Goal: Task Accomplishment & Management: Manage account settings

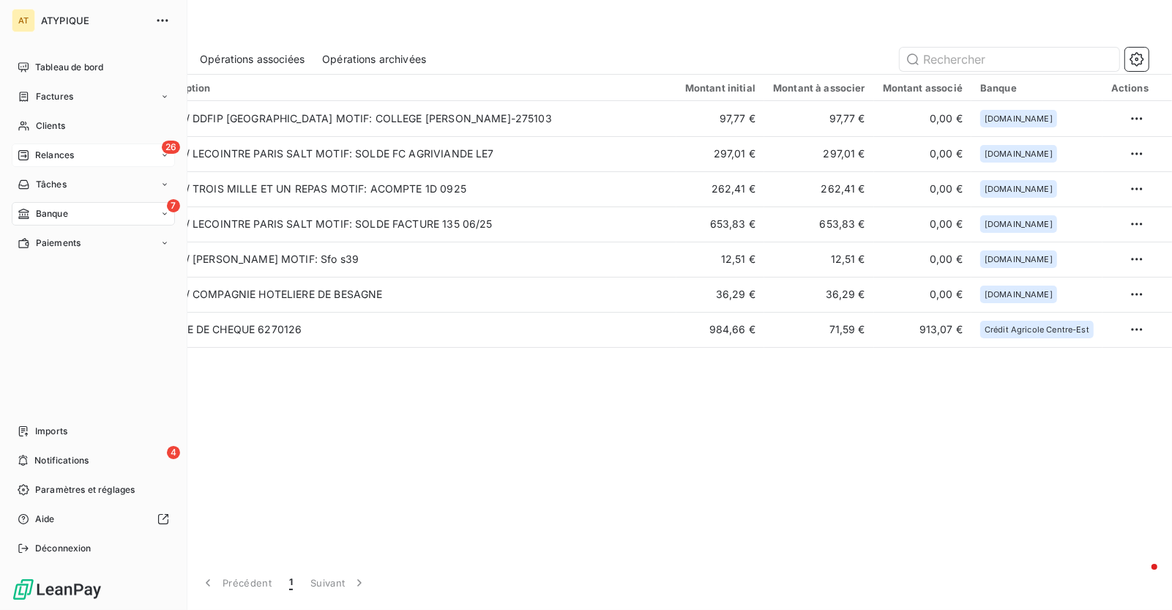
click at [42, 149] on span "Relances" at bounding box center [54, 155] width 39 height 13
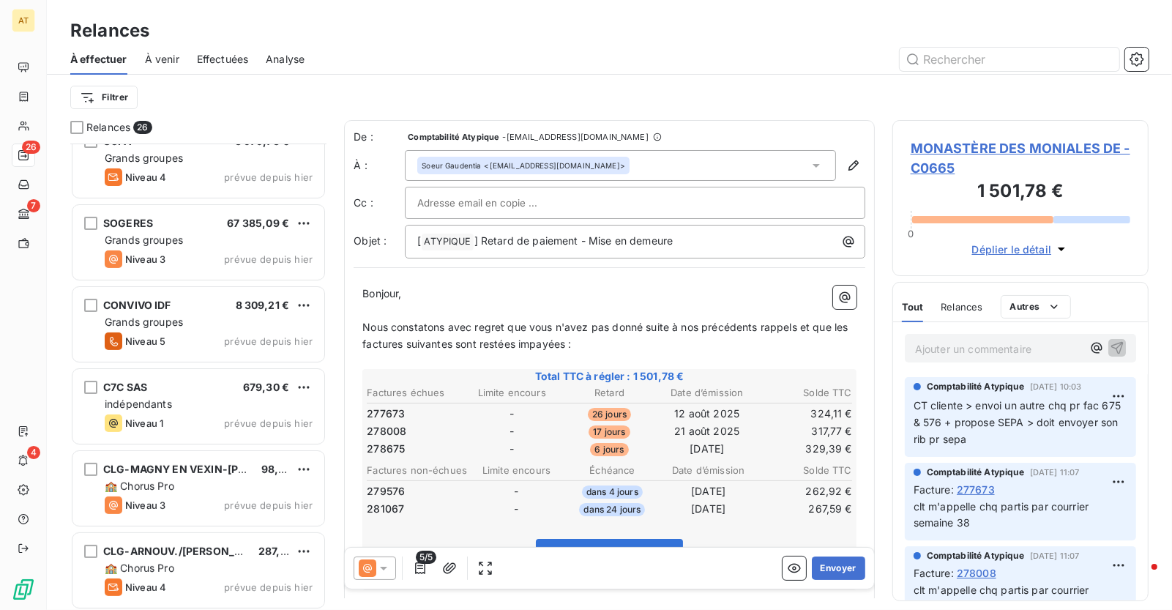
scroll to position [293, 0]
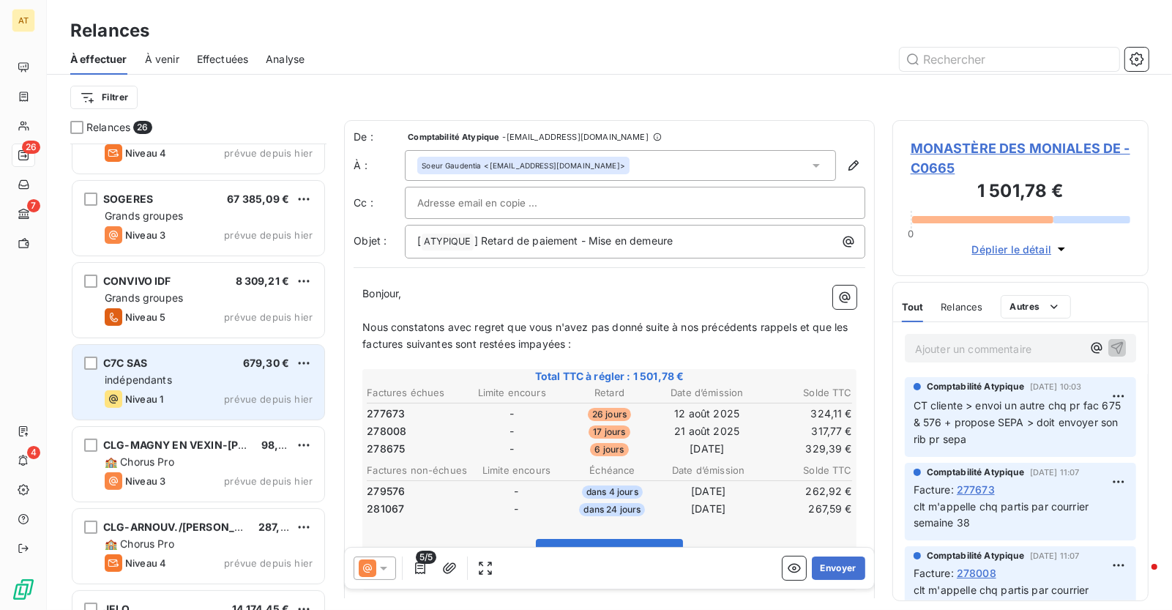
click at [191, 384] on div "indépendants" at bounding box center [209, 380] width 208 height 15
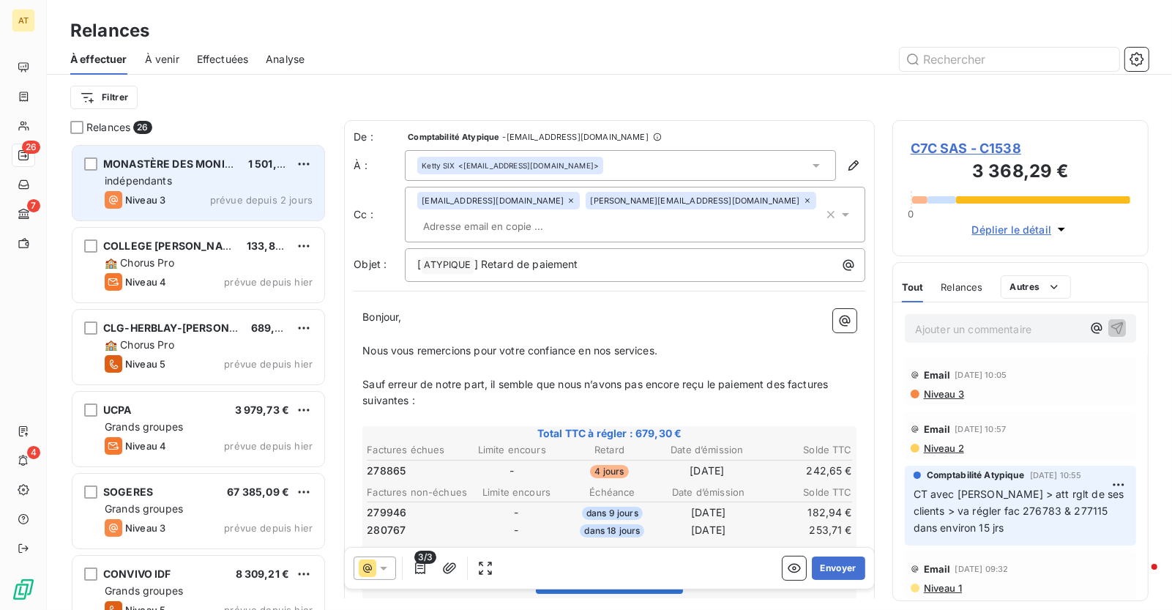
click at [176, 195] on div "Niveau 3 prévue depuis 2 jours" at bounding box center [209, 200] width 208 height 18
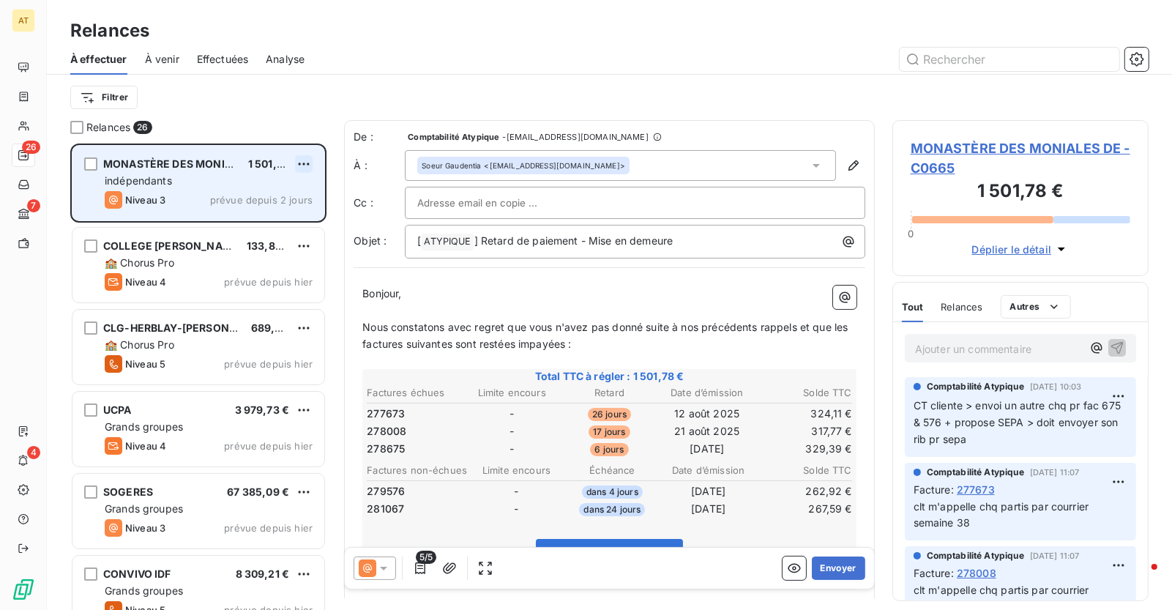
click at [307, 165] on html "AT 26 7 4 Relances À effectuer À venir Effectuées Analyse Filtrer Relances 26 M…" at bounding box center [586, 305] width 1172 height 610
click at [276, 192] on div "Replanifier cette action" at bounding box center [240, 193] width 131 height 23
select select "9"
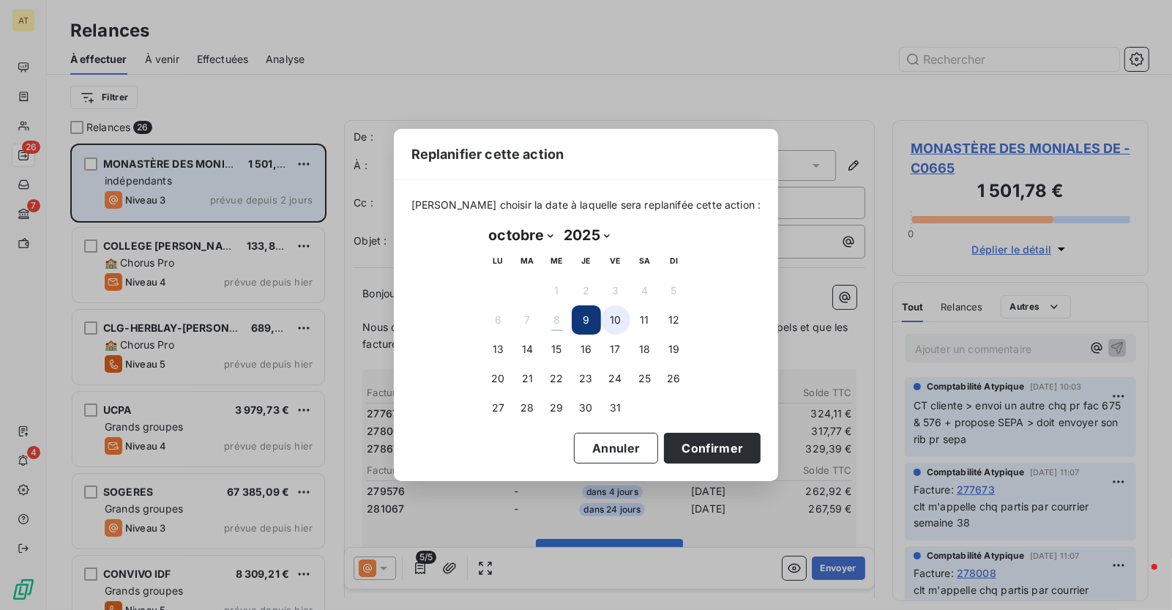
click at [610, 325] on button "10" at bounding box center [615, 319] width 29 height 29
click at [720, 452] on button "Confirmer" at bounding box center [712, 448] width 97 height 31
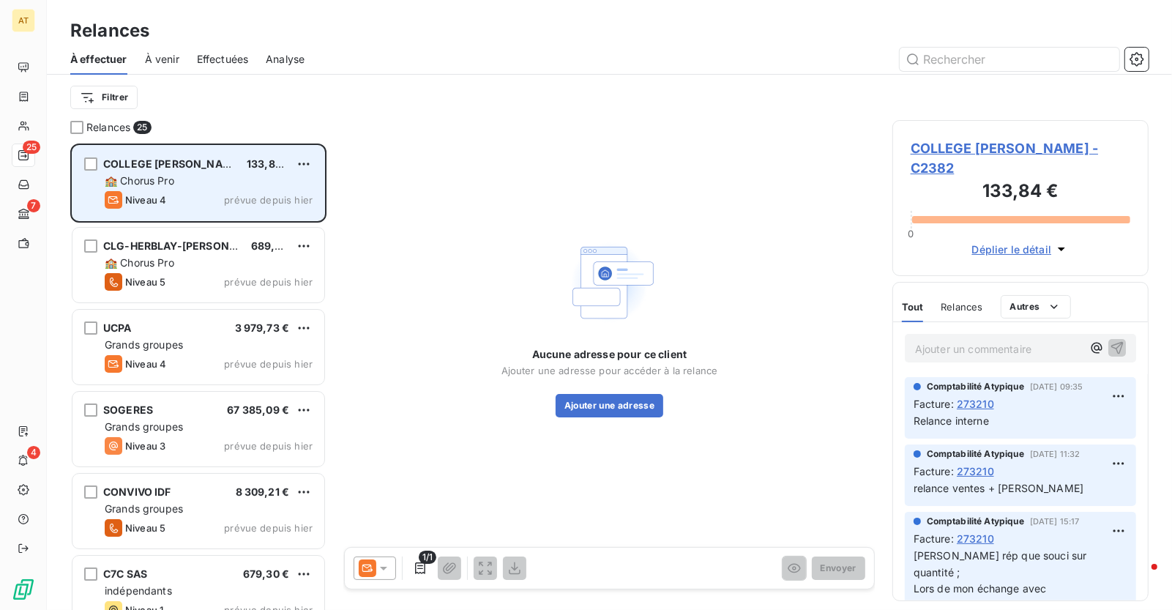
click at [203, 167] on span "COLLEGE [PERSON_NAME]" at bounding box center [172, 163] width 139 height 12
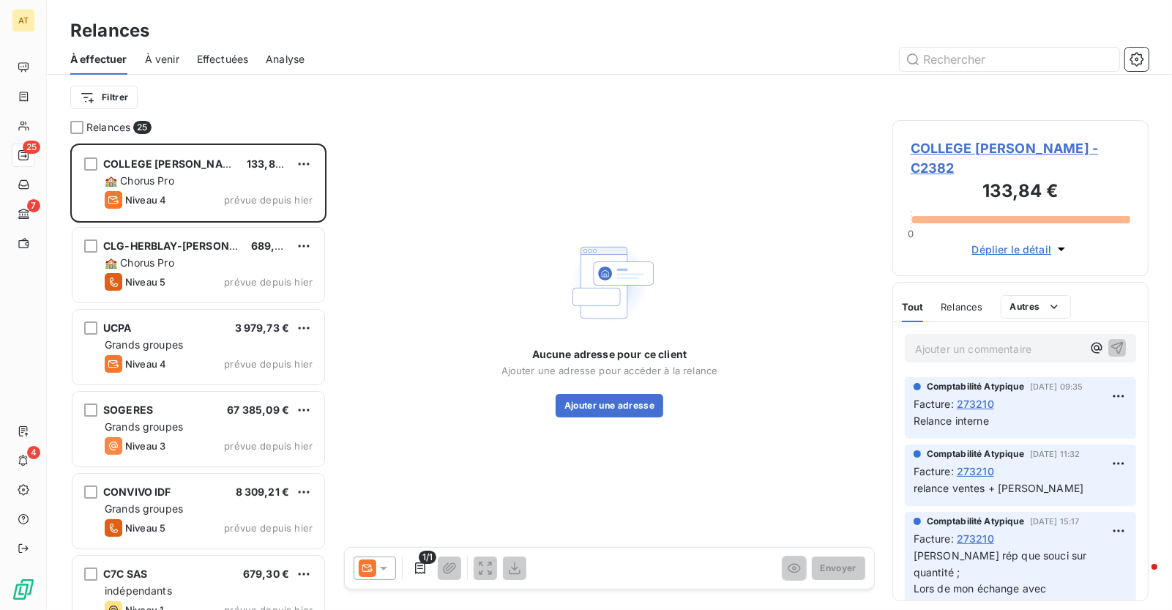
click at [987, 405] on span "273210" at bounding box center [975, 403] width 37 height 15
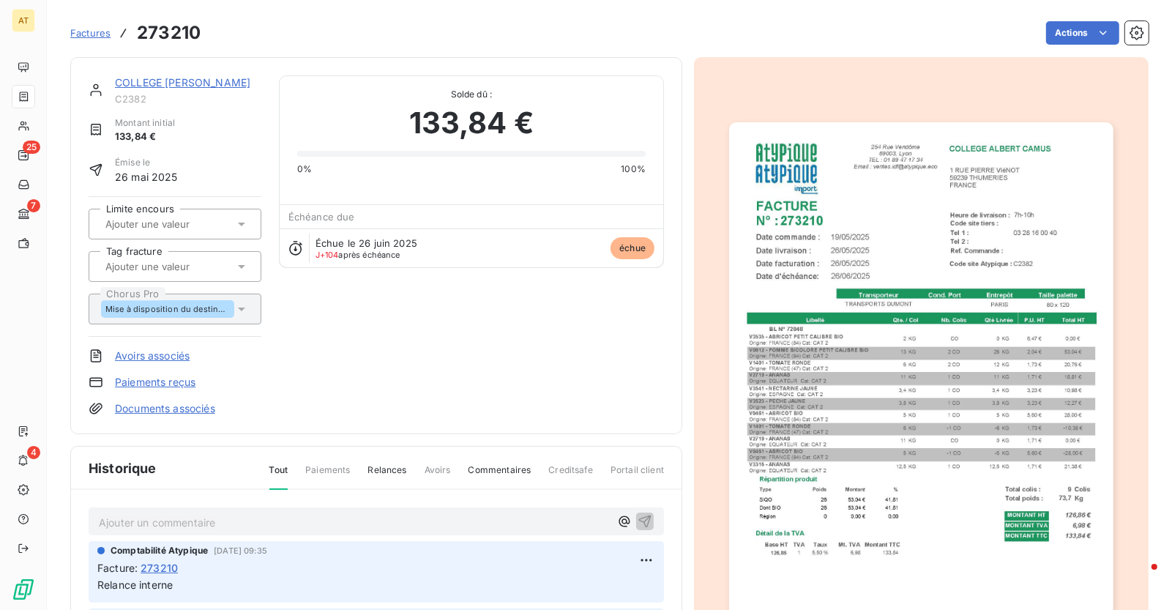
click at [185, 43] on h3 "273210" at bounding box center [169, 33] width 64 height 26
copy h3 "273210"
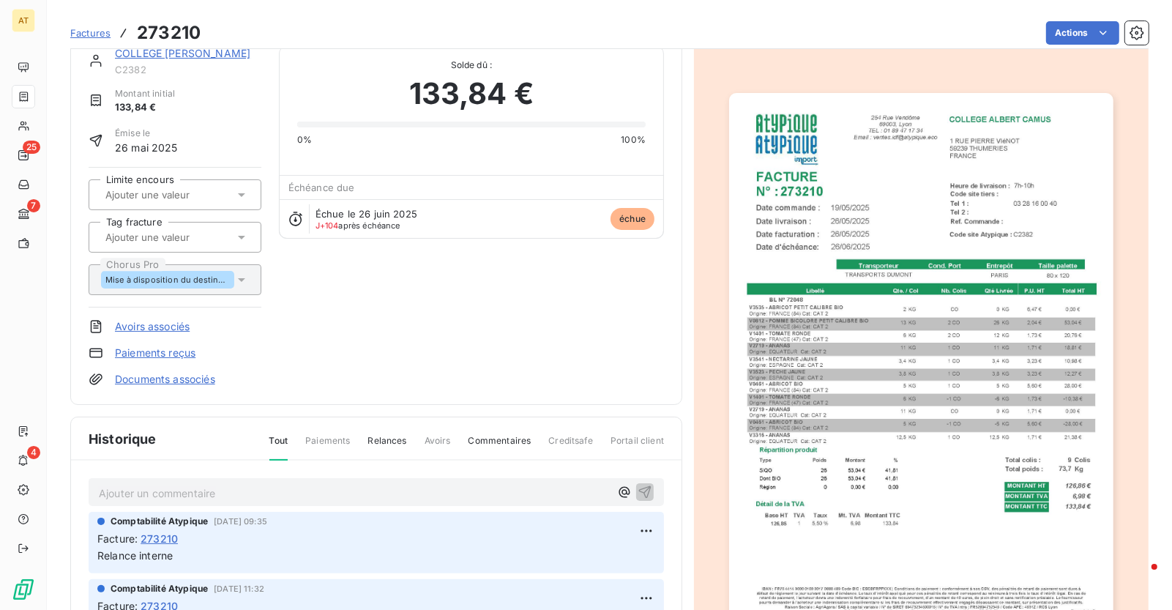
click at [277, 485] on p "Ajouter un commentaire ﻿" at bounding box center [354, 493] width 511 height 18
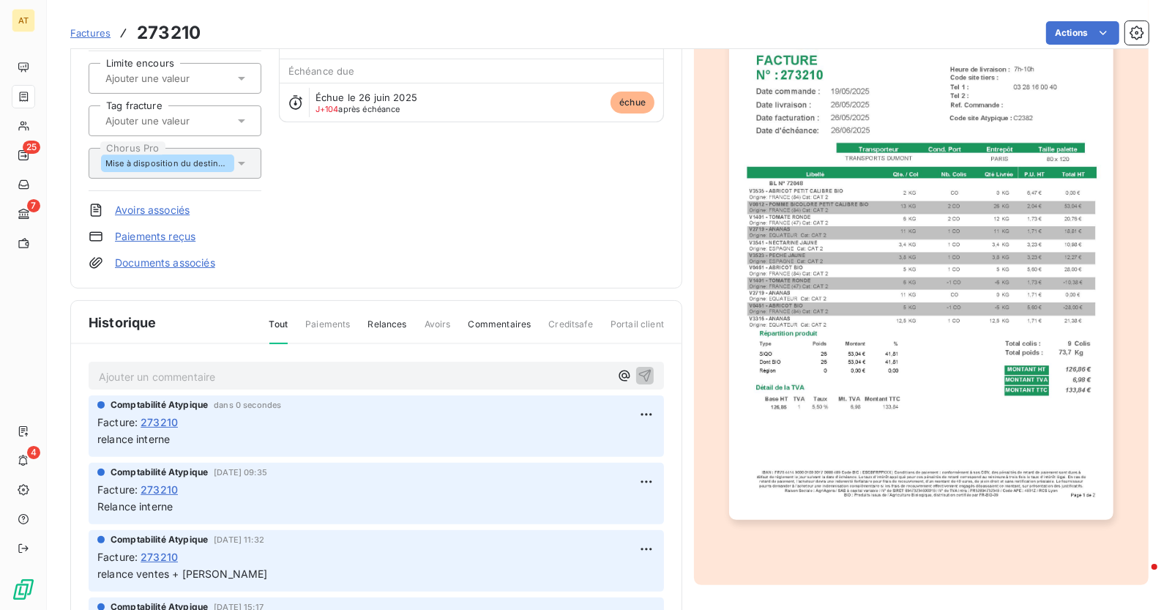
scroll to position [154, 0]
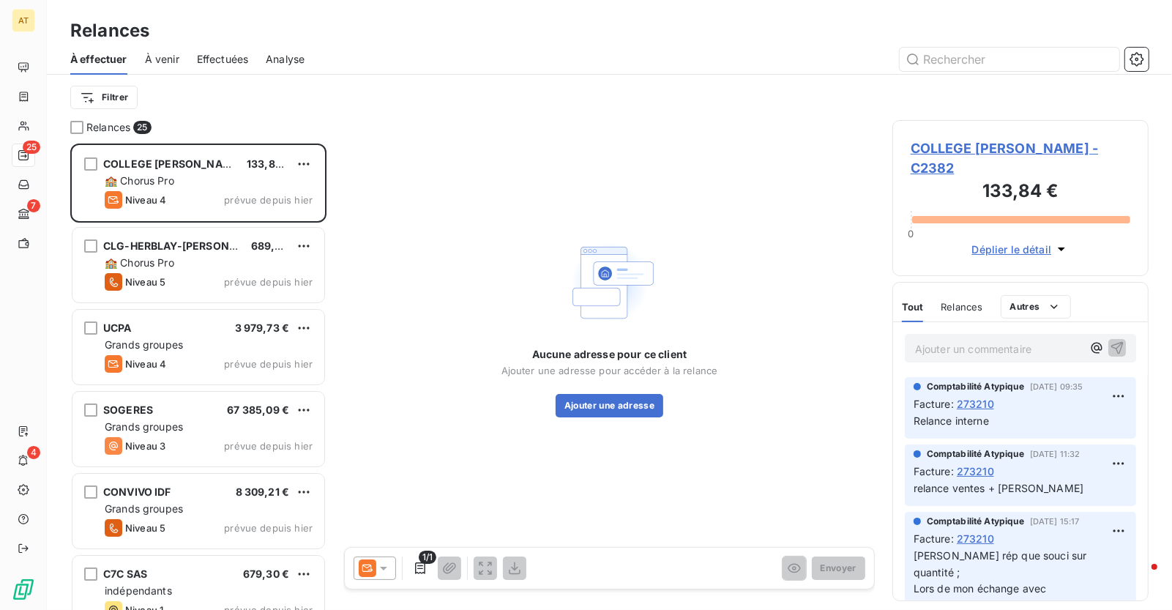
scroll to position [467, 257]
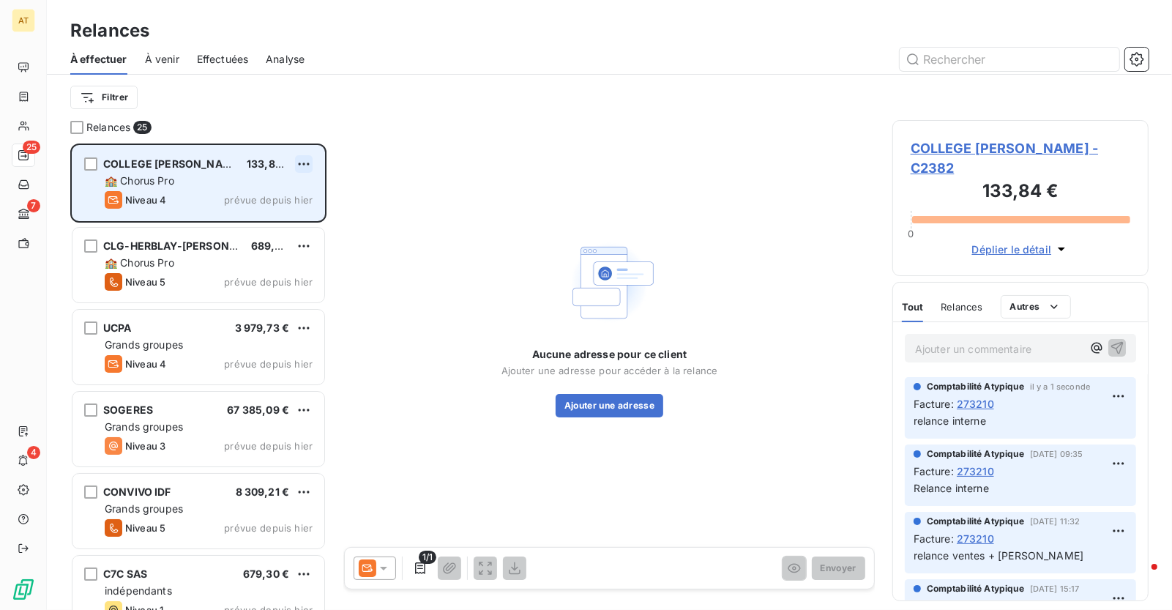
click at [302, 157] on html "AT 25 7 4 Relances À effectuer À venir Effectuées Analyse Filtrer Relances 25 C…" at bounding box center [586, 305] width 1172 height 610
click at [262, 195] on div "Replanifier cette action" at bounding box center [240, 193] width 131 height 23
select select "9"
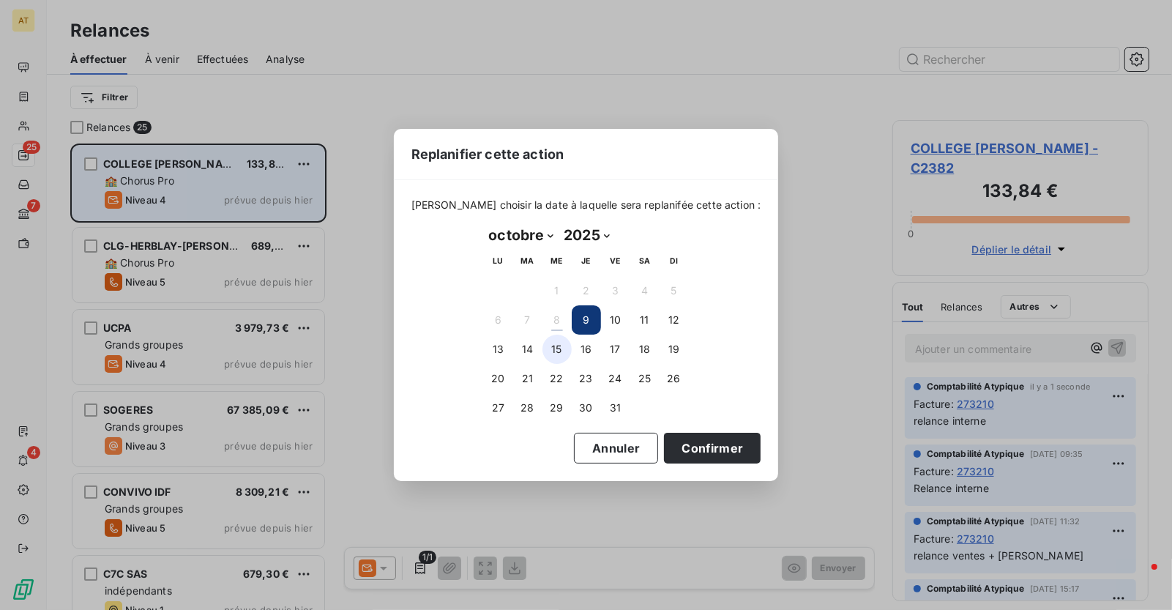
click at [557, 350] on button "15" at bounding box center [556, 348] width 29 height 29
click at [521, 353] on button "14" at bounding box center [527, 348] width 29 height 29
click at [707, 453] on button "Confirmer" at bounding box center [712, 448] width 97 height 31
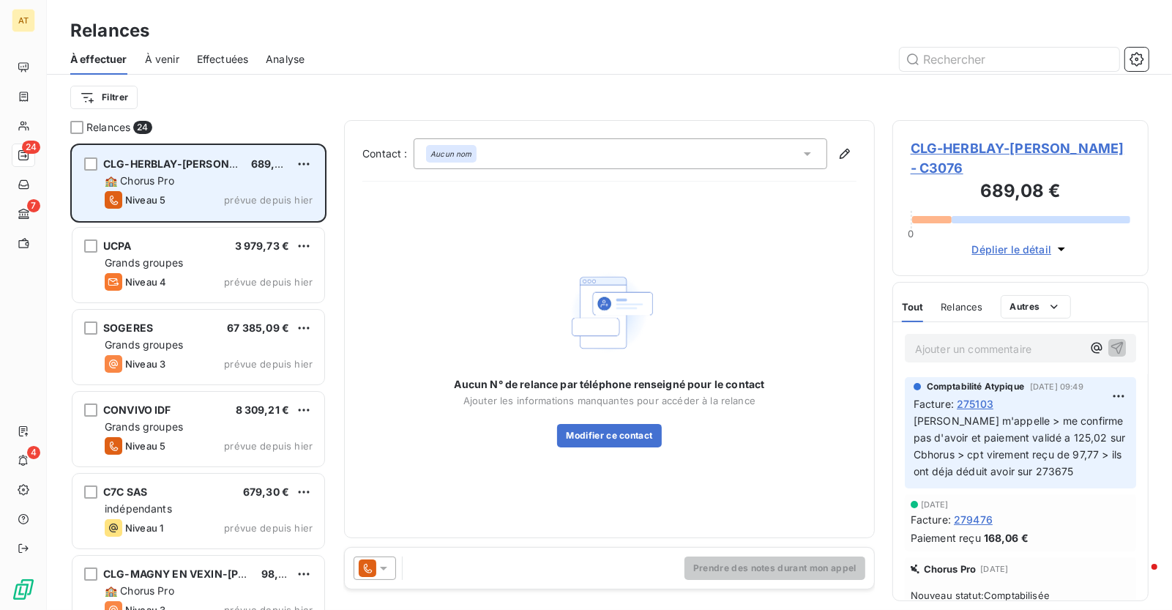
click at [209, 192] on div "Niveau 5 prévue depuis [DATE]" at bounding box center [209, 200] width 208 height 18
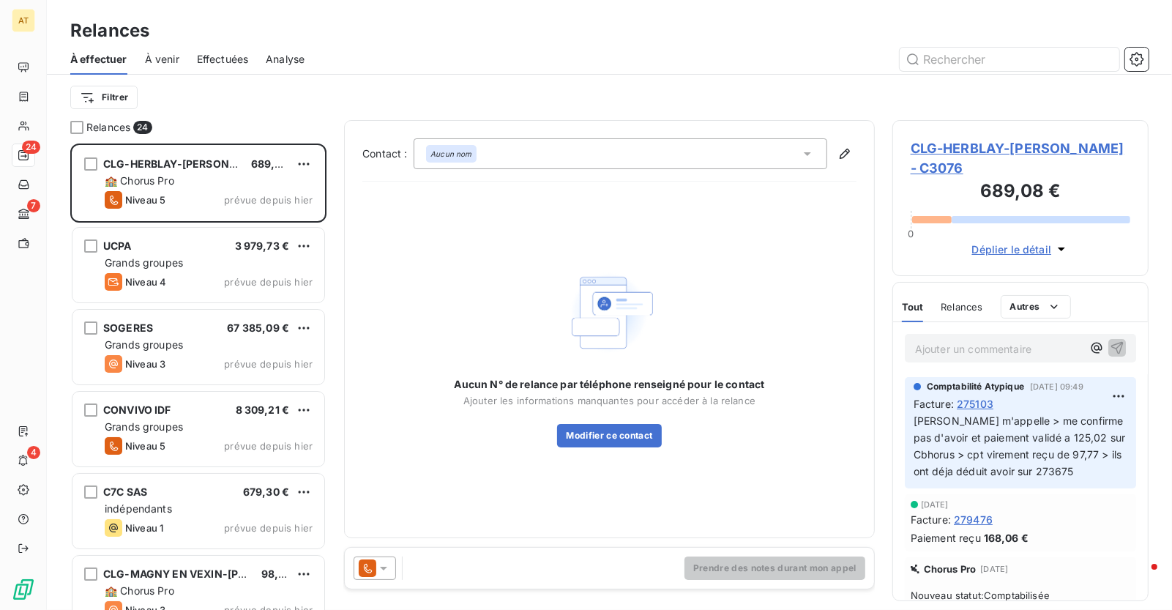
click at [387, 563] on icon at bounding box center [383, 568] width 15 height 15
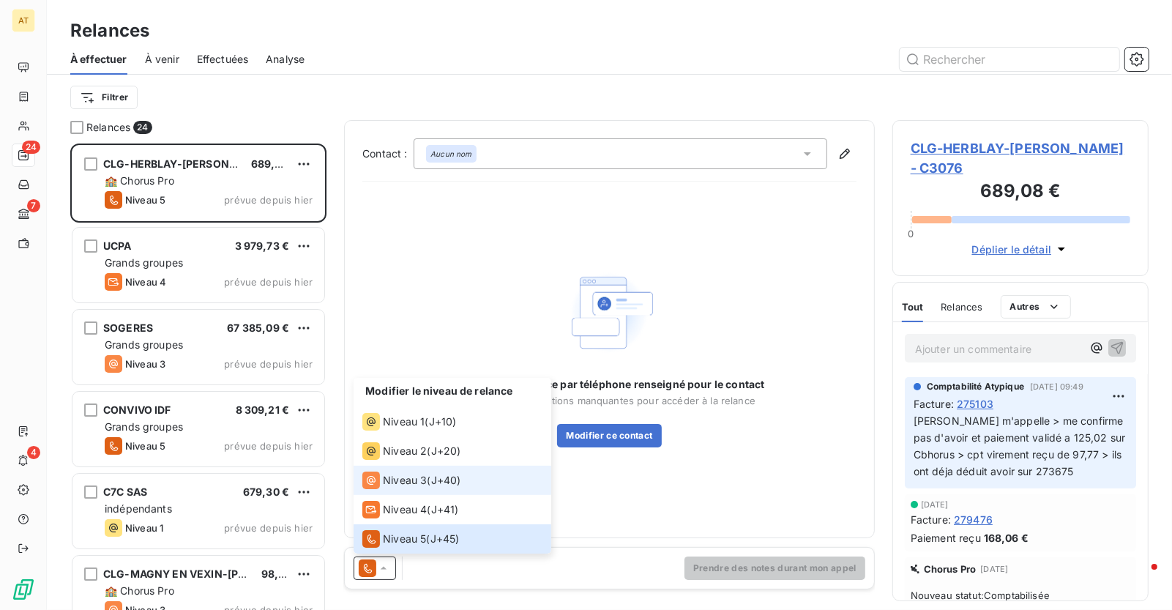
click at [430, 467] on li "Niveau 3 ( J+40 )" at bounding box center [453, 479] width 198 height 29
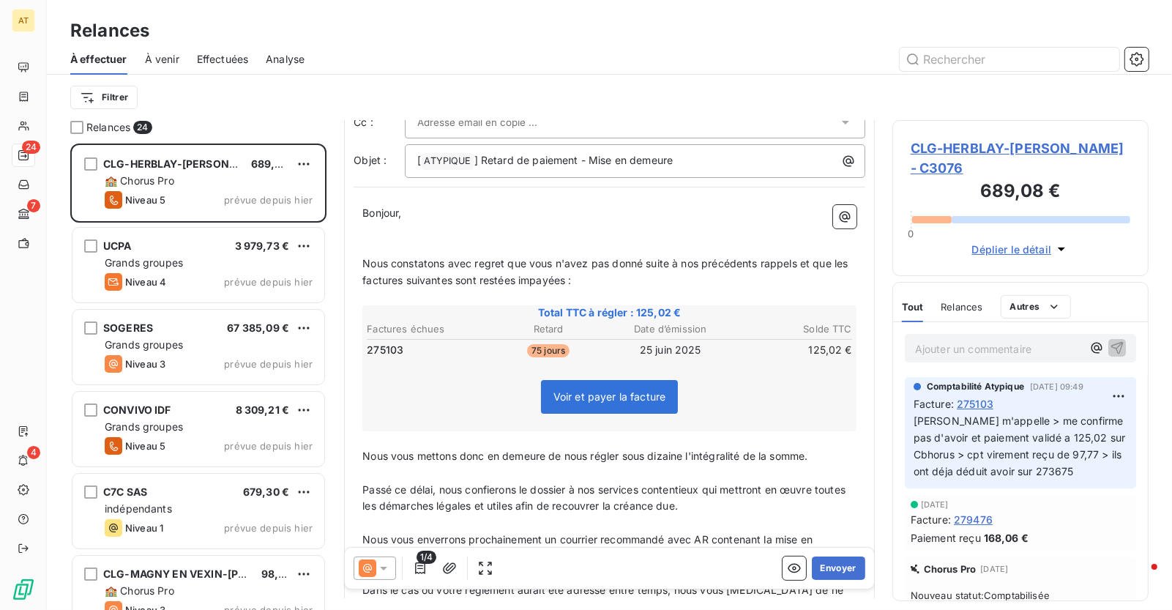
scroll to position [86, 0]
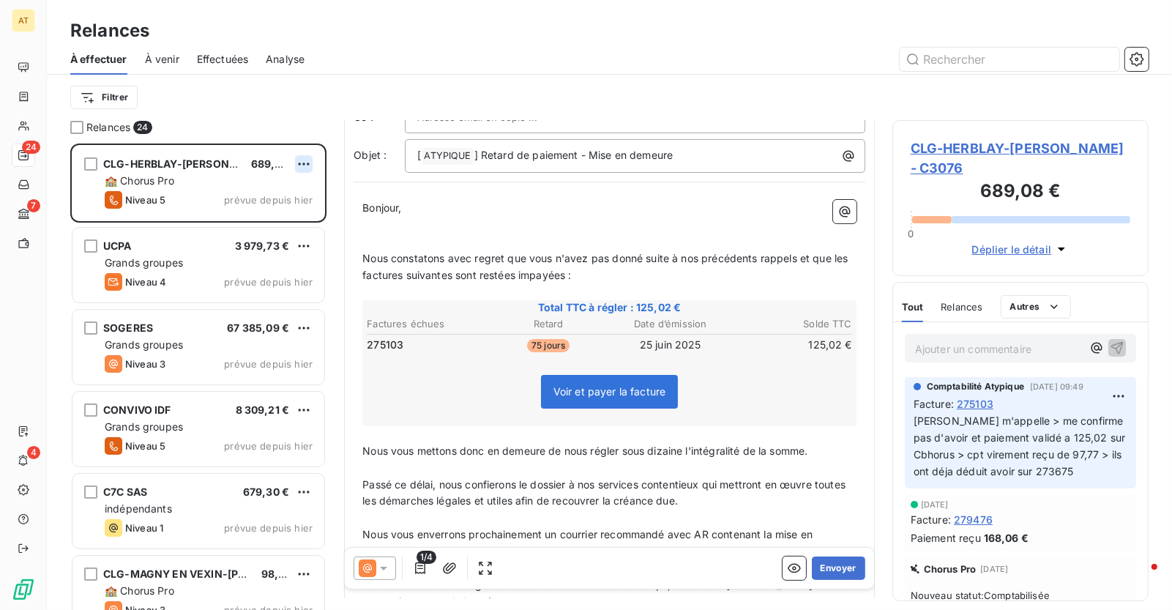
click at [302, 164] on html "AT 24 7 4 Relances À effectuer À venir Effectuées Analyse Filtrer Relances 24 C…" at bounding box center [586, 305] width 1172 height 610
click at [276, 184] on div "Replanifier cette action" at bounding box center [240, 193] width 131 height 23
select select "9"
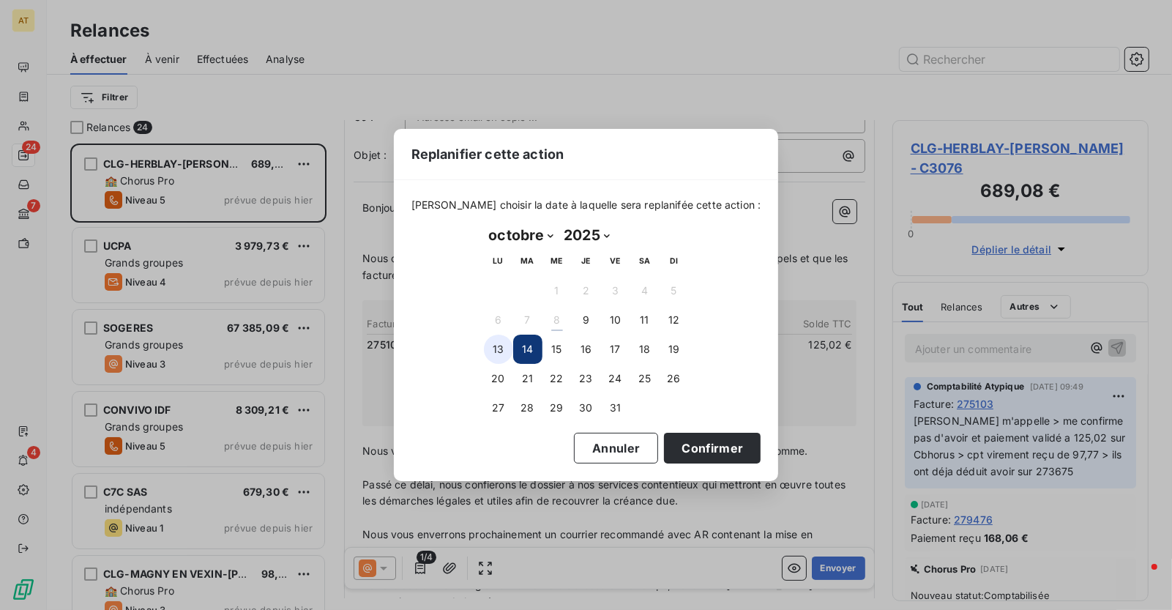
click at [504, 346] on button "13" at bounding box center [498, 348] width 29 height 29
drag, startPoint x: 689, startPoint y: 445, endPoint x: 538, endPoint y: 329, distance: 190.5
click at [538, 329] on div "[PERSON_NAME] choisir la date à laquelle sera replanifée cette action : [DATE] …" at bounding box center [586, 330] width 385 height 300
click at [538, 342] on button "14" at bounding box center [527, 348] width 29 height 29
click at [684, 445] on button "Confirmer" at bounding box center [712, 448] width 97 height 31
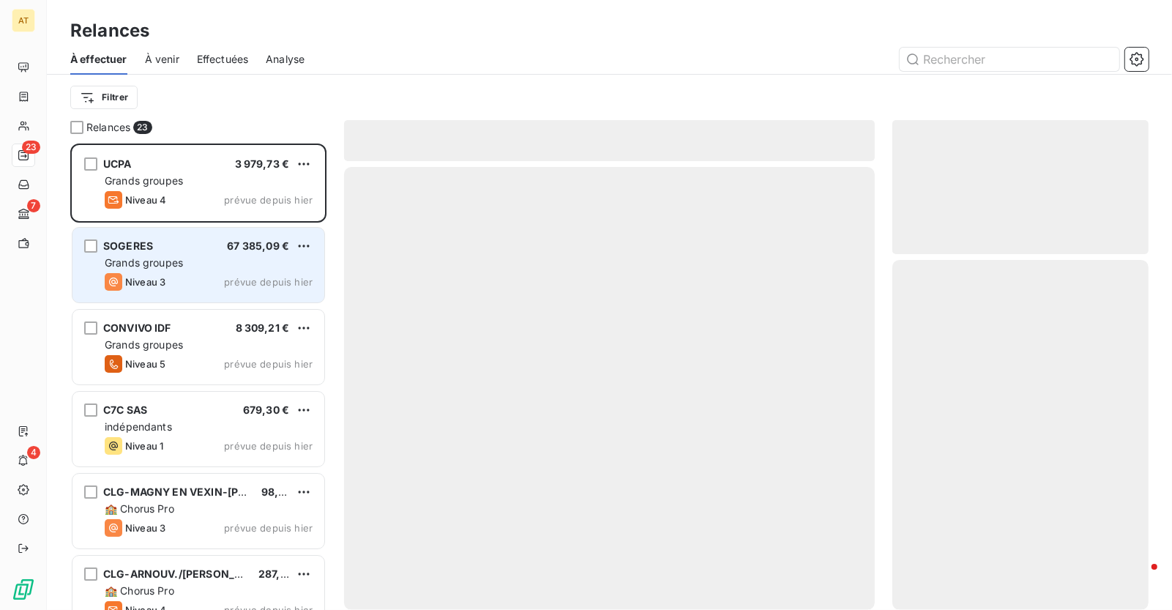
click at [187, 284] on div "Niveau 3 prévue depuis hier" at bounding box center [209, 282] width 208 height 18
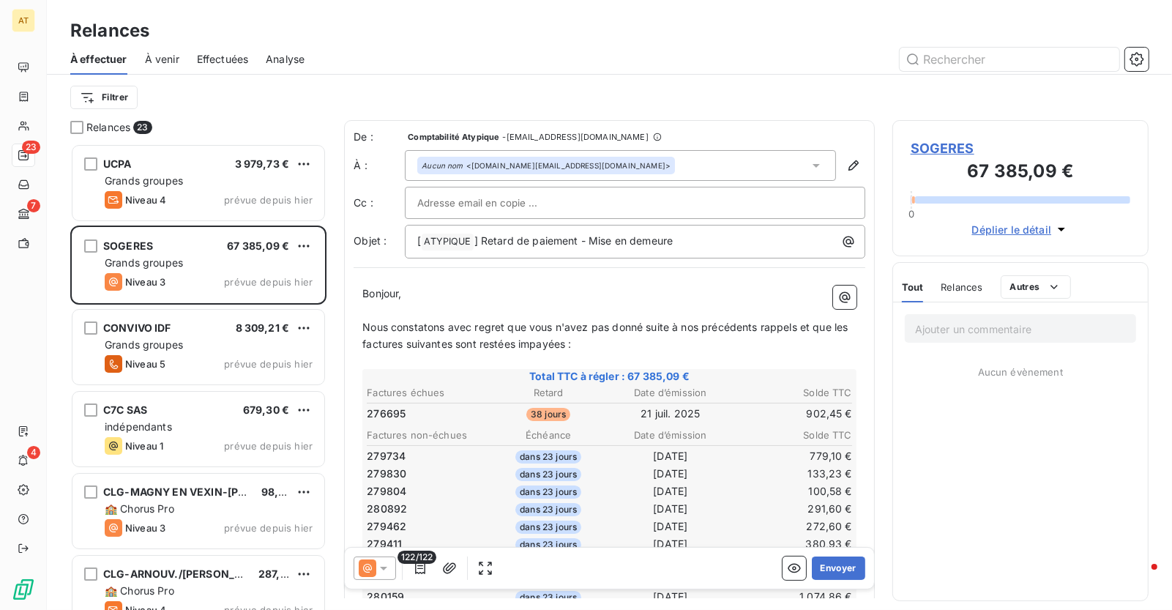
click at [382, 416] on span "276695" at bounding box center [386, 413] width 39 height 15
copy span "276695"
click at [382, 416] on span "276695" at bounding box center [386, 413] width 39 height 15
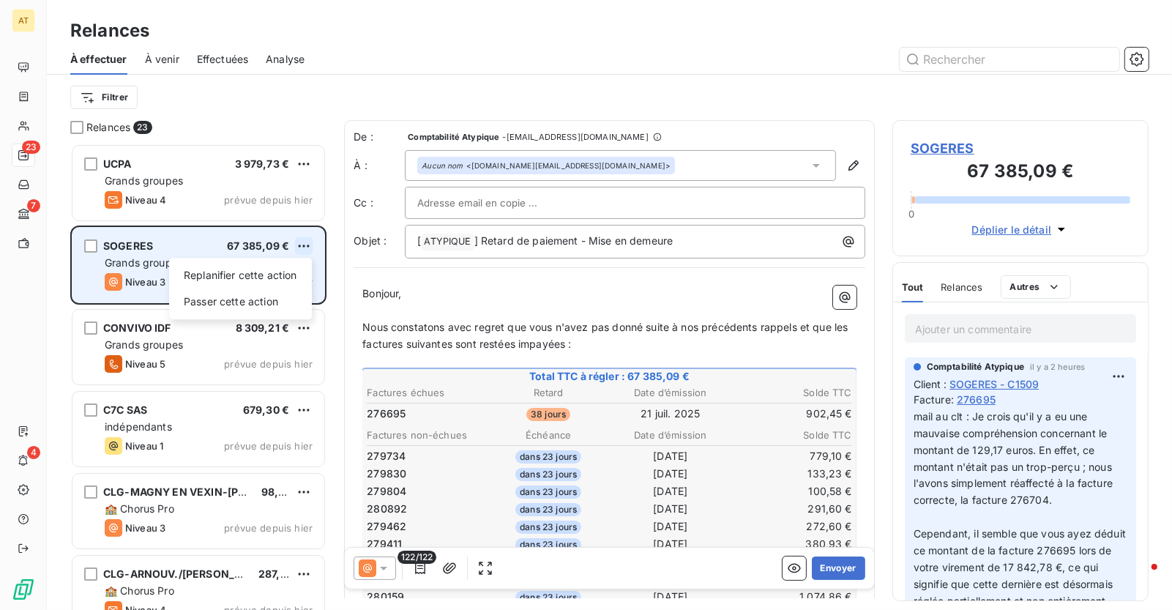
click at [305, 247] on html "AT 23 7 4 Relances À effectuer À venir Effectuées Analyse Filtrer Relances 23 U…" at bounding box center [586, 305] width 1172 height 610
click at [278, 278] on div "Replanifier cette action" at bounding box center [240, 274] width 131 height 23
select select "9"
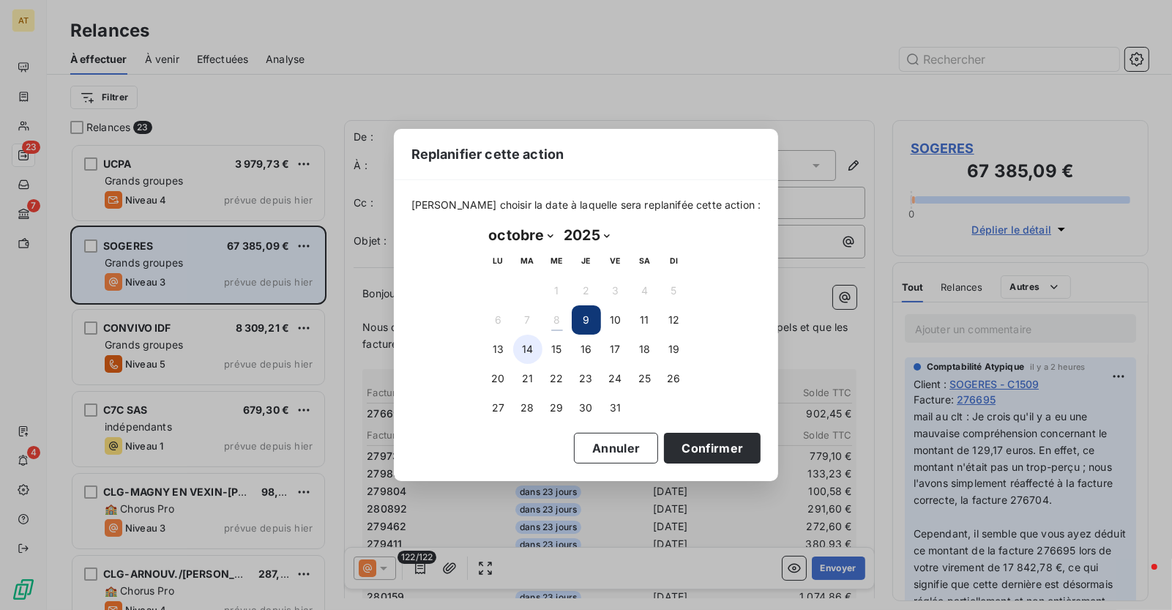
click at [520, 347] on button "14" at bounding box center [527, 348] width 29 height 29
click at [553, 346] on button "15" at bounding box center [556, 348] width 29 height 29
click at [691, 449] on button "Confirmer" at bounding box center [712, 448] width 97 height 31
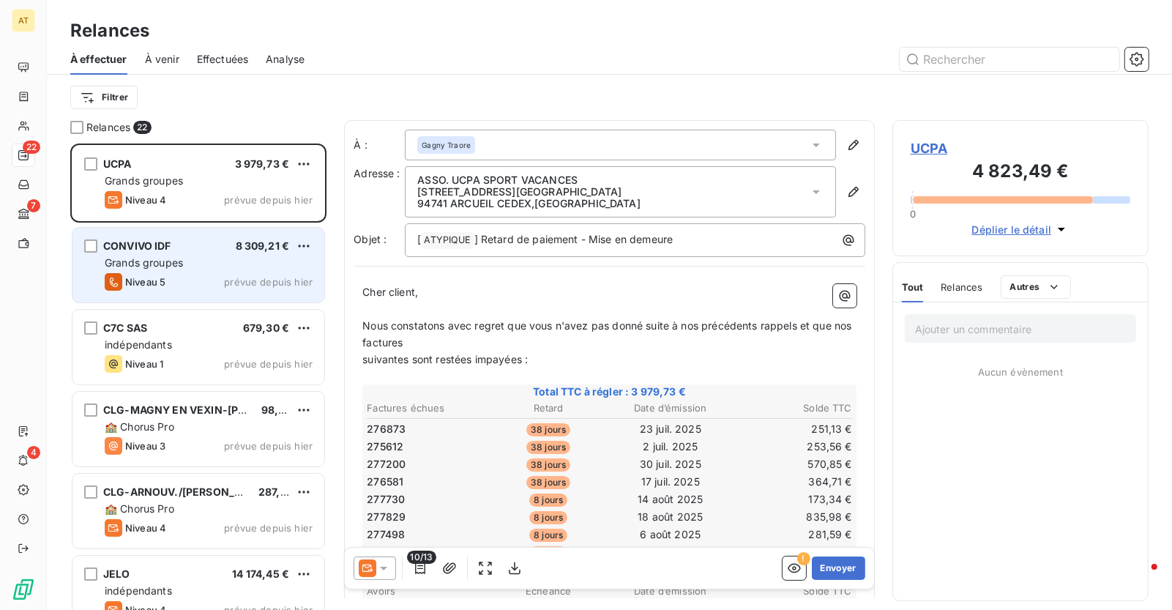
click at [206, 257] on div "Grands groupes" at bounding box center [209, 262] width 208 height 15
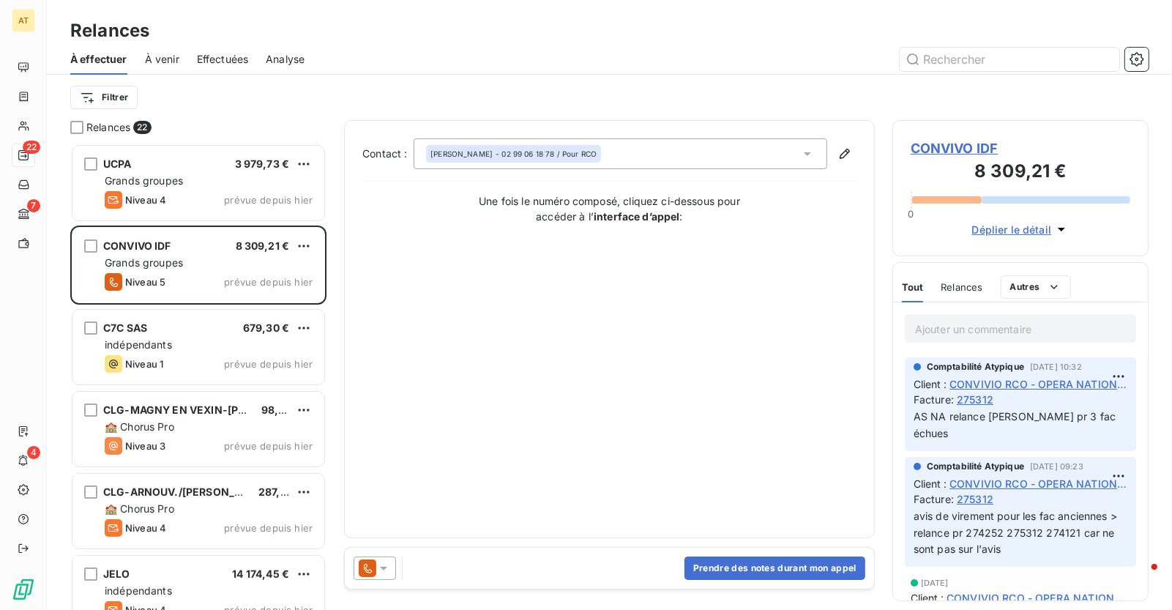
click at [367, 562] on icon at bounding box center [368, 568] width 18 height 18
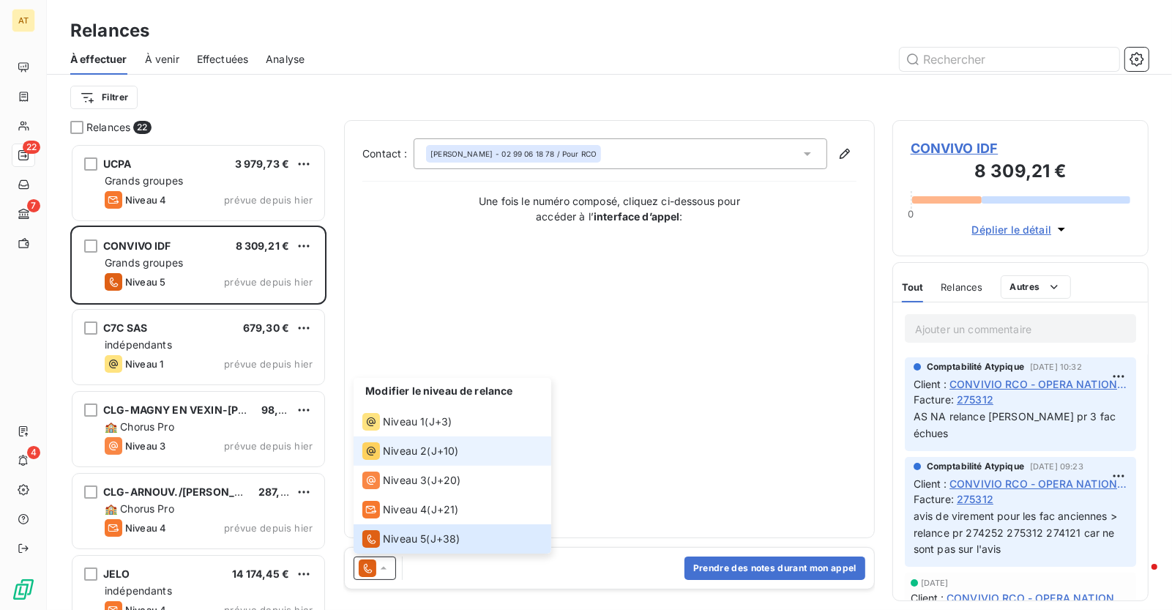
click at [416, 463] on li "Niveau 2 ( J+10 )" at bounding box center [453, 450] width 198 height 29
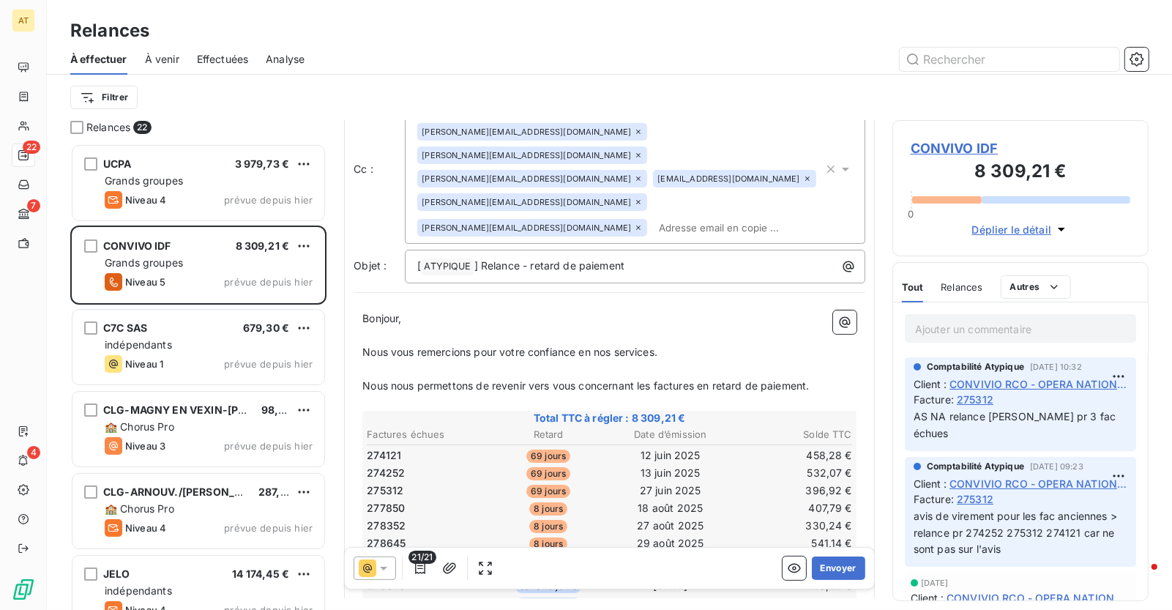
scroll to position [102, 0]
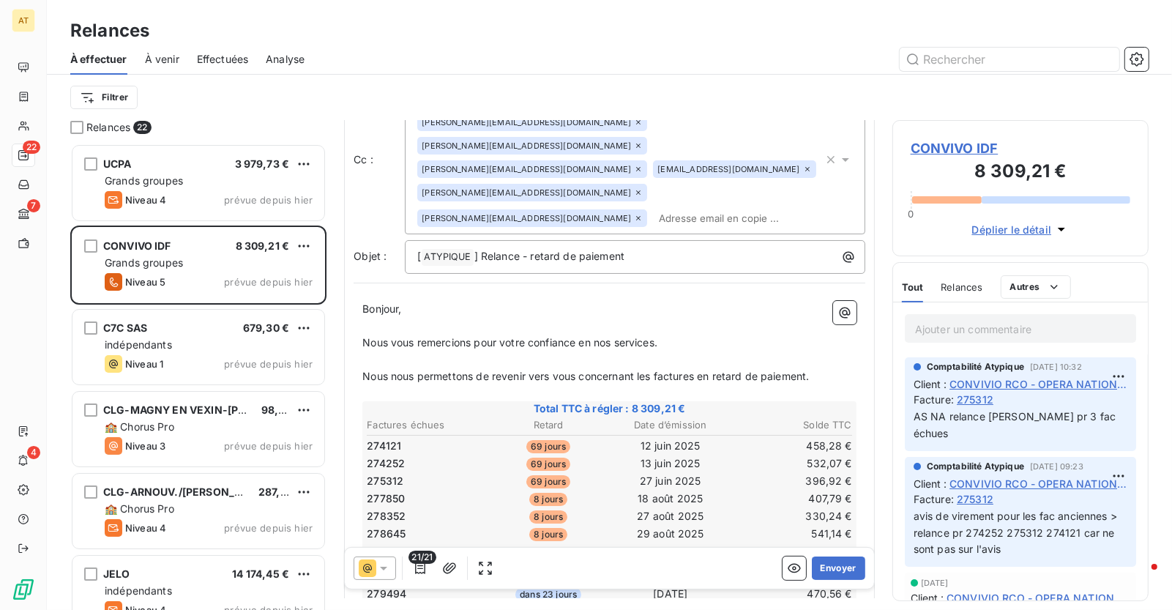
click at [386, 438] on span "274121" at bounding box center [384, 445] width 34 height 15
copy span "274121"
click at [386, 438] on span "274121" at bounding box center [384, 445] width 34 height 15
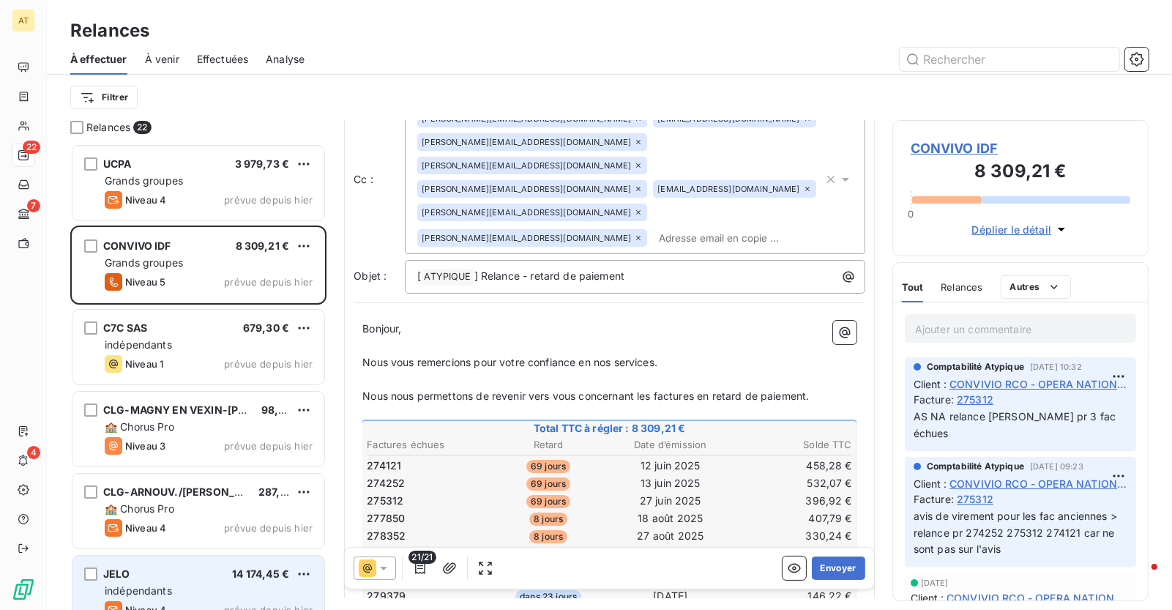
scroll to position [79, 0]
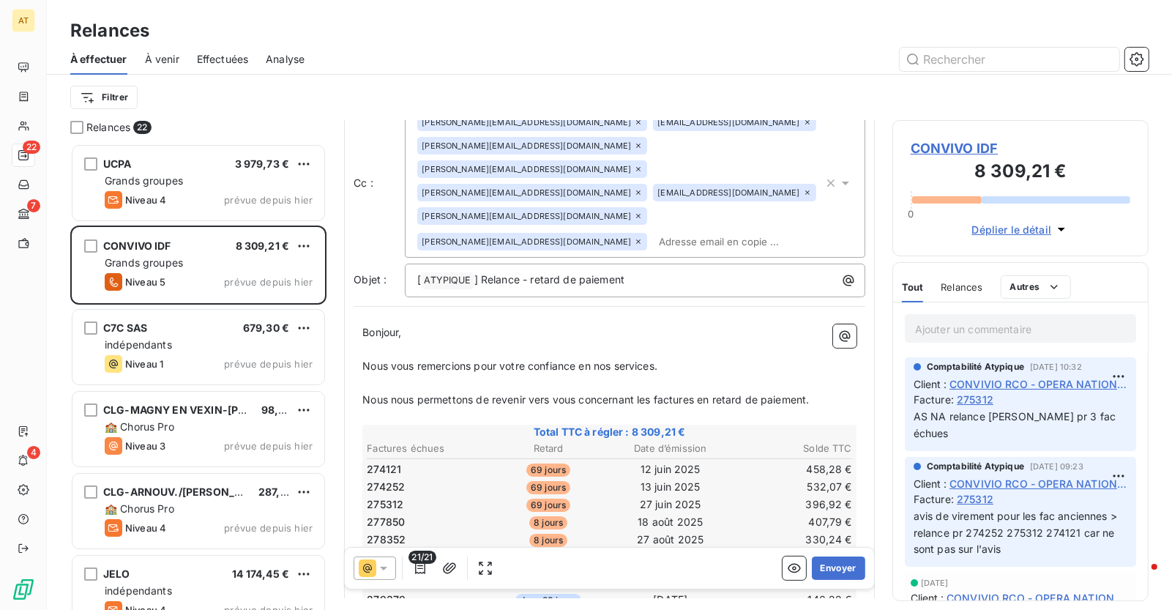
click at [949, 153] on span "CONVIVO IDF" at bounding box center [1020, 148] width 220 height 20
type input "CONVIVO IDF"
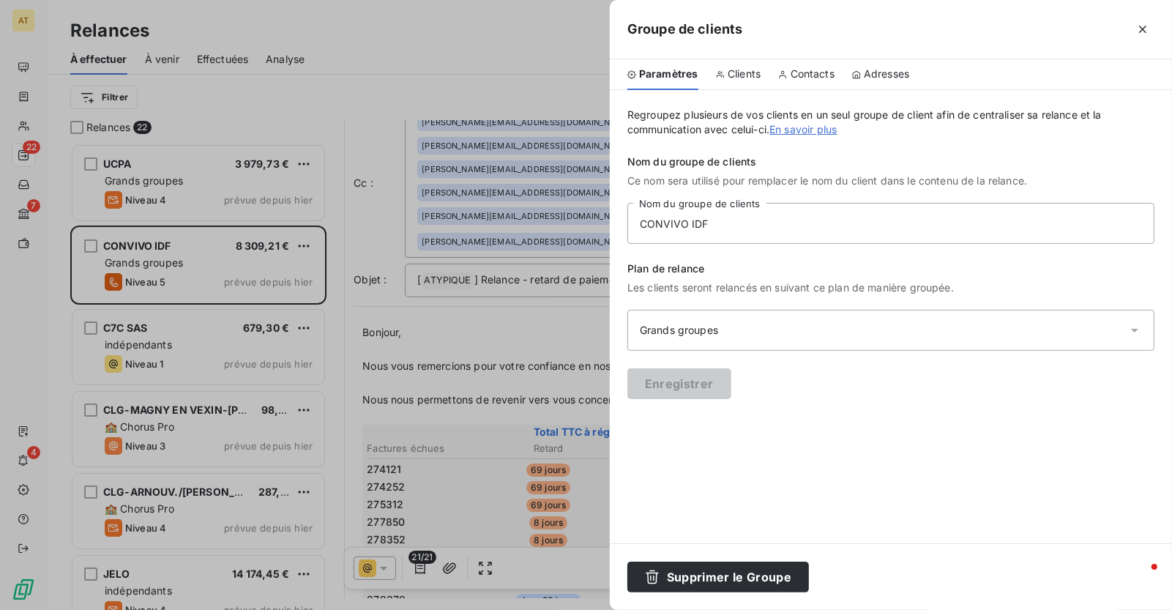
click at [791, 72] on span "Contacts" at bounding box center [812, 74] width 44 height 15
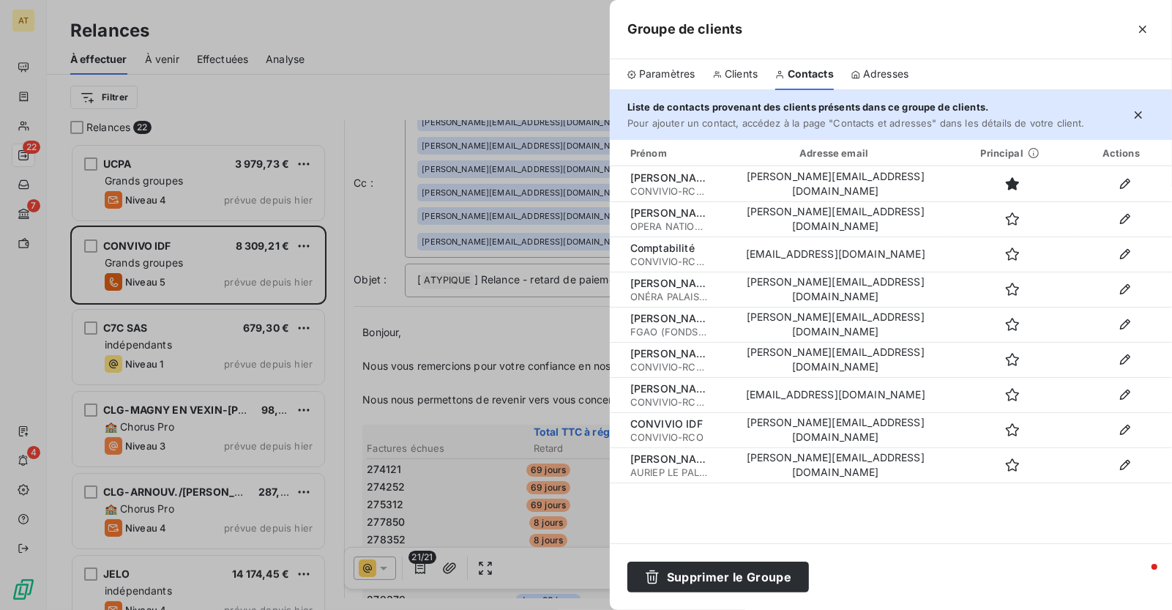
click at [524, 79] on div at bounding box center [586, 305] width 1172 height 610
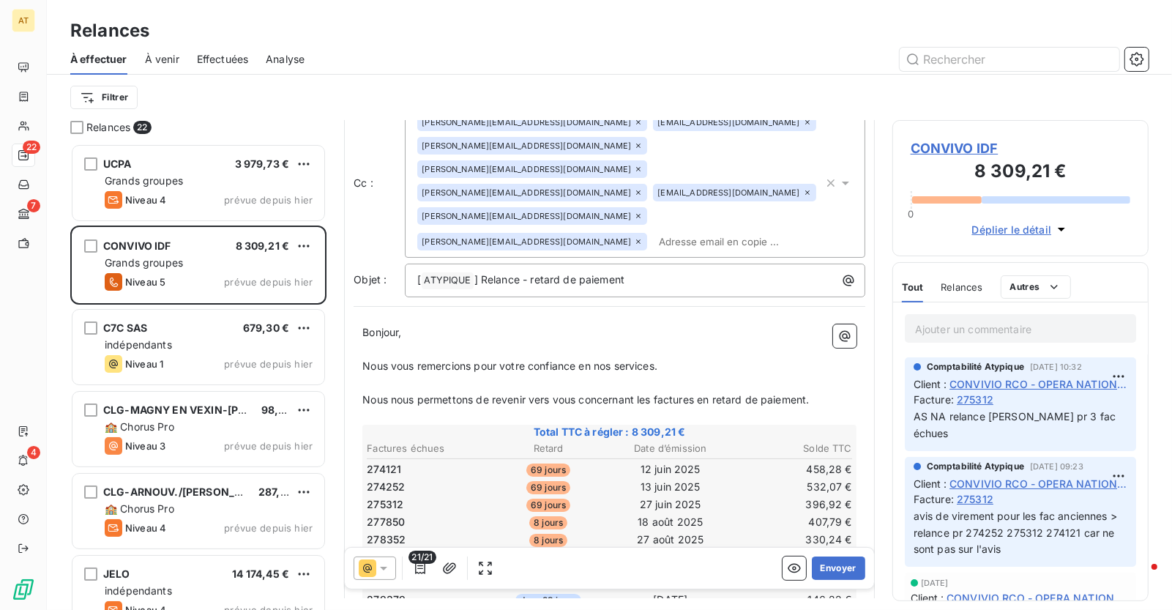
click at [1015, 549] on div "Comptabilité Atypique [DATE] 09:23 Client : CONVIVIO RCO - OPERA NATIONAL DE - …" at bounding box center [1020, 512] width 231 height 111
drag, startPoint x: 914, startPoint y: 517, endPoint x: 1080, endPoint y: 522, distance: 166.2
click at [1080, 522] on span "avis de virement pour les fac anciennes > relance pr 274252 275312 274121 car n…" at bounding box center [1016, 532] width 206 height 46
copy span "relance pr 274252 275312 274121"
click at [978, 491] on span "275312" at bounding box center [975, 498] width 37 height 15
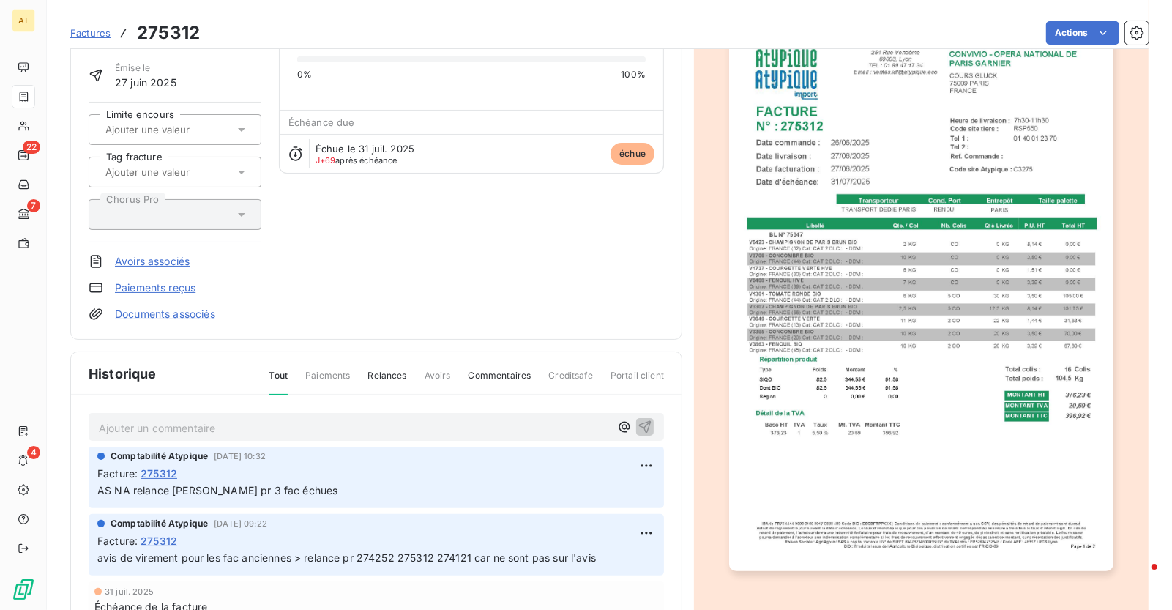
scroll to position [119, 0]
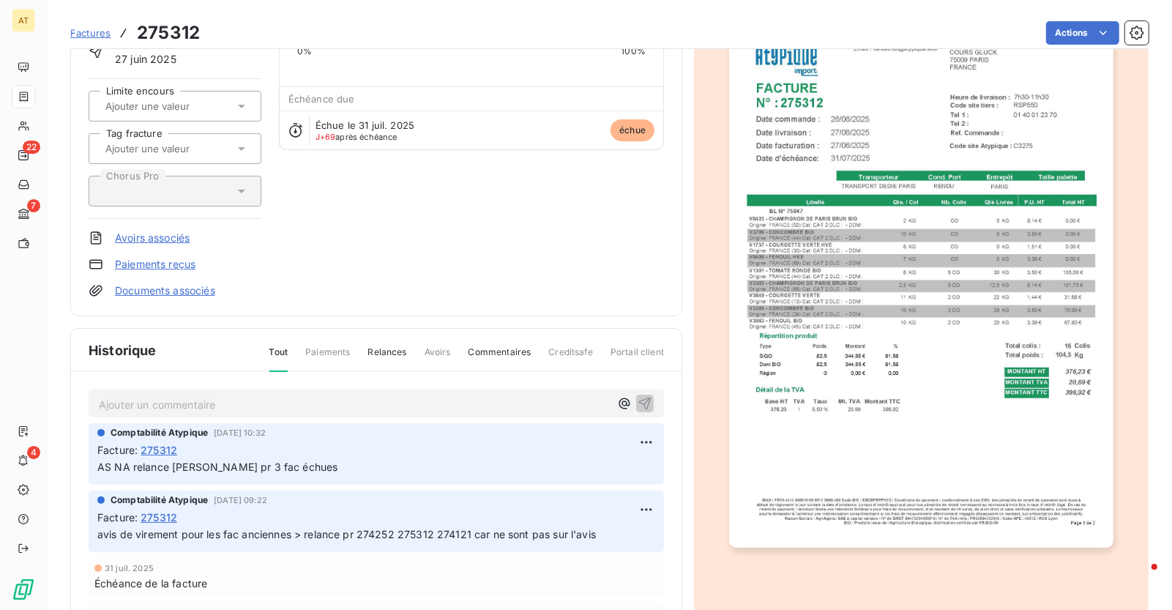
click at [403, 412] on p "Ajouter un commentaire ﻿" at bounding box center [354, 404] width 511 height 18
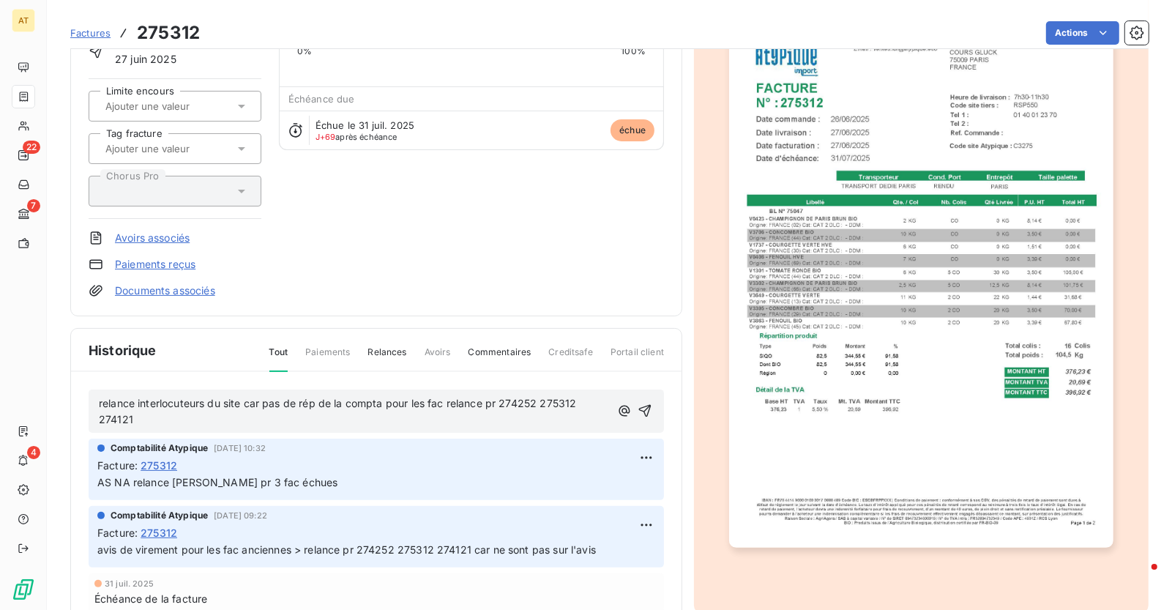
click at [465, 406] on span "relance interlocuteurs du site car pas de rép de la compta pour les fac relance…" at bounding box center [339, 411] width 481 height 29
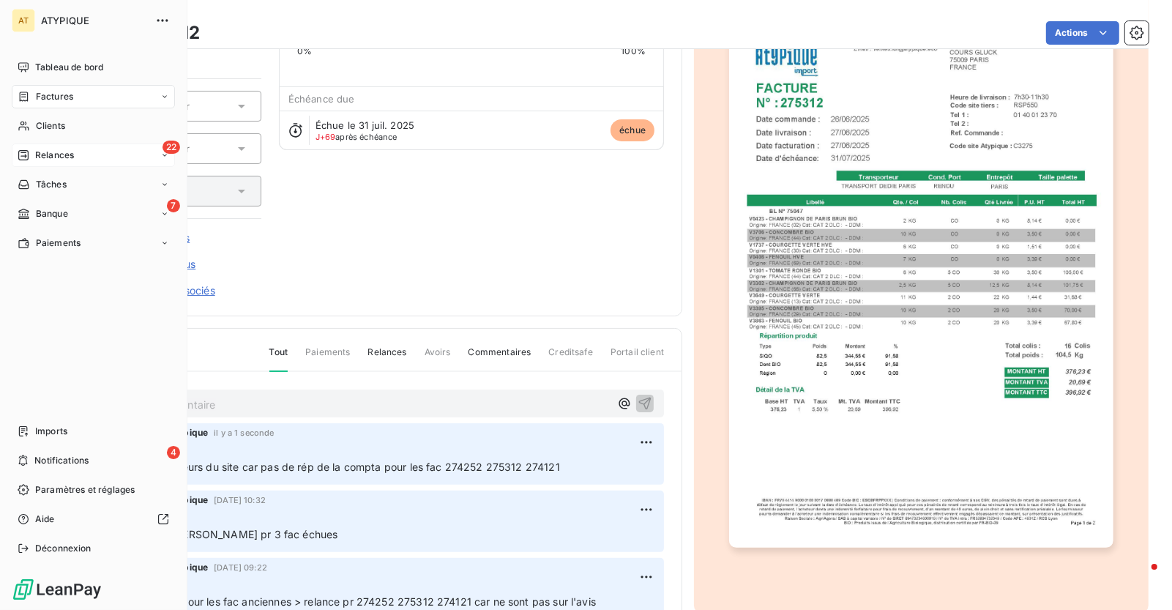
click at [46, 157] on span "Relances" at bounding box center [54, 155] width 39 height 13
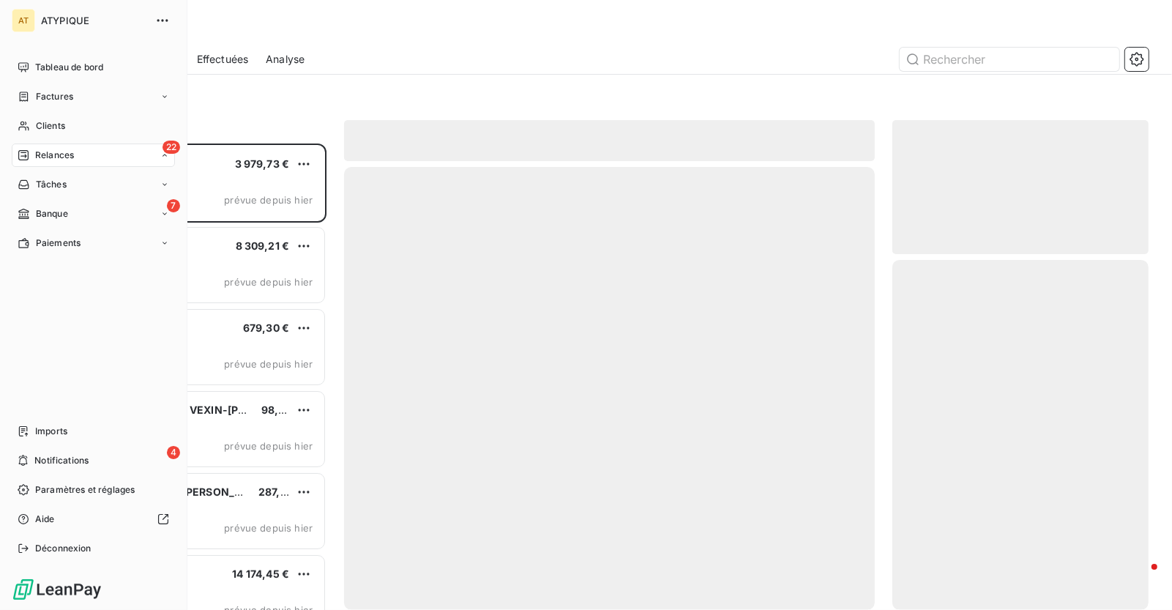
scroll to position [467, 257]
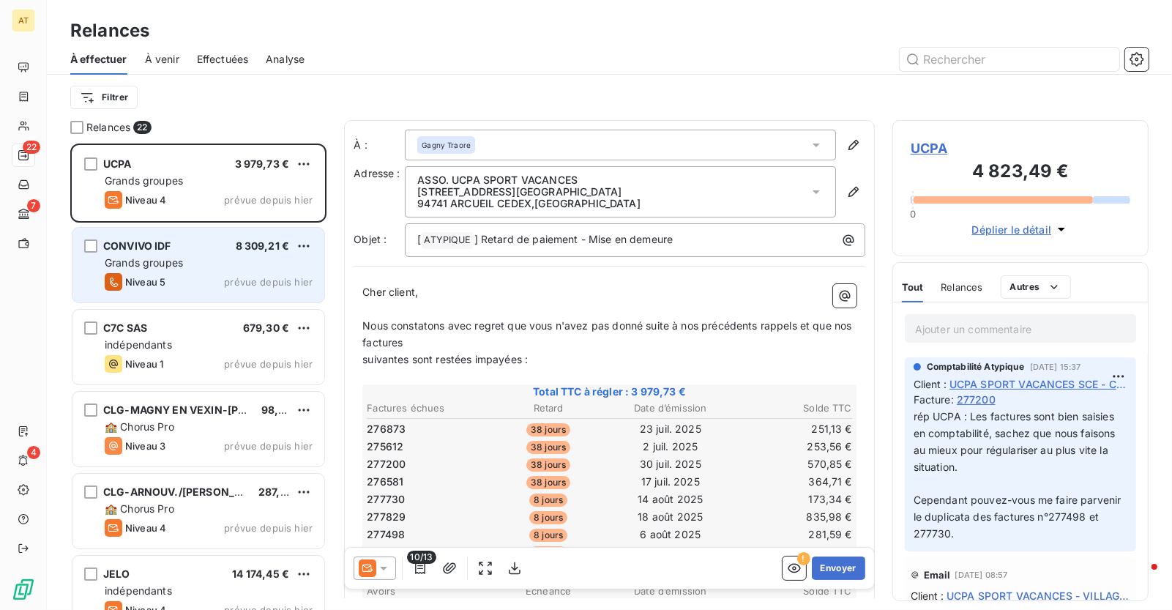
click at [203, 267] on div "Grands groupes" at bounding box center [209, 262] width 208 height 15
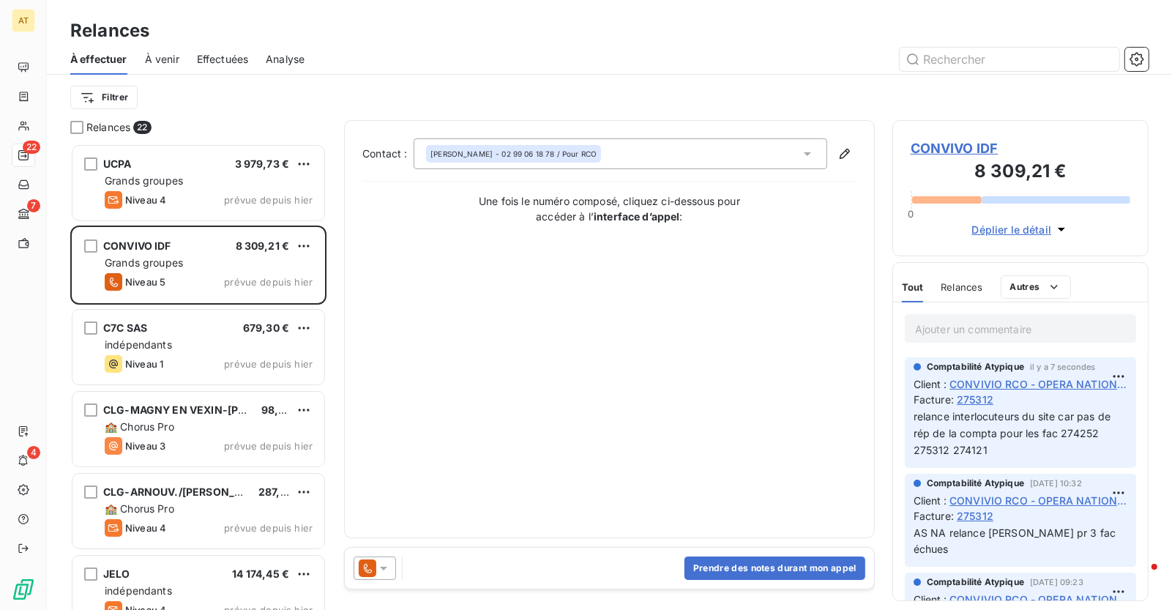
click at [376, 580] on div "Prendre des notes durant mon appel" at bounding box center [609, 567] width 529 height 41
click at [378, 572] on icon at bounding box center [383, 568] width 15 height 15
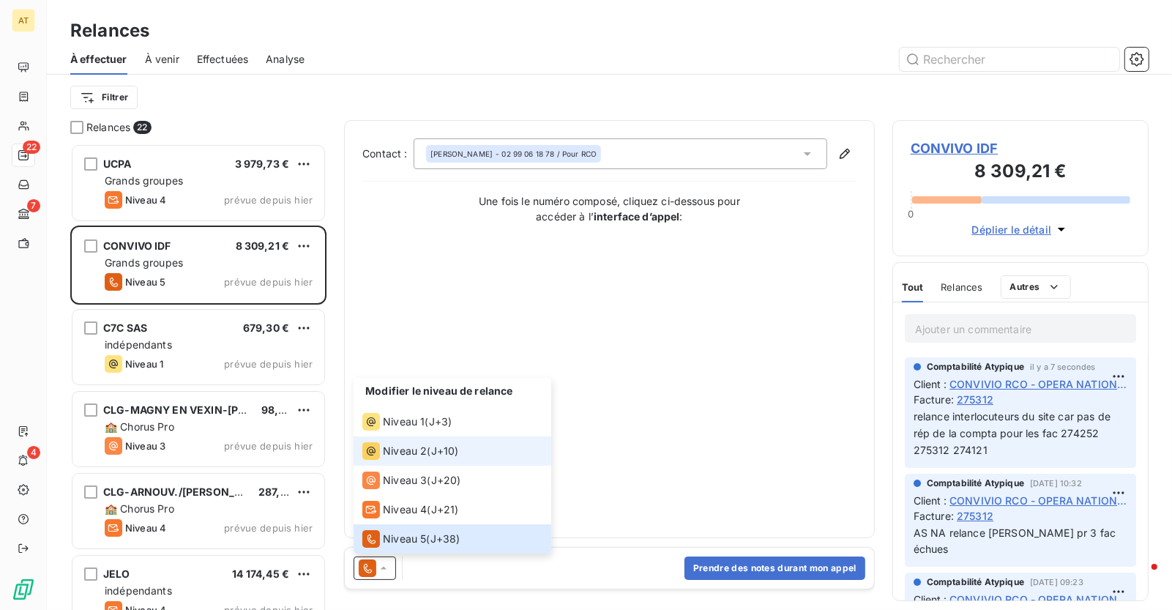
click at [416, 460] on li "Niveau 2 ( J+10 )" at bounding box center [453, 450] width 198 height 29
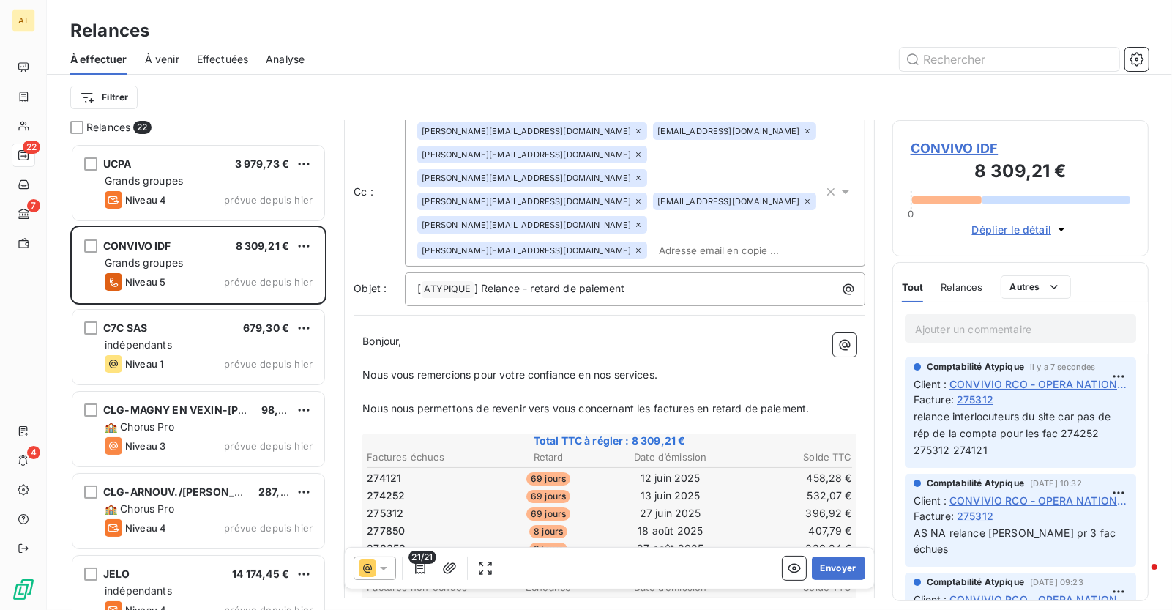
scroll to position [77, 0]
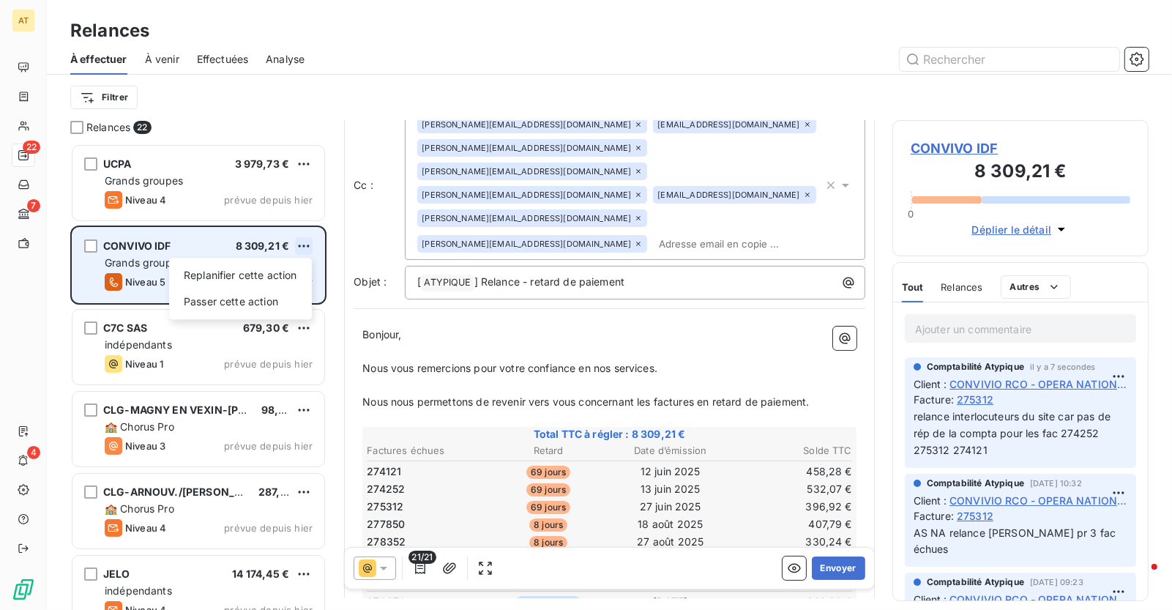
click at [302, 243] on html "AT 22 7 4 Relances À effectuer À venir Effectuées Analyse Filtrer Relances 22 U…" at bounding box center [586, 305] width 1172 height 610
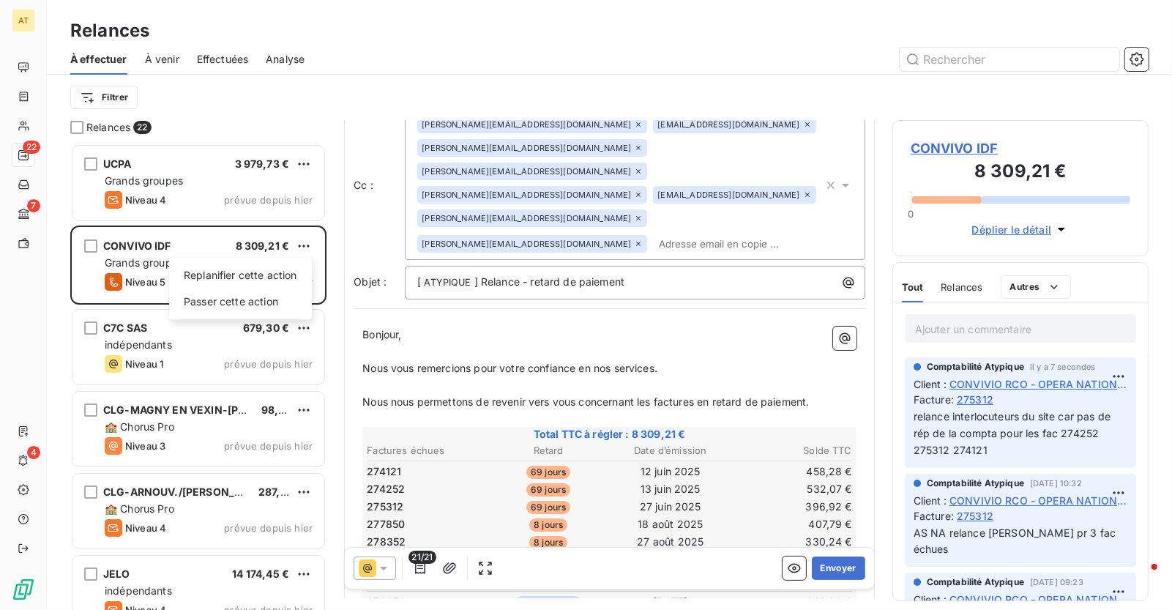
click at [501, 389] on html "AT 22 7 4 Relances À effectuer À venir Effectuées Analyse Filtrer Relances 22 U…" at bounding box center [586, 305] width 1172 height 610
click at [382, 568] on icon at bounding box center [383, 568] width 7 height 4
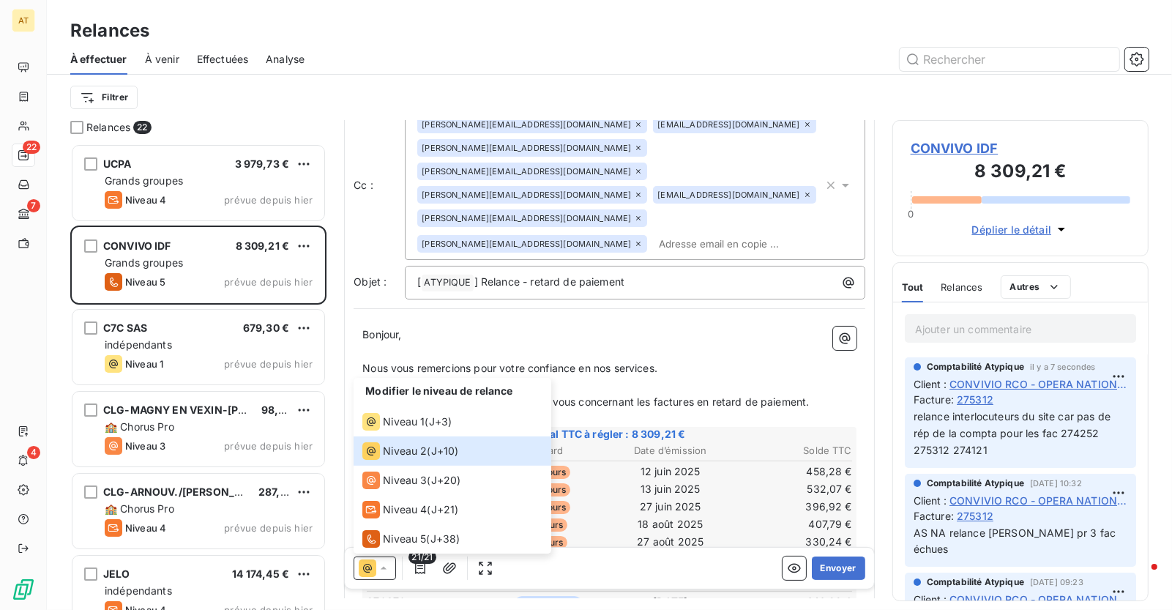
click at [680, 360] on p "Nous vous remercions pour votre confiance en nos services." at bounding box center [609, 368] width 494 height 17
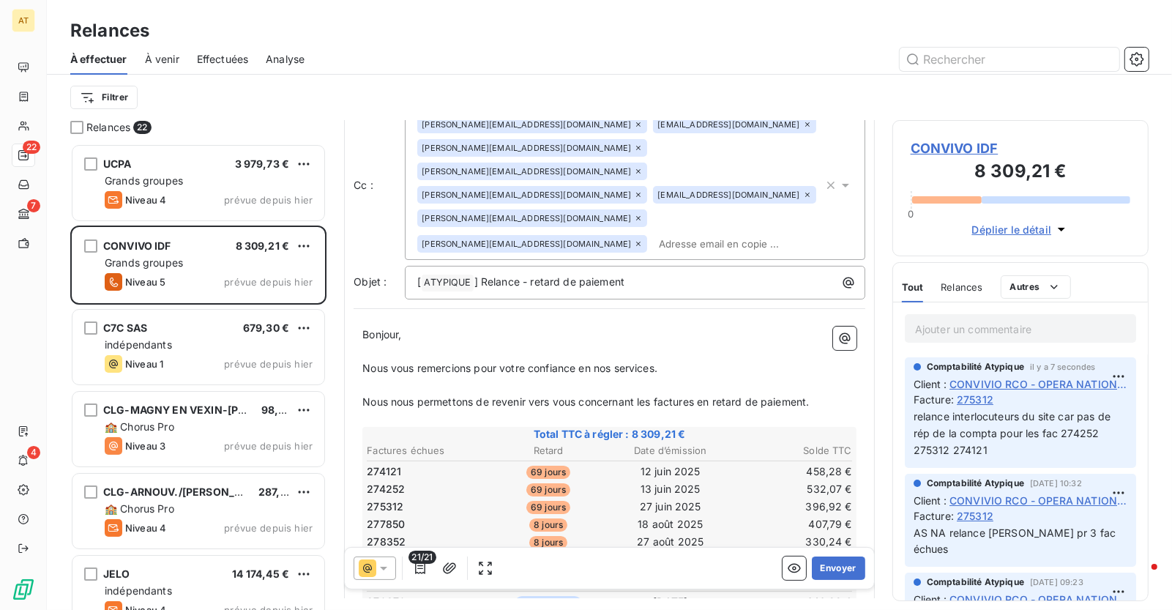
click at [969, 286] on span "Relances" at bounding box center [961, 287] width 42 height 12
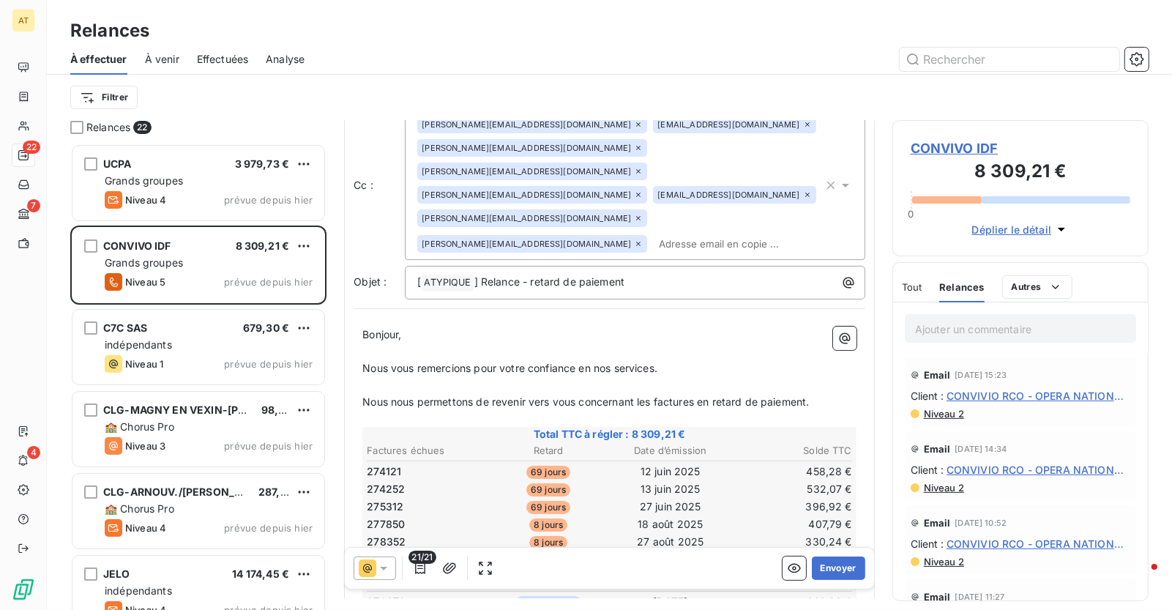
click at [370, 572] on icon at bounding box center [368, 568] width 18 height 18
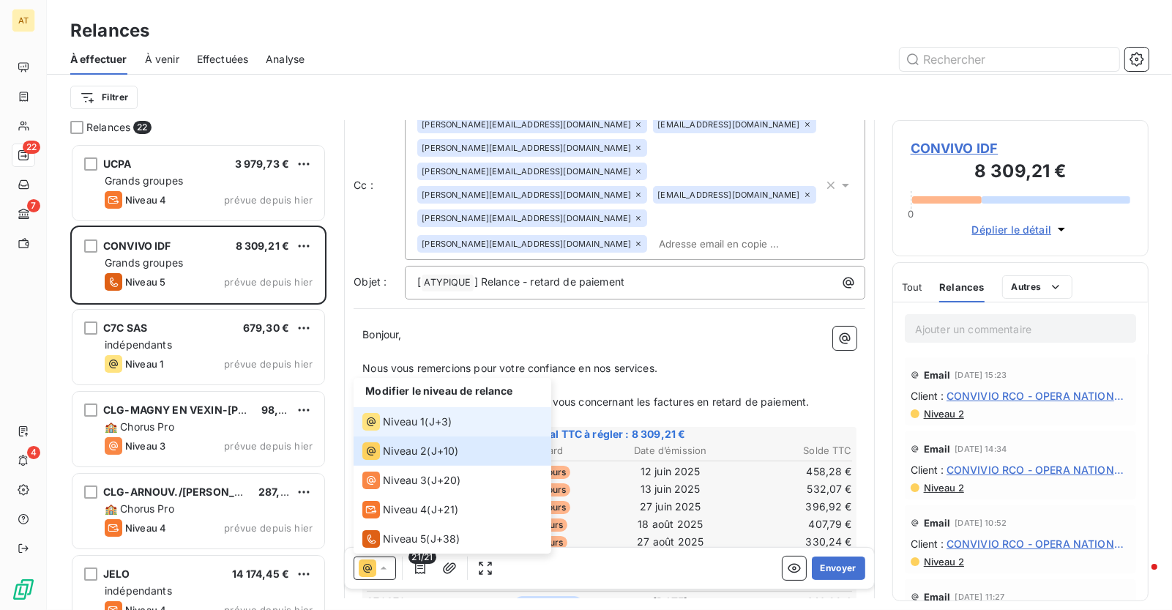
click at [416, 428] on span "Niveau 1" at bounding box center [404, 421] width 42 height 15
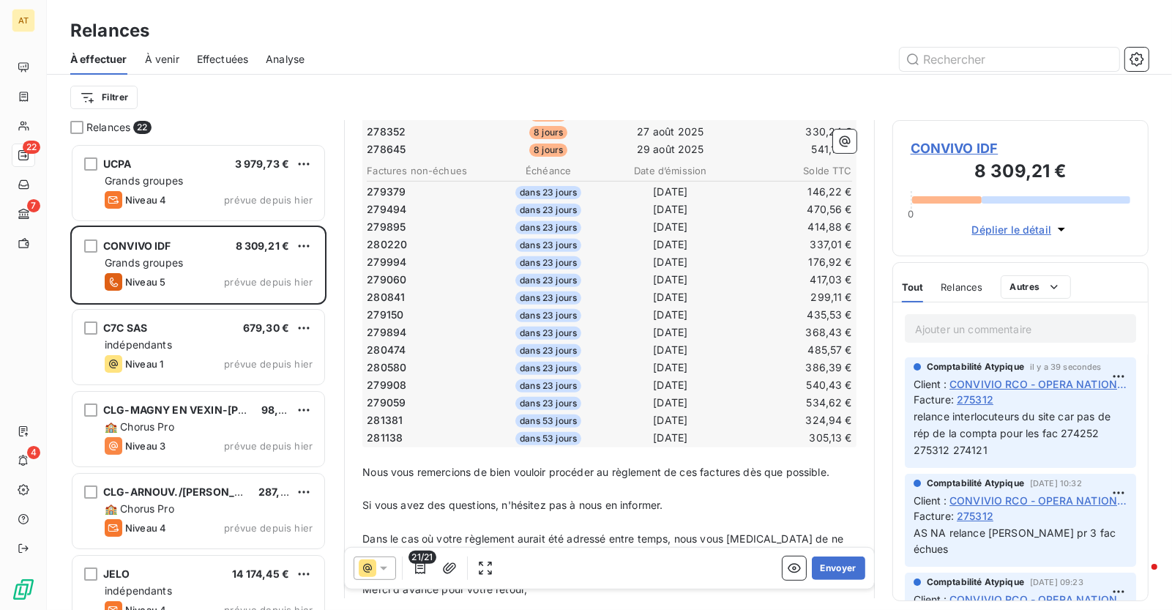
scroll to position [523, 0]
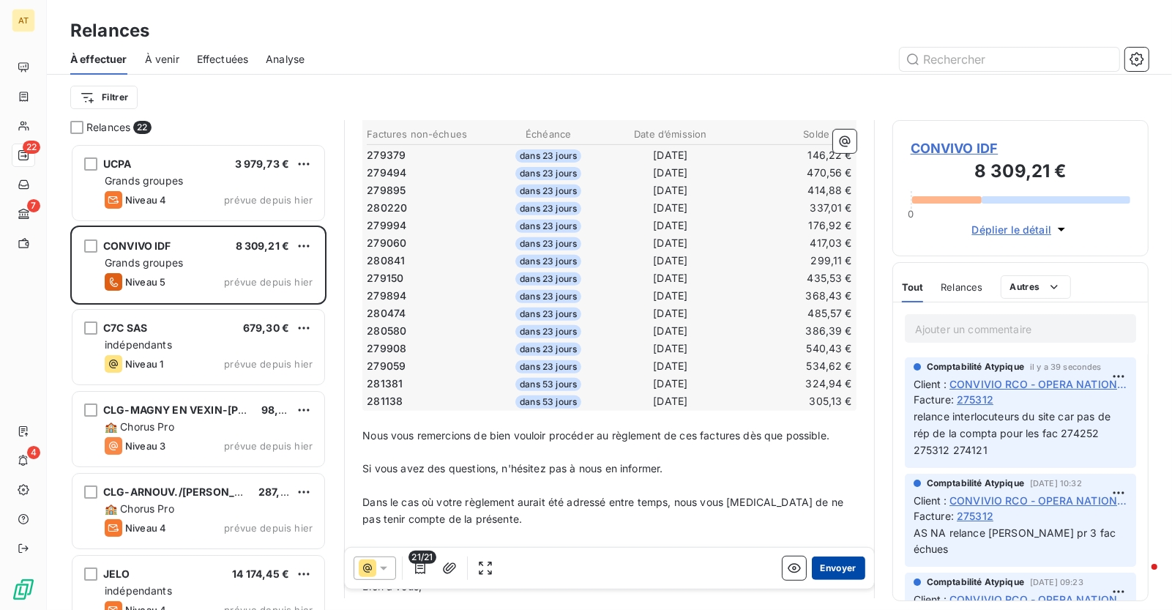
click at [849, 564] on button "Envoyer" at bounding box center [838, 567] width 53 height 23
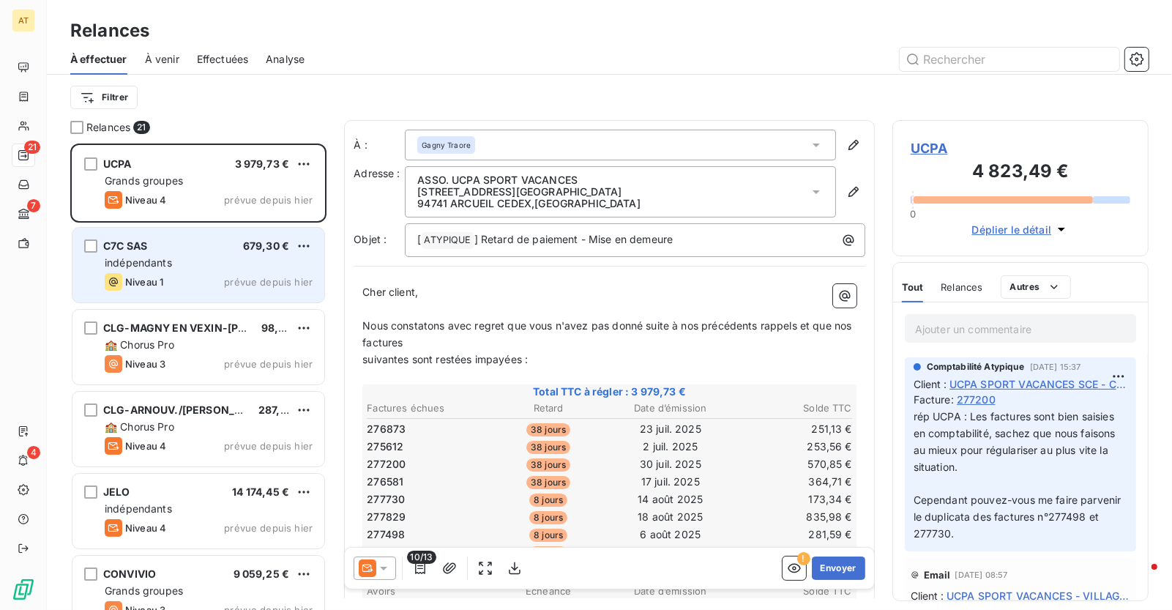
click at [135, 261] on span "indépendants" at bounding box center [138, 262] width 67 height 12
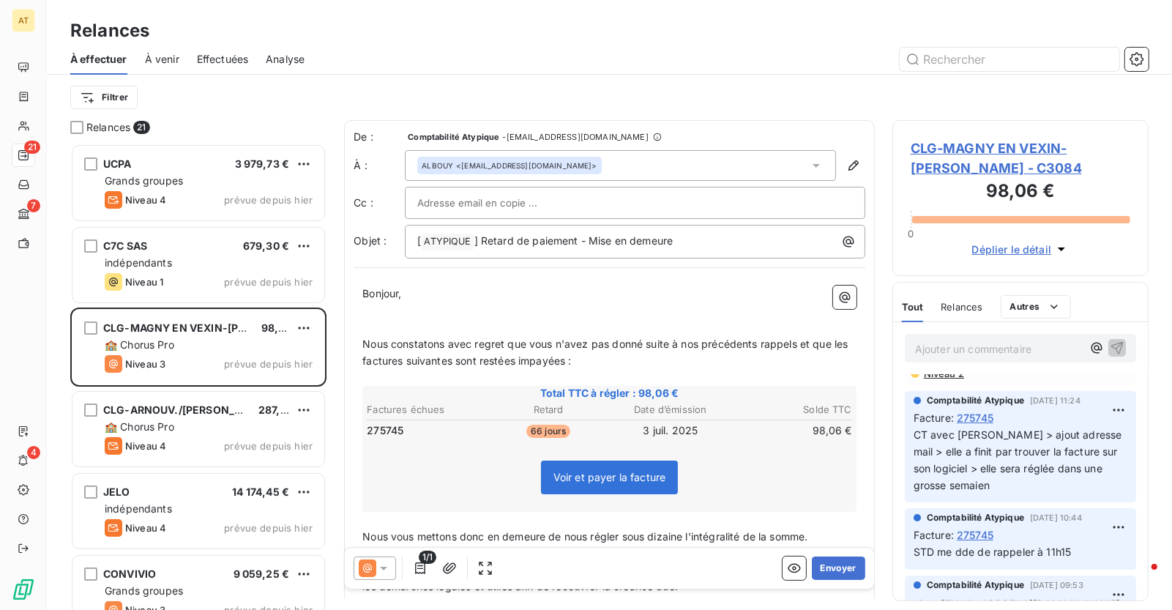
click at [981, 417] on span "275745" at bounding box center [975, 417] width 37 height 15
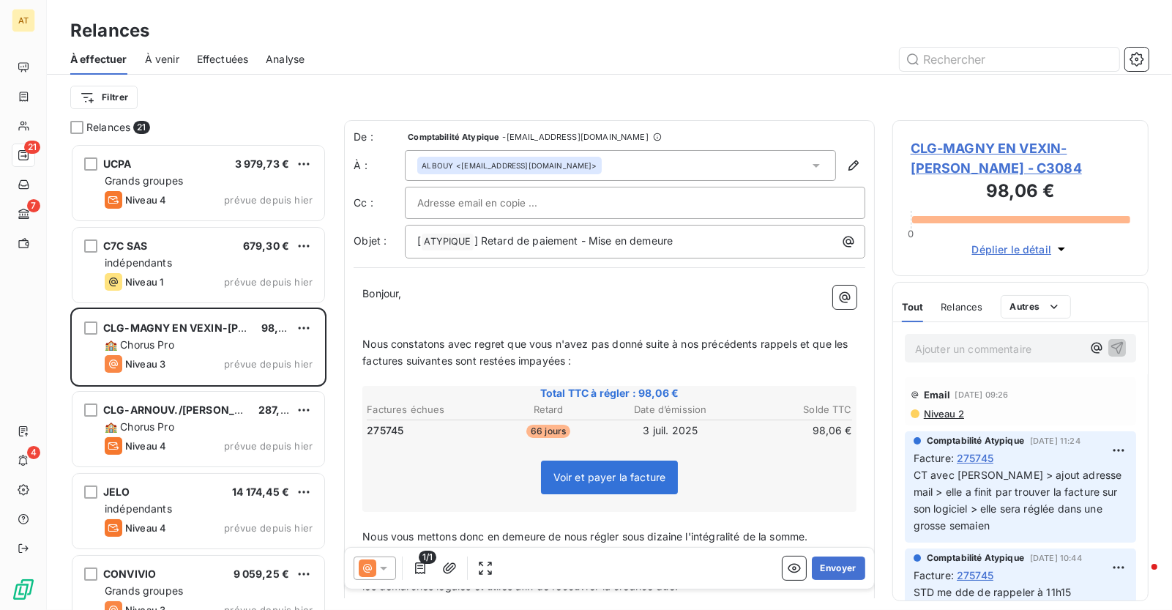
scroll to position [467, 257]
click at [984, 152] on span "CLG-MAGNY EN VEXIN-[PERSON_NAME] - C3084" at bounding box center [1020, 158] width 220 height 40
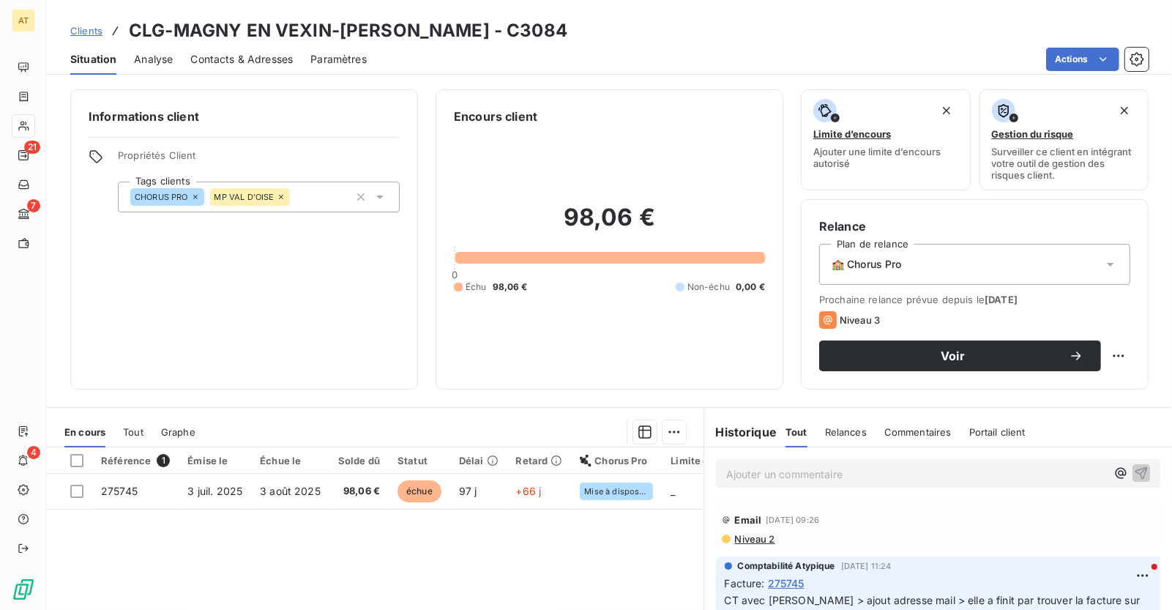
click at [274, 52] on span "Contacts & Adresses" at bounding box center [241, 59] width 102 height 15
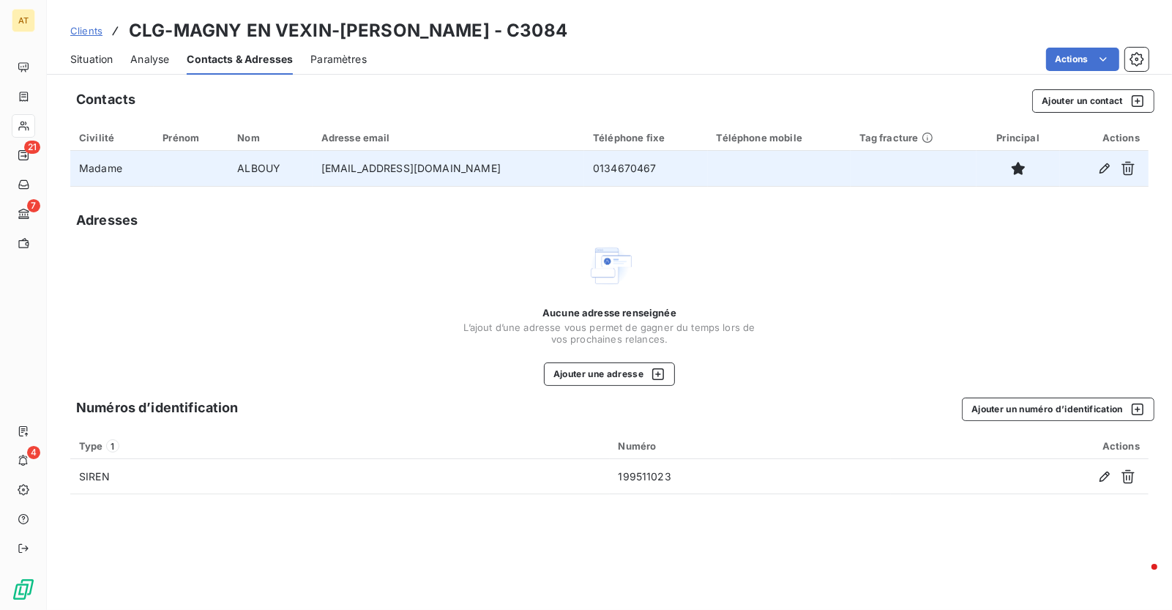
click at [607, 166] on td "0134670467" at bounding box center [645, 168] width 123 height 35
copy td "0134670467"
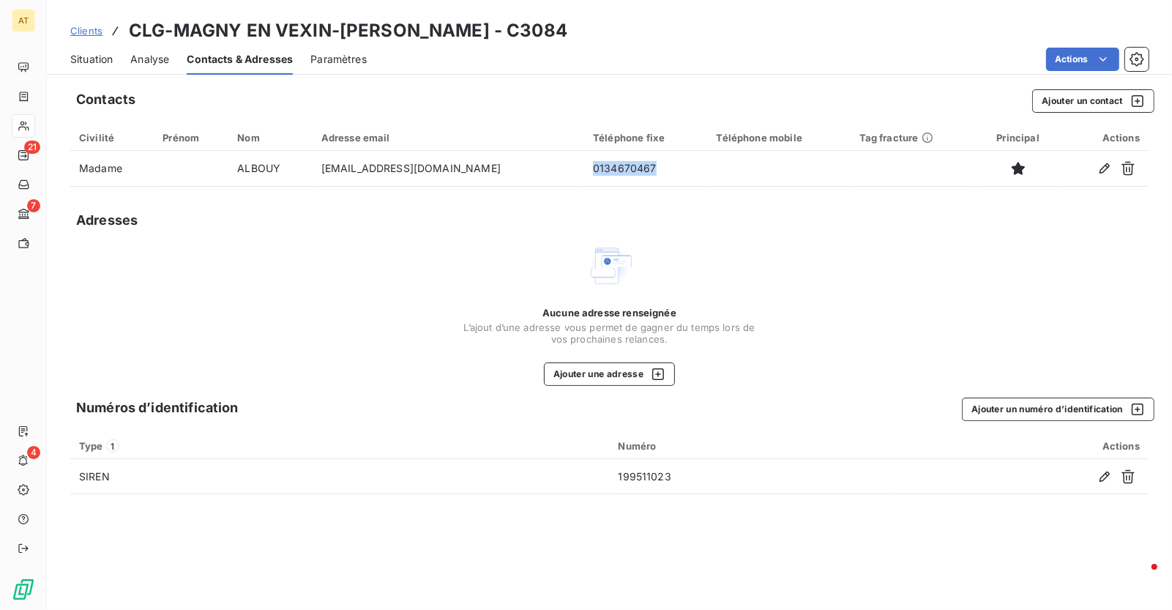
click at [101, 61] on span "Situation" at bounding box center [91, 59] width 42 height 15
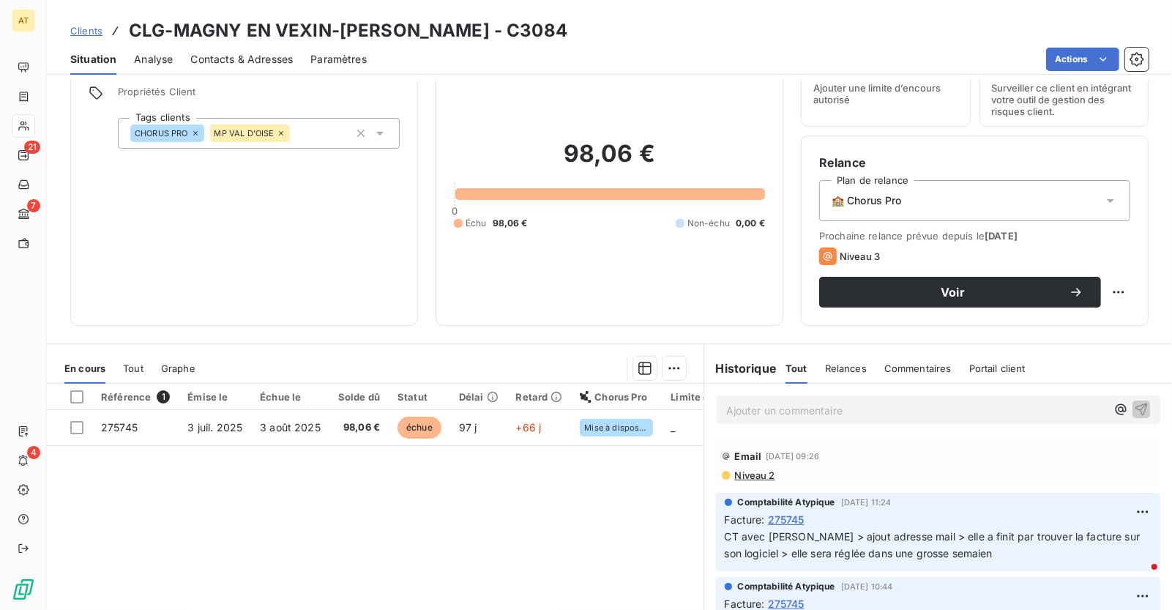
scroll to position [66, 0]
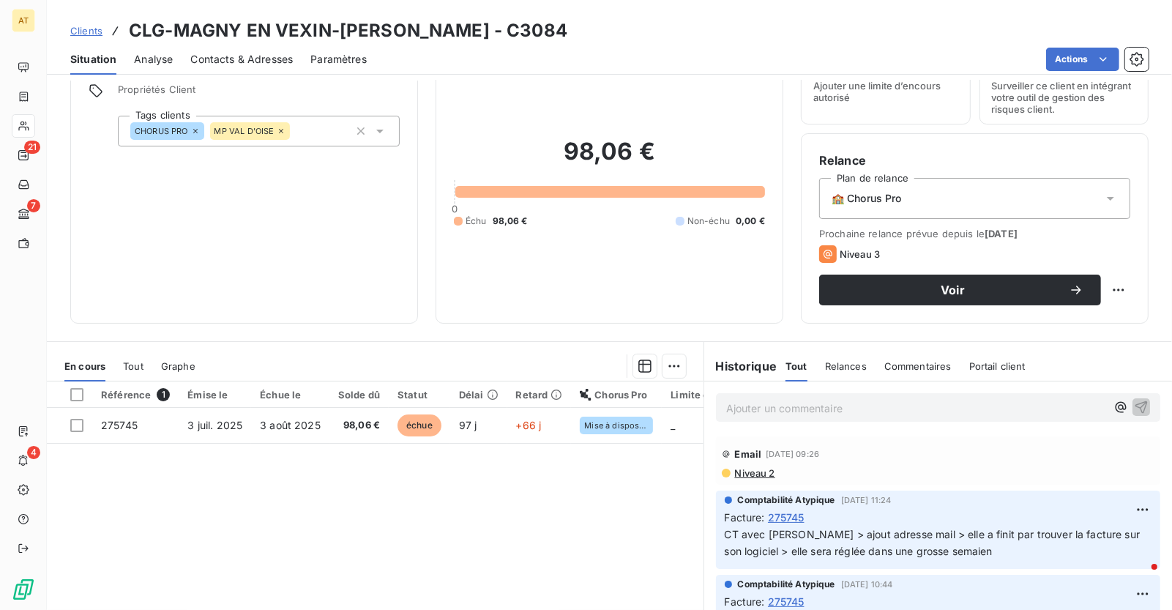
click at [241, 52] on span "Contacts & Adresses" at bounding box center [241, 59] width 102 height 15
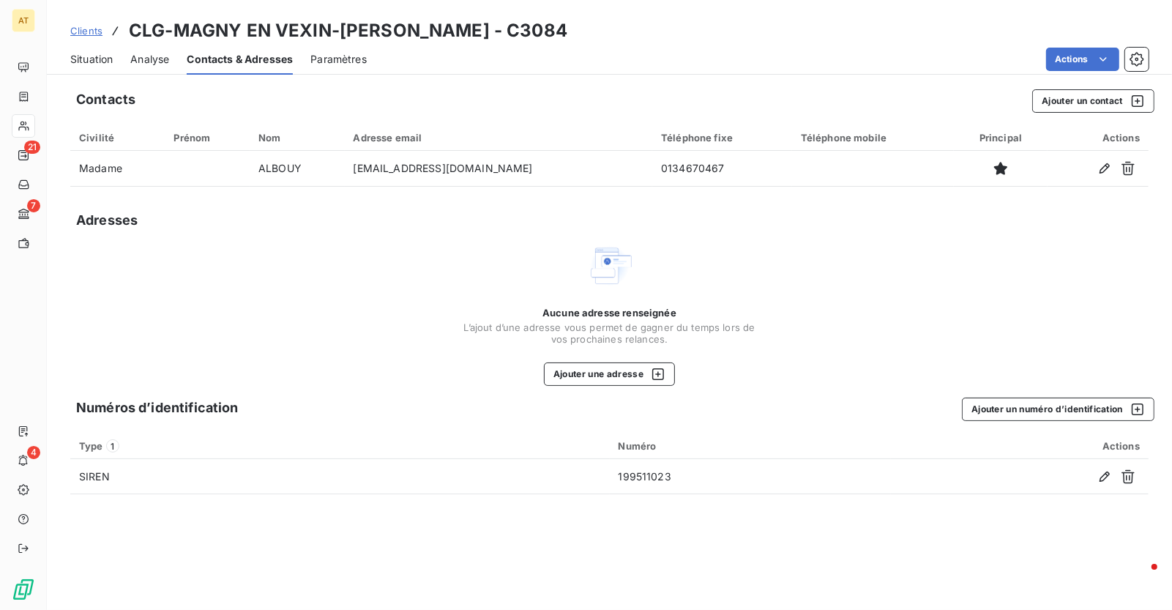
click at [84, 57] on span "Situation" at bounding box center [91, 59] width 42 height 15
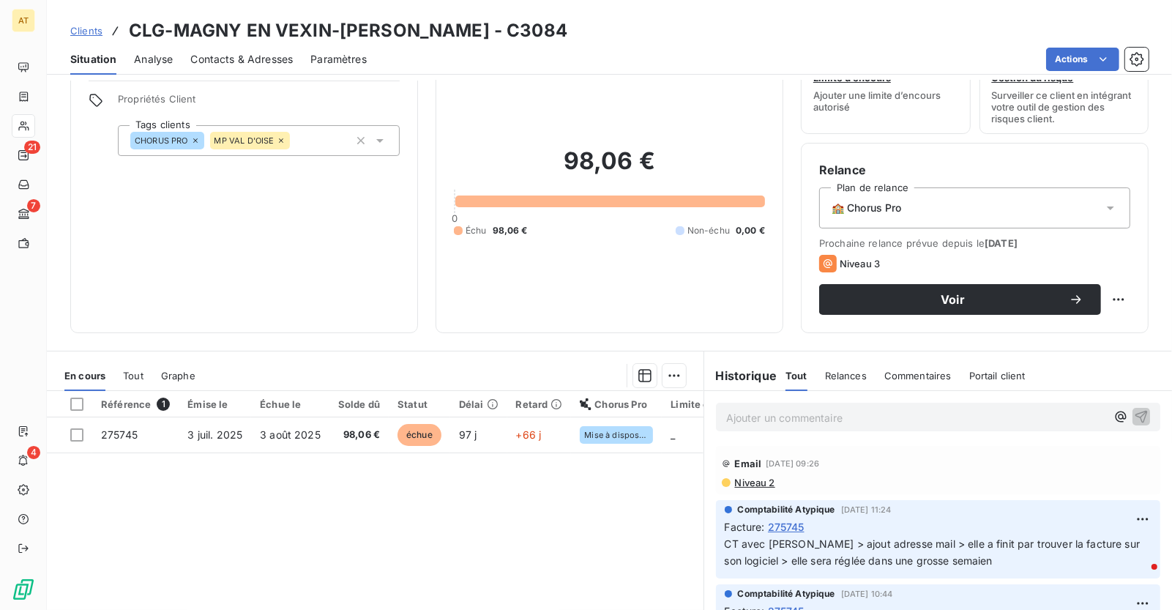
scroll to position [59, 0]
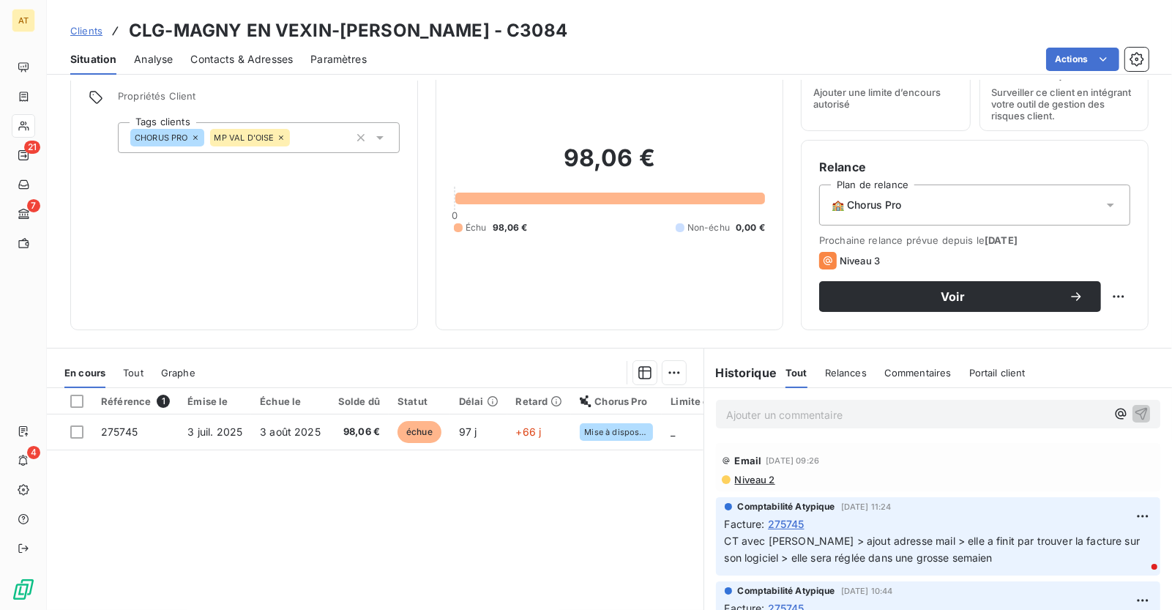
click at [236, 57] on span "Contacts & Adresses" at bounding box center [241, 59] width 102 height 15
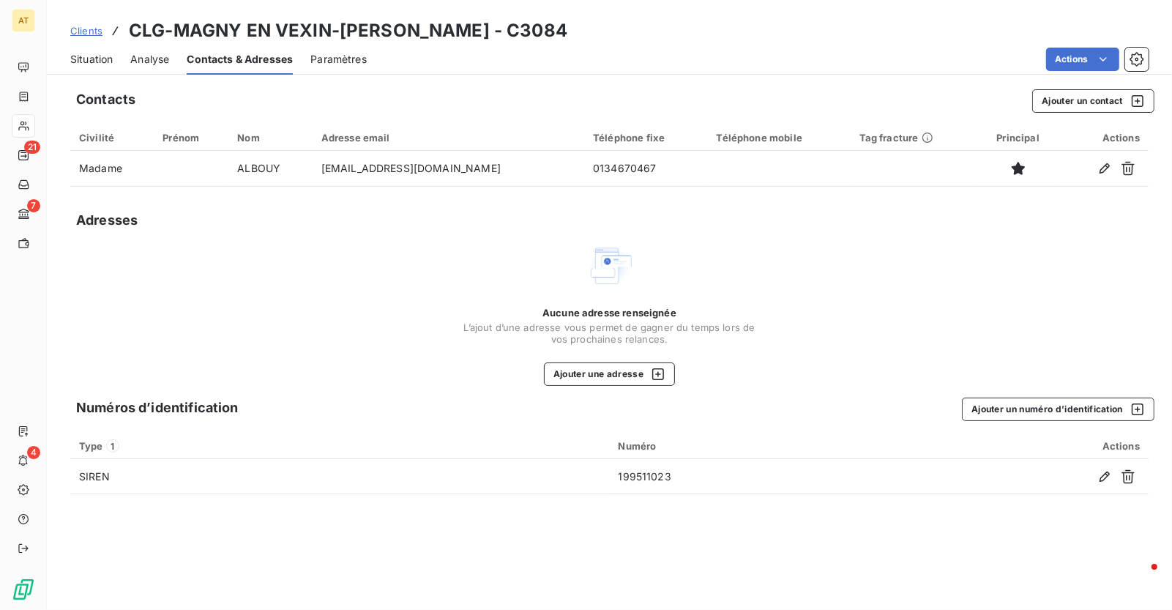
click at [97, 62] on span "Situation" at bounding box center [91, 59] width 42 height 15
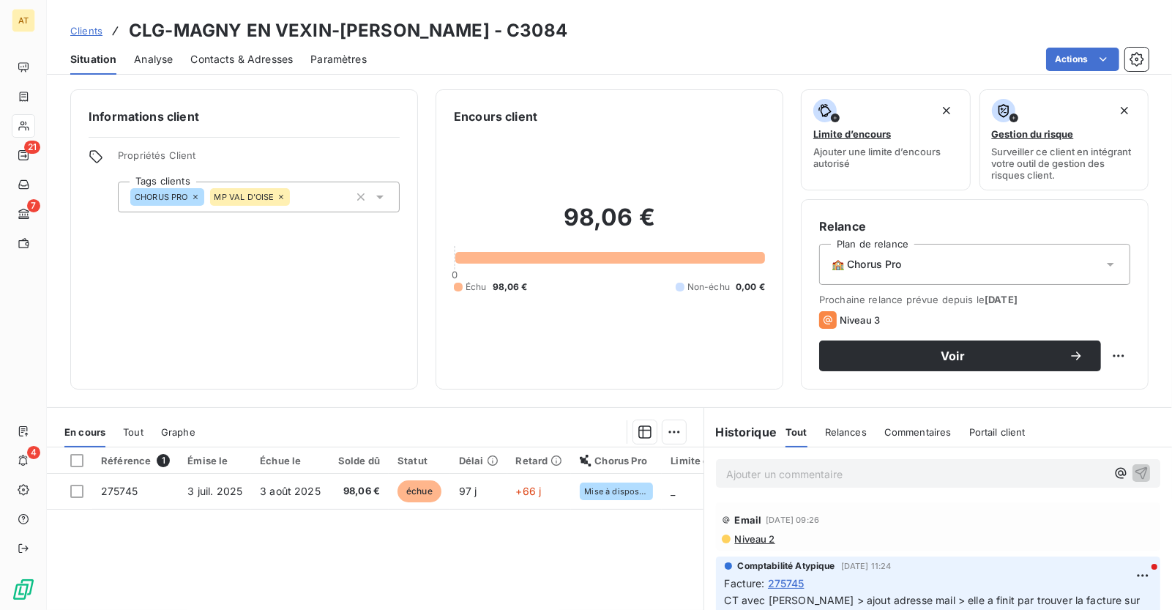
click at [790, 481] on p "Ajouter un commentaire ﻿" at bounding box center [916, 474] width 380 height 18
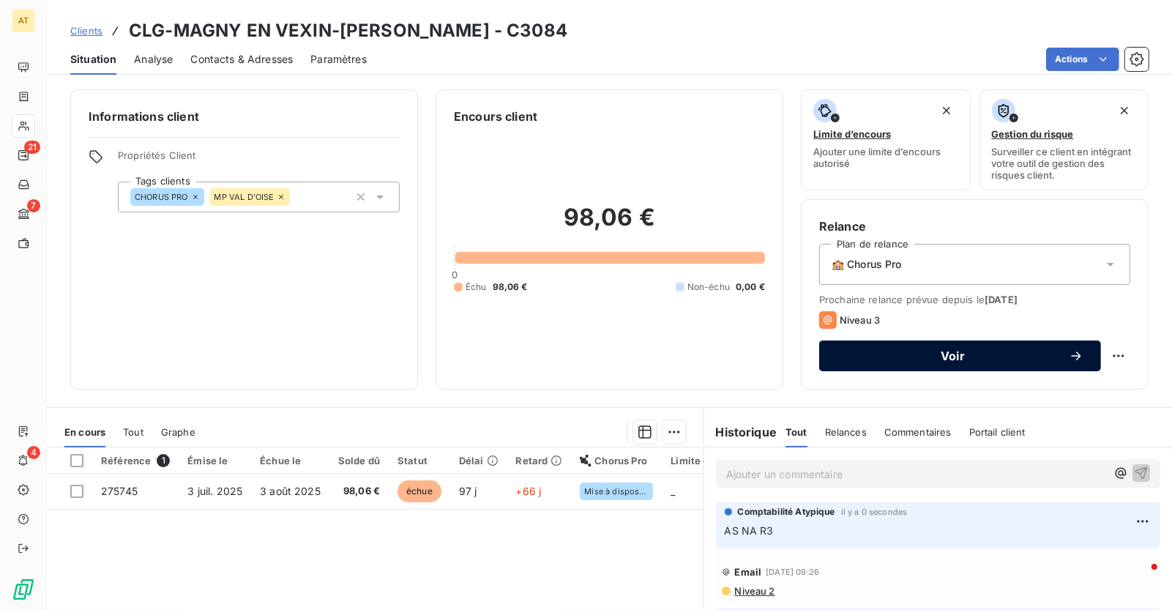
click at [974, 360] on span "Voir" at bounding box center [953, 356] width 232 height 12
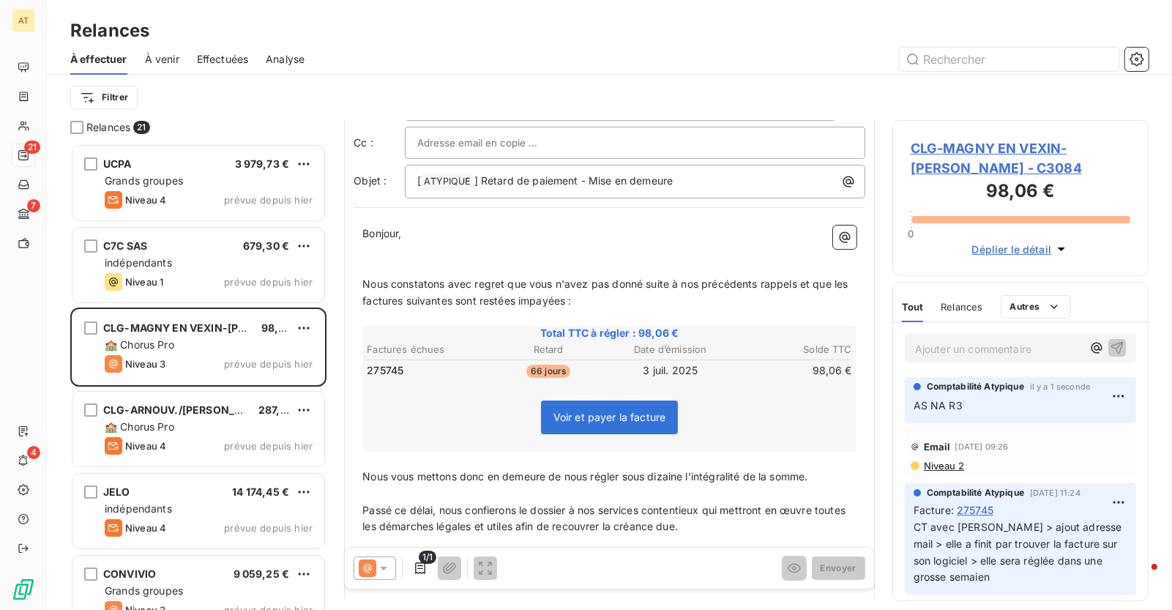
scroll to position [73, 0]
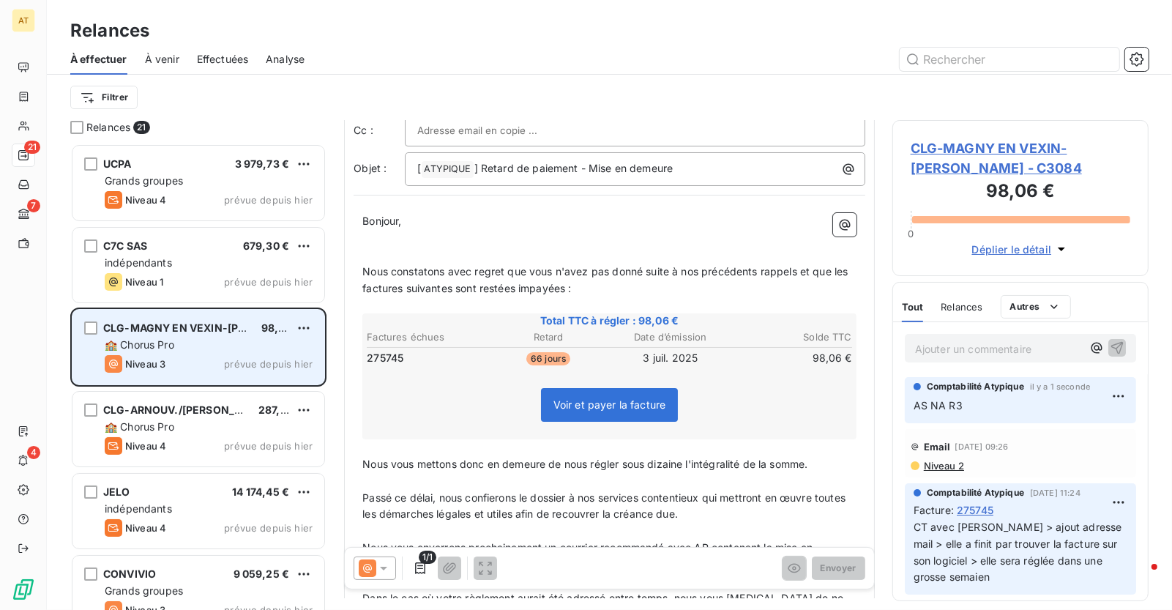
click at [245, 356] on div "Niveau 3 prévue depuis hier" at bounding box center [209, 364] width 208 height 18
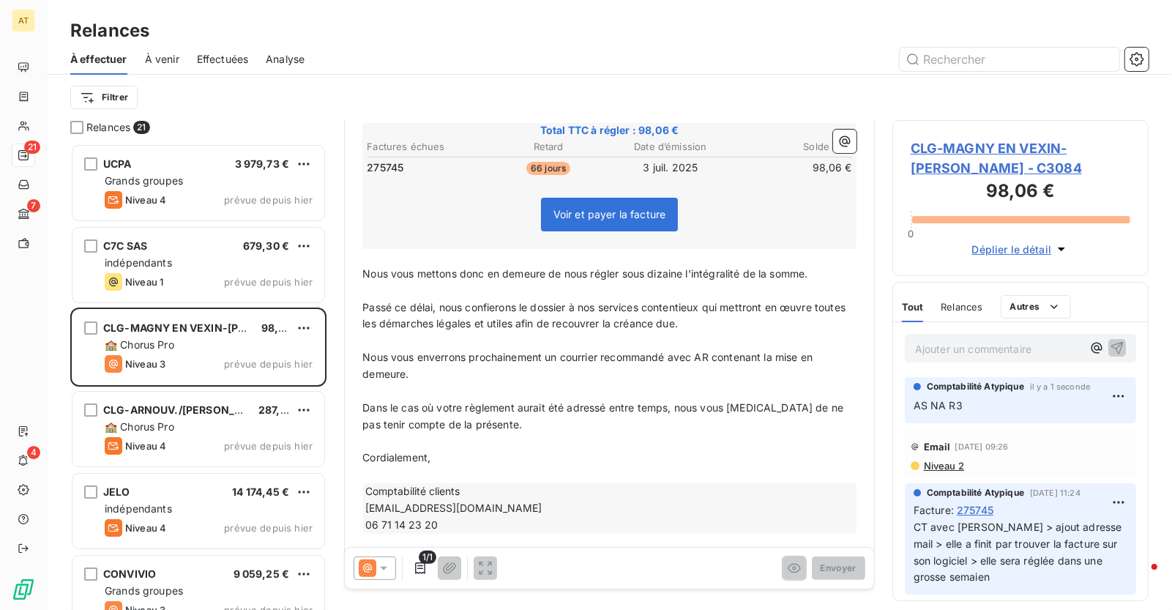
scroll to position [266, 0]
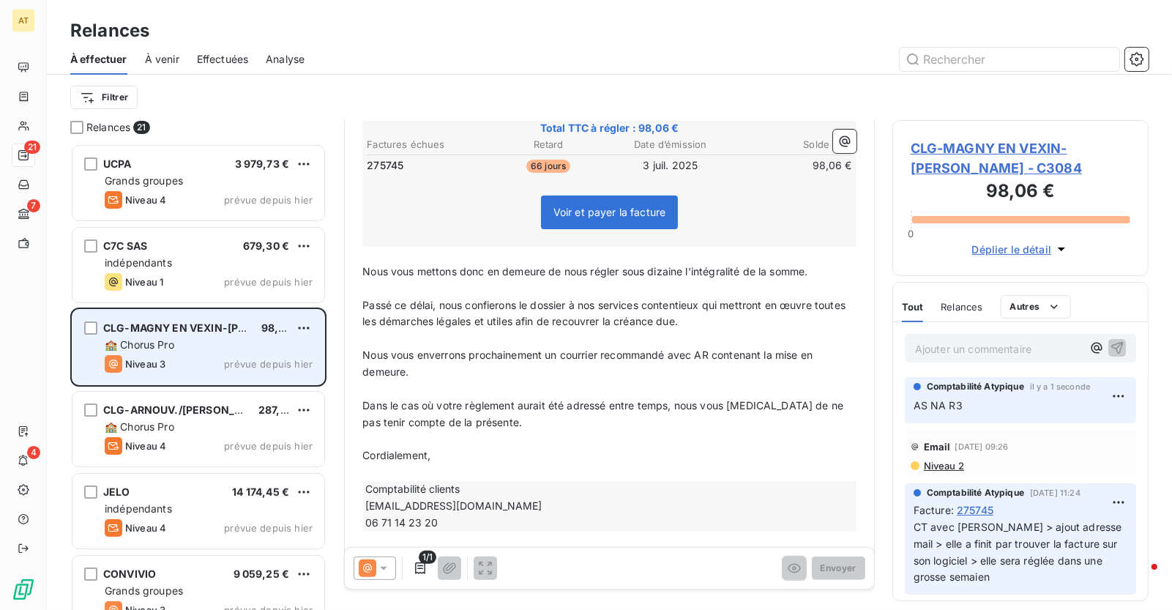
click at [160, 354] on div "CLG-MAGNY EN VEXIN-[PERSON_NAME] 98,06 € 🏫 Chorus Pro Niveau 3 prévue depuis [D…" at bounding box center [198, 347] width 252 height 75
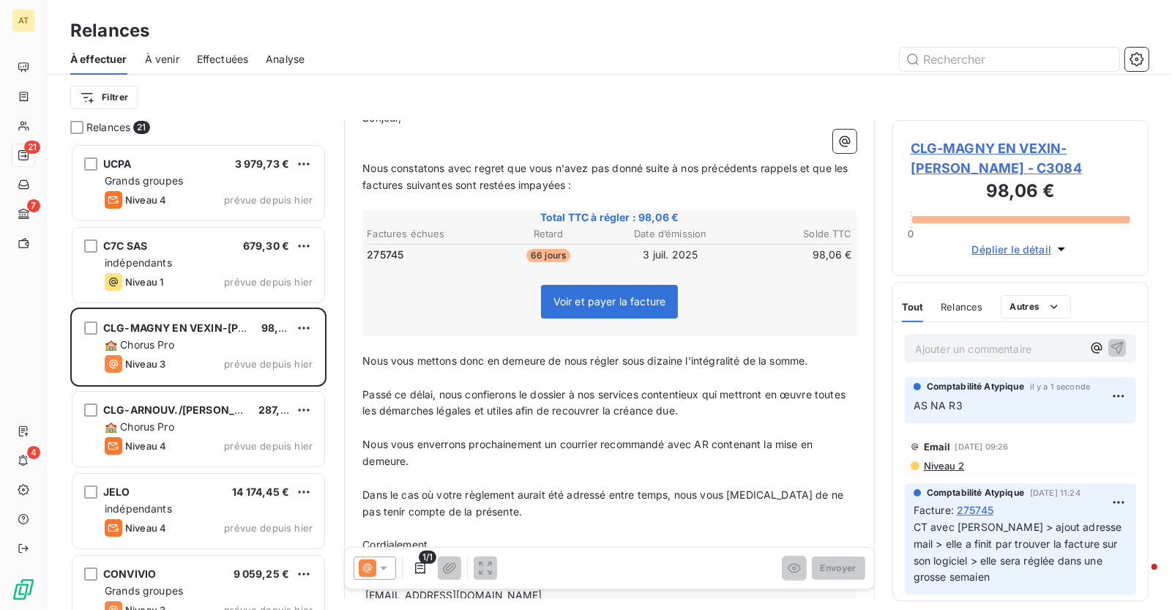
scroll to position [0, 0]
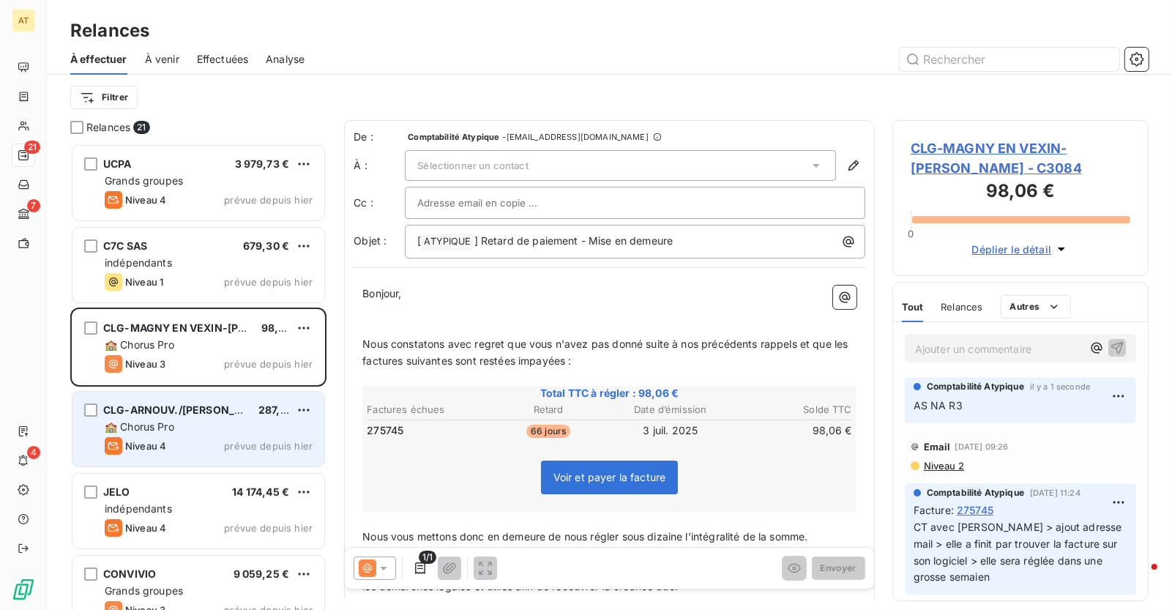
click at [221, 407] on span "CLG-ARNOUV./[PERSON_NAME]MOULIN" at bounding box center [207, 409] width 209 height 12
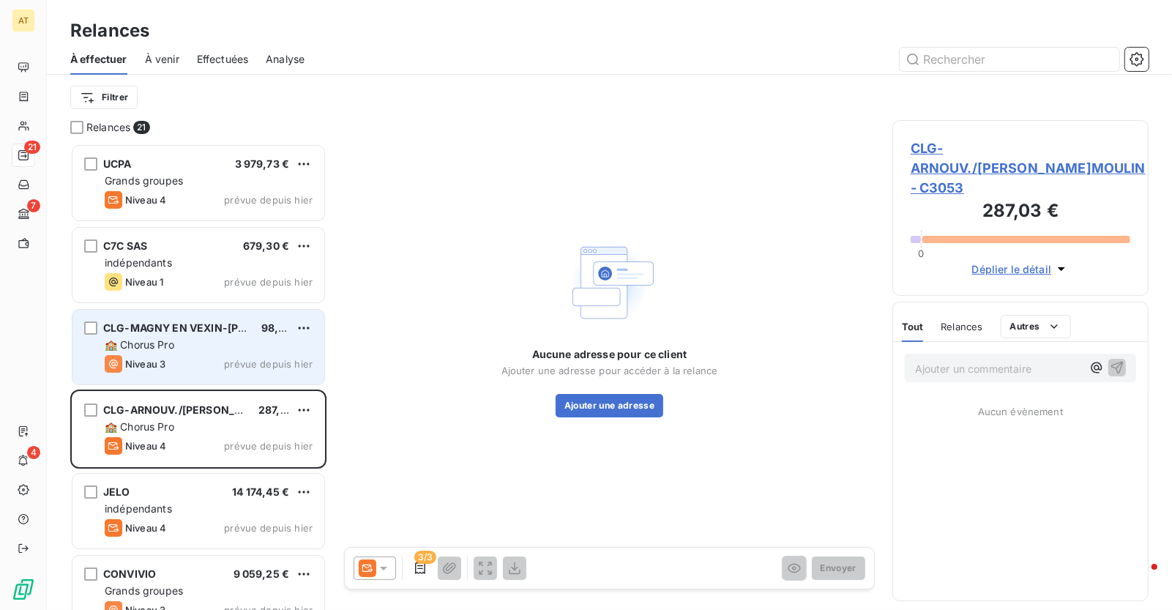
click at [221, 340] on div "🏫 Chorus Pro" at bounding box center [209, 344] width 208 height 15
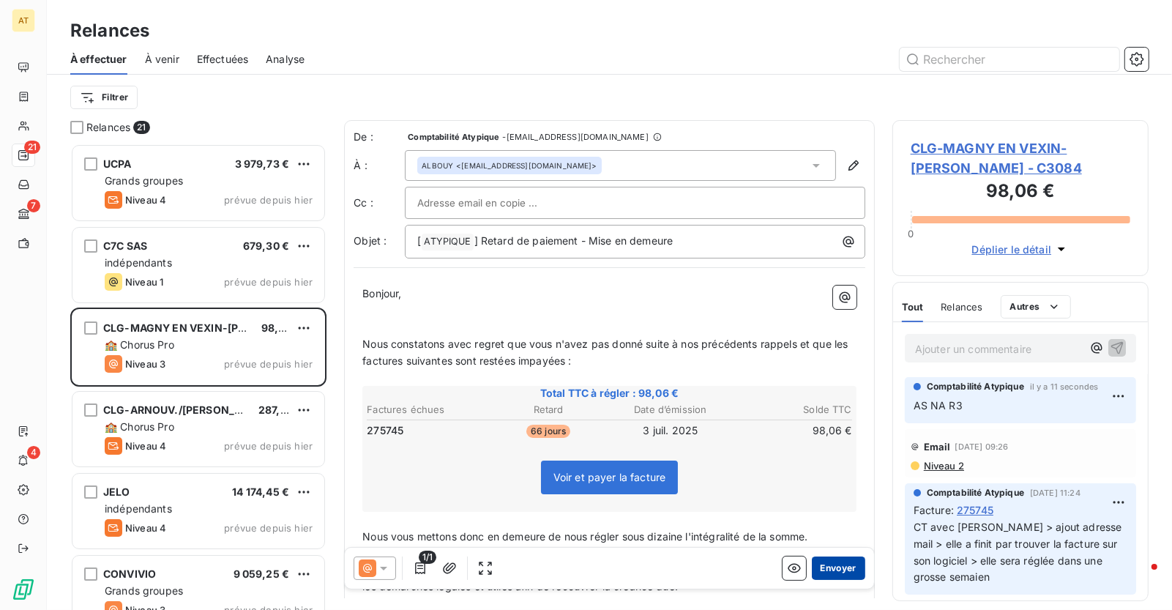
click at [848, 572] on button "Envoyer" at bounding box center [838, 567] width 53 height 23
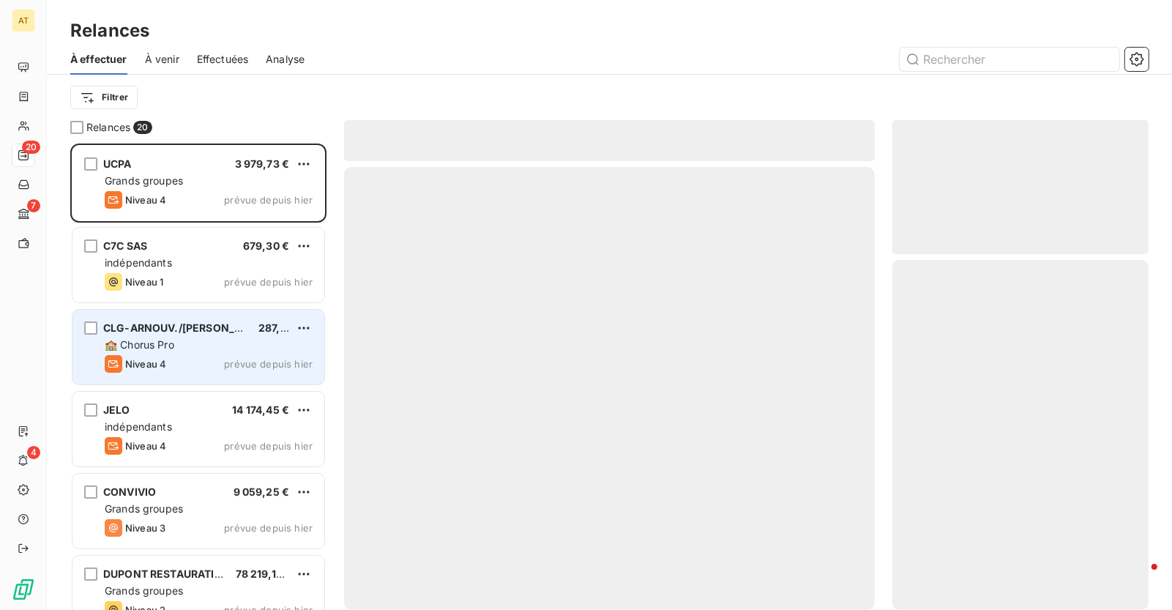
click at [184, 357] on div "Niveau 4 prévue depuis hier" at bounding box center [209, 364] width 208 height 18
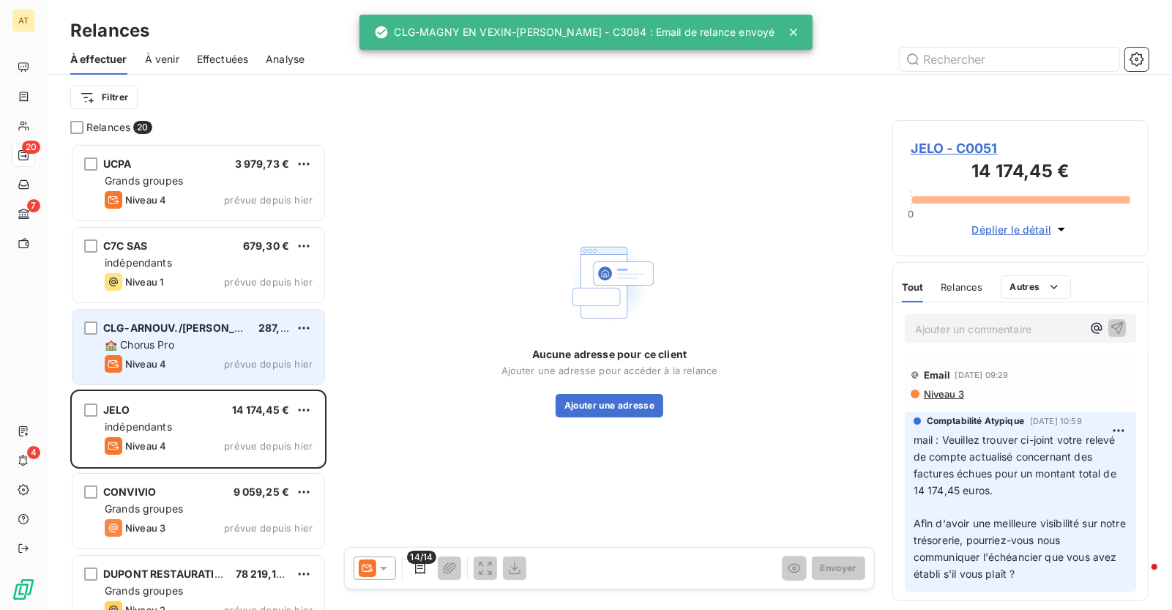
click at [226, 353] on div "CLG-ARNOUV./[PERSON_NAME][PERSON_NAME] 287,03 € 🏫 Chorus Pro Niveau 4 prévue de…" at bounding box center [198, 347] width 252 height 75
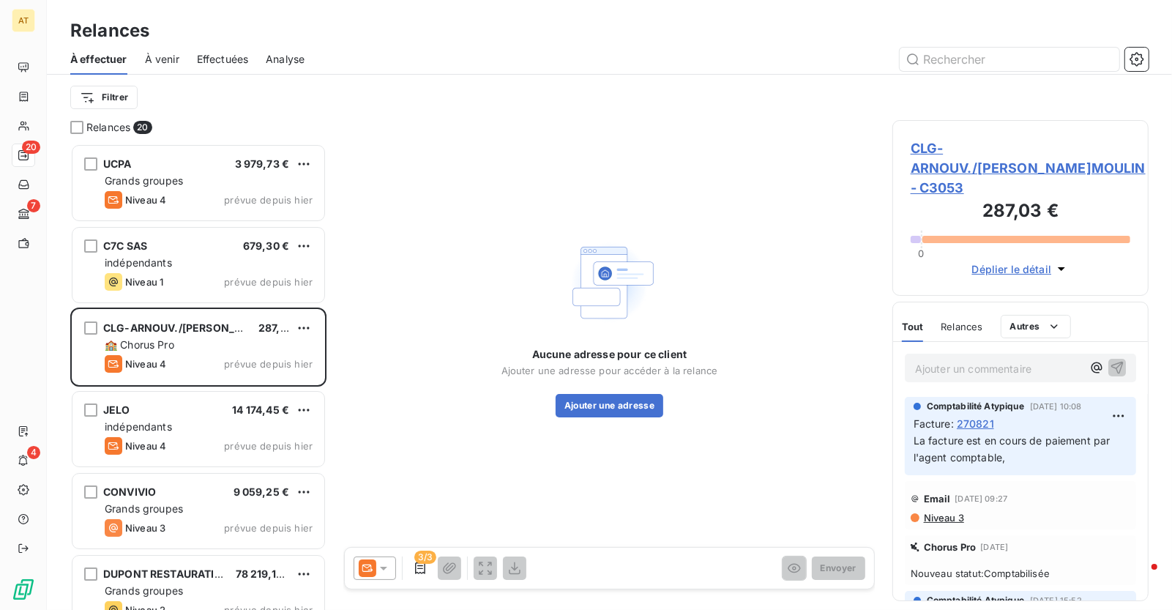
click at [984, 416] on span "270821" at bounding box center [975, 423] width 37 height 15
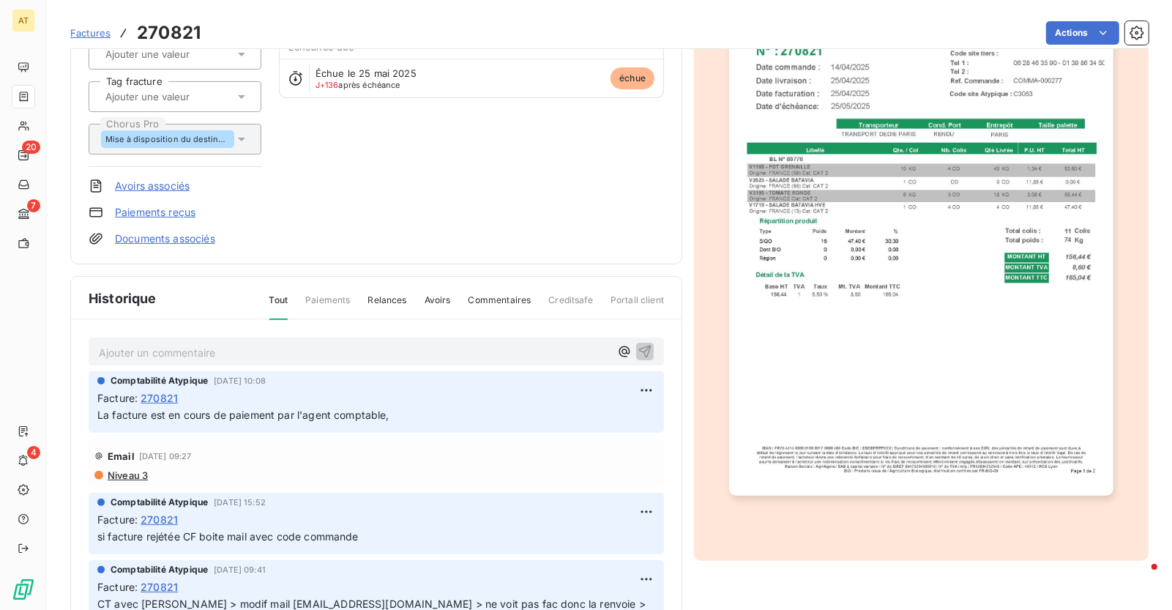
scroll to position [200, 0]
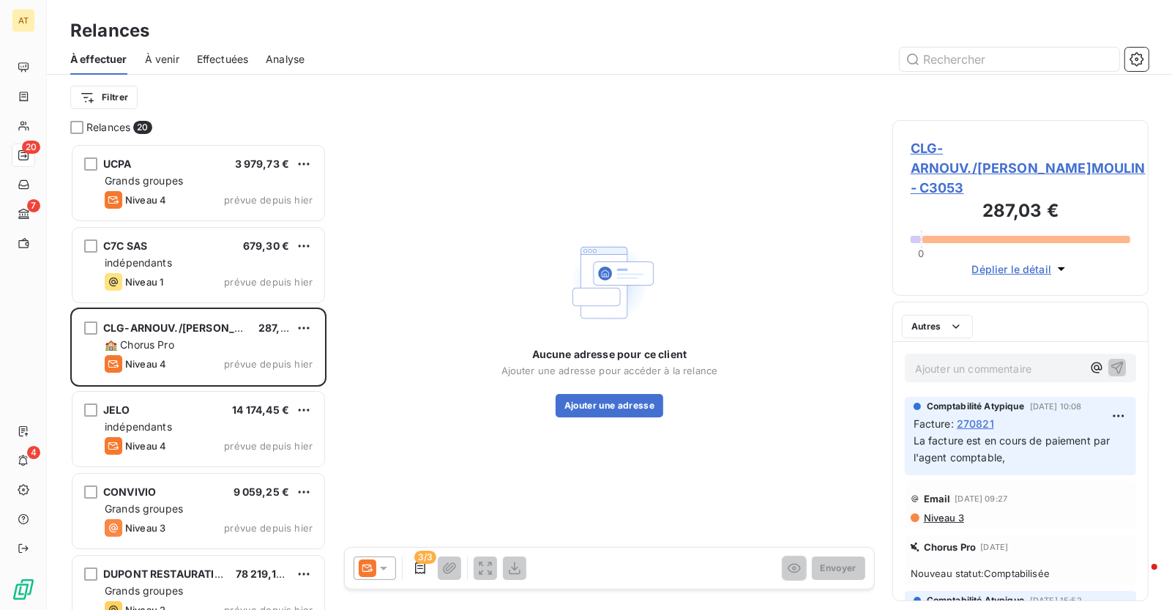
scroll to position [467, 257]
click at [962, 158] on span "CLG-ARNOUV./[PERSON_NAME]MOULIN - C3053" at bounding box center [1020, 167] width 220 height 59
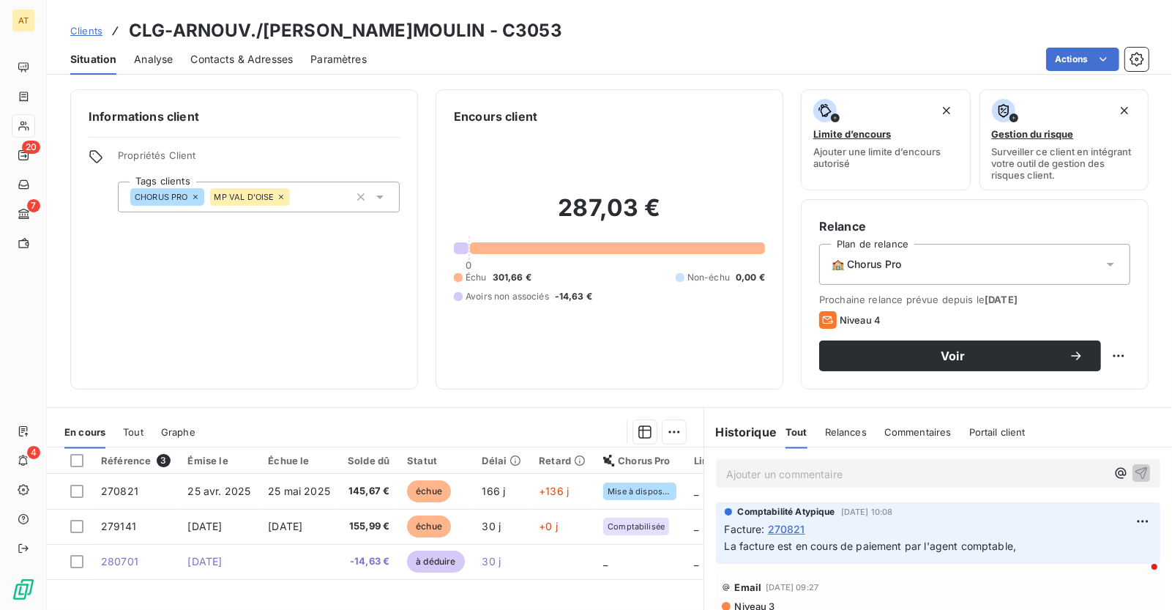
scroll to position [17, 0]
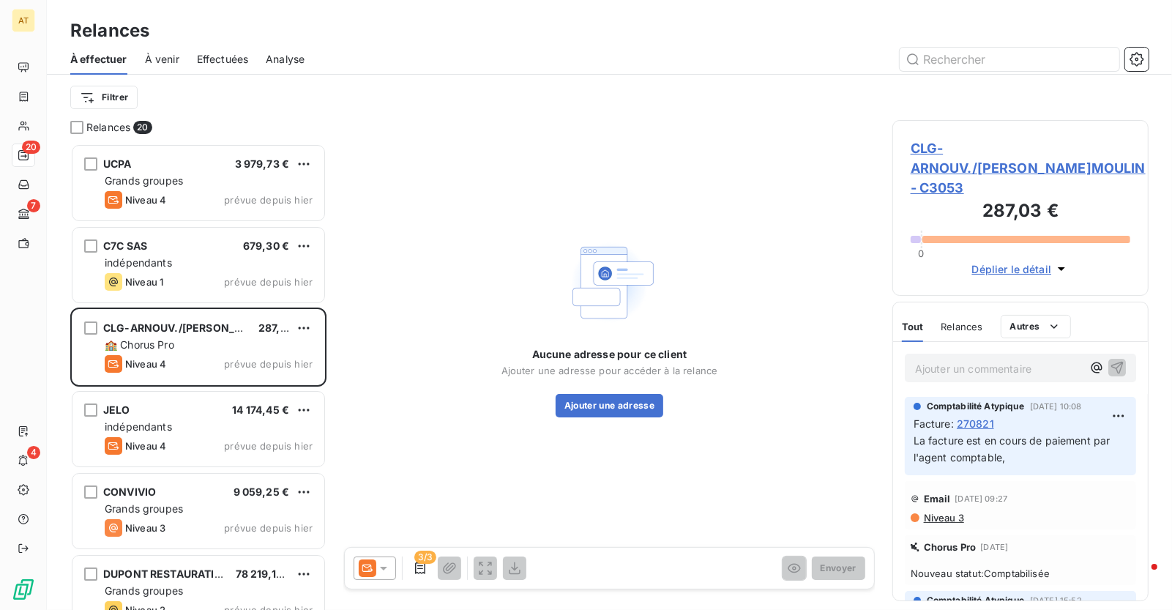
scroll to position [467, 257]
click at [392, 562] on div at bounding box center [375, 567] width 42 height 23
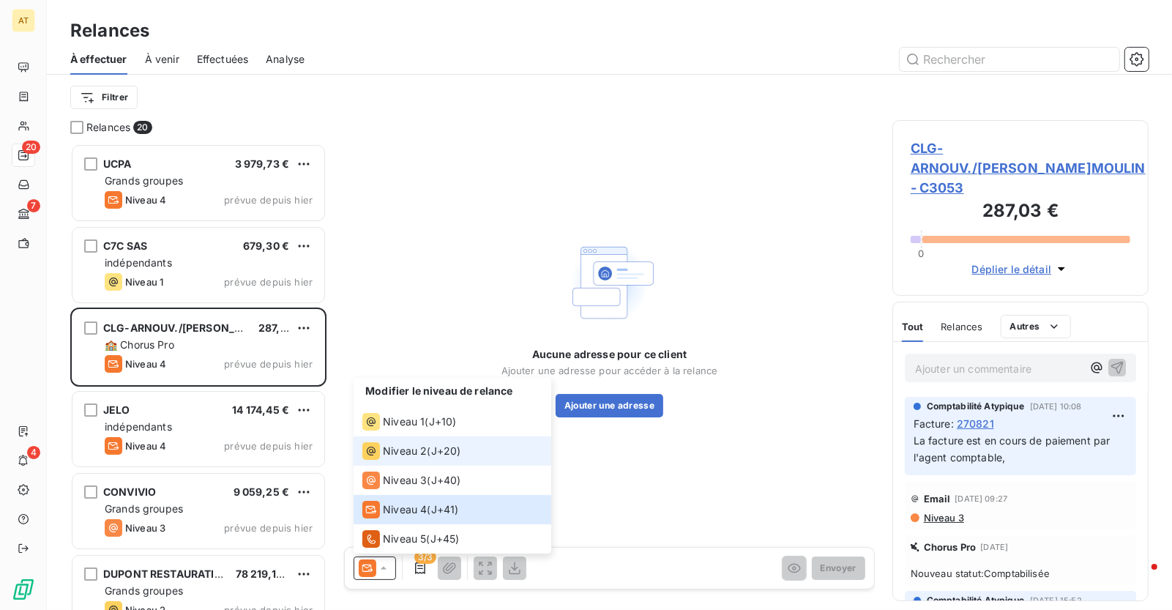
click at [394, 436] on li "Niveau 2 ( J+20 )" at bounding box center [453, 450] width 198 height 29
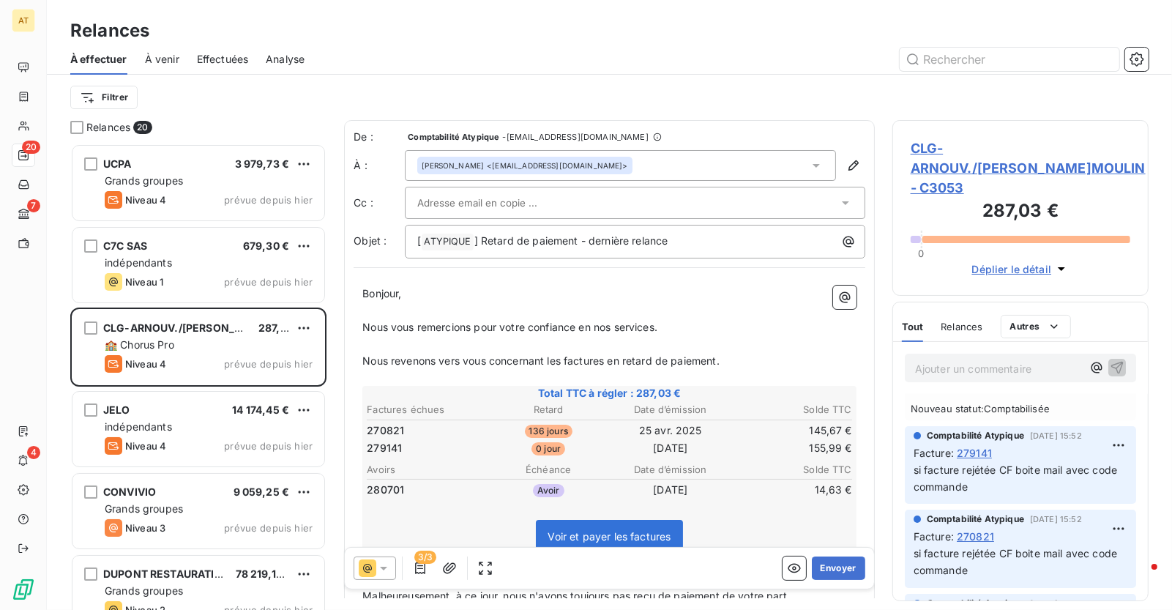
scroll to position [170, 0]
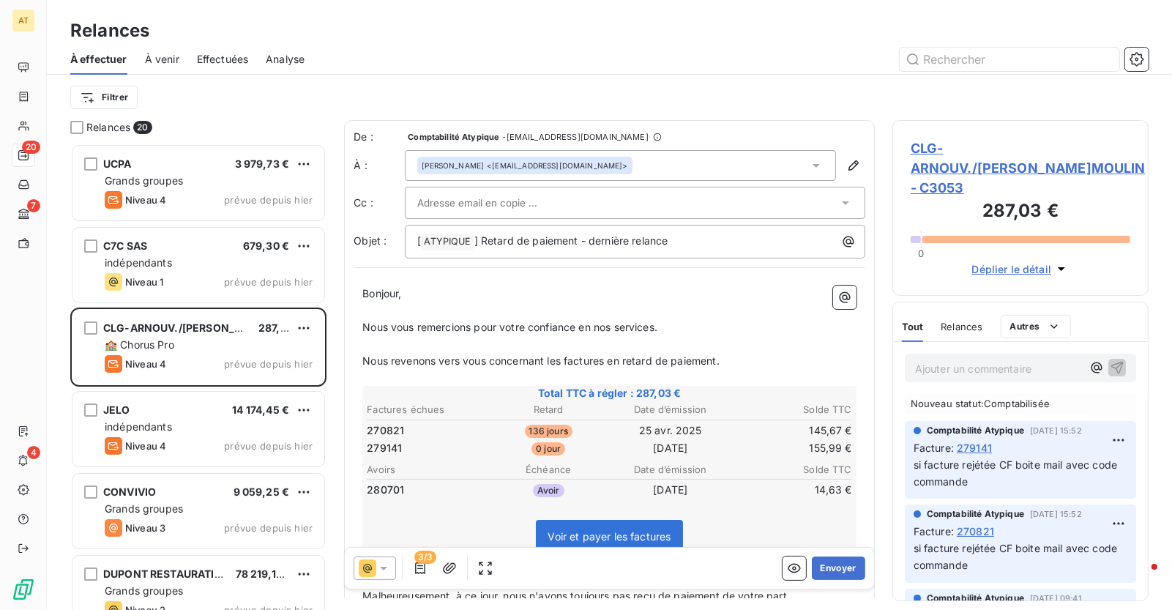
click at [488, 423] on td "136 jours" at bounding box center [548, 430] width 121 height 16
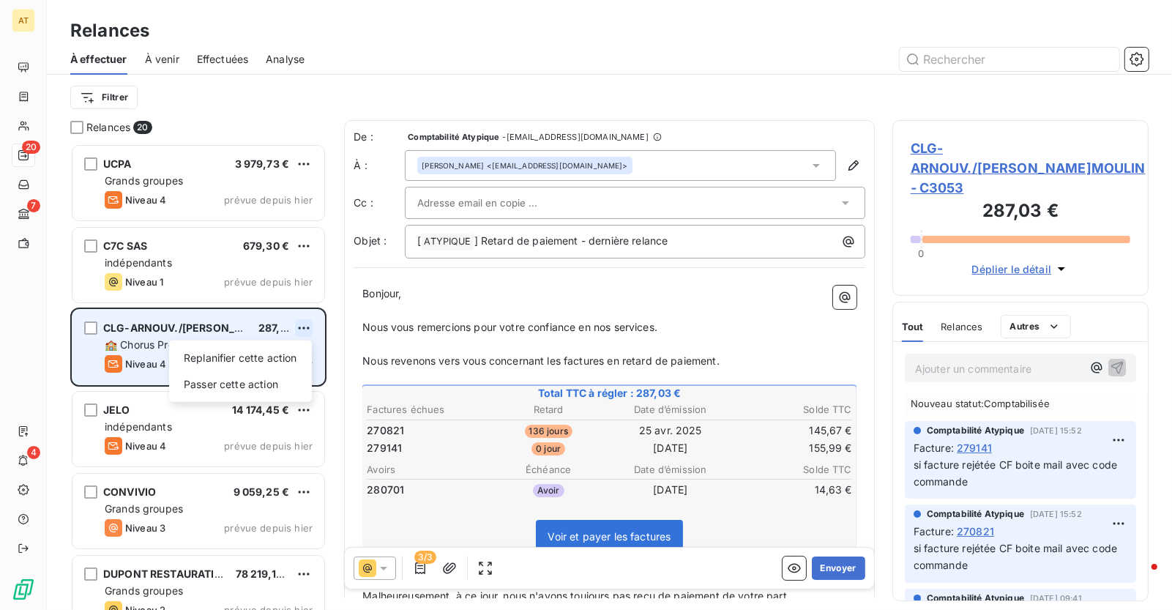
click at [299, 325] on html "AT 20 7 4 Relances À effectuer À venir Effectuées Analyse Filtrer Relances 20 U…" at bounding box center [586, 305] width 1172 height 610
click at [266, 353] on div "Replanifier cette action" at bounding box center [240, 357] width 131 height 23
select select "9"
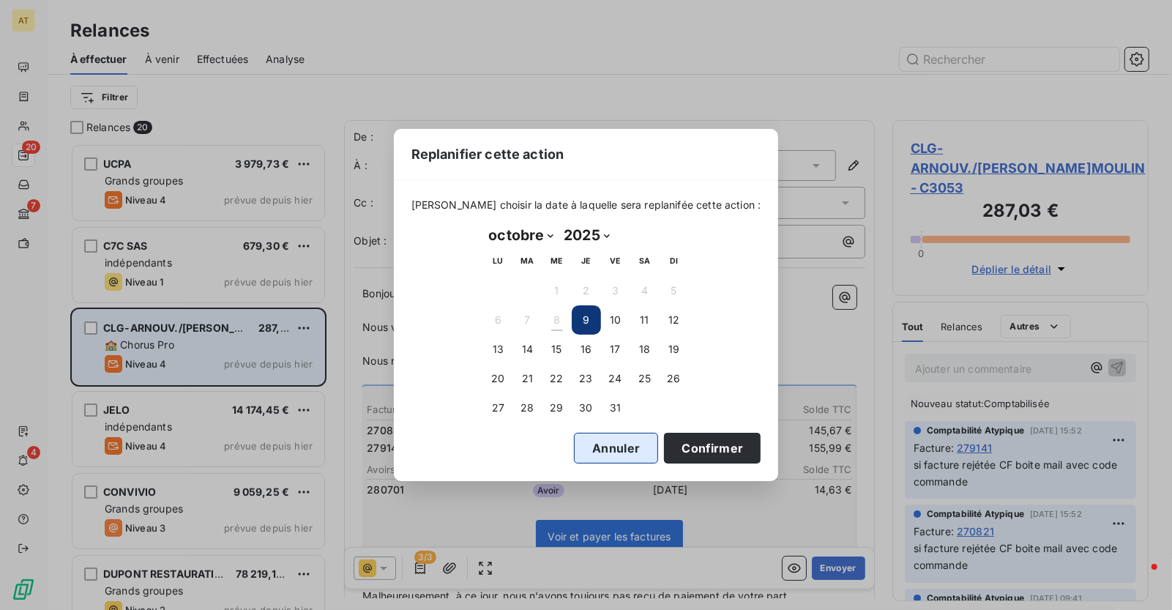
click at [601, 440] on button "Annuler" at bounding box center [616, 448] width 84 height 31
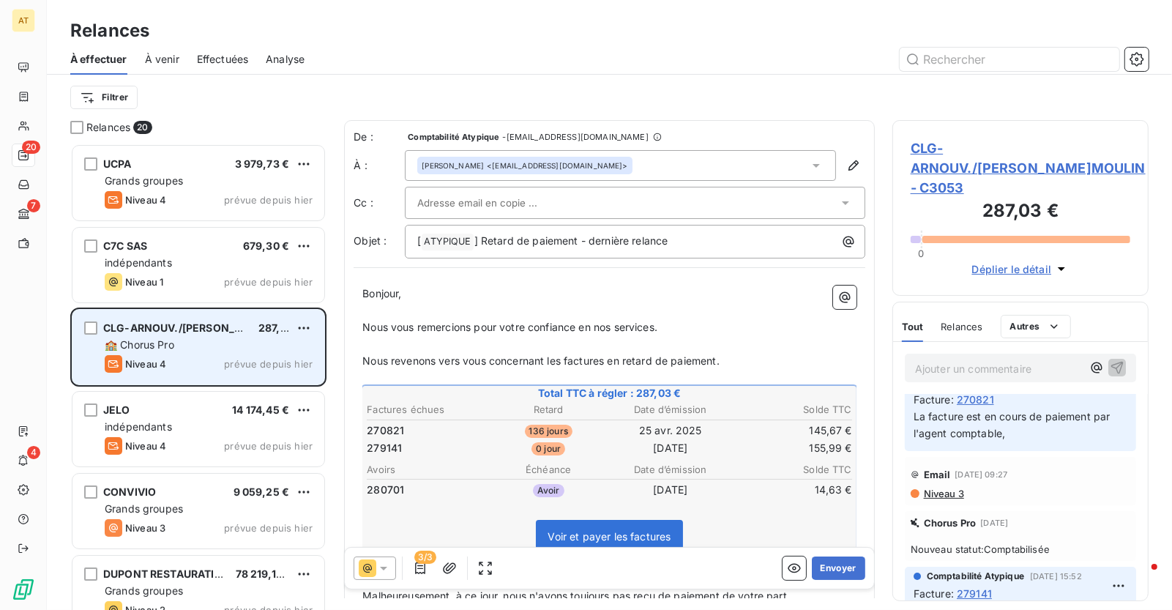
scroll to position [0, 0]
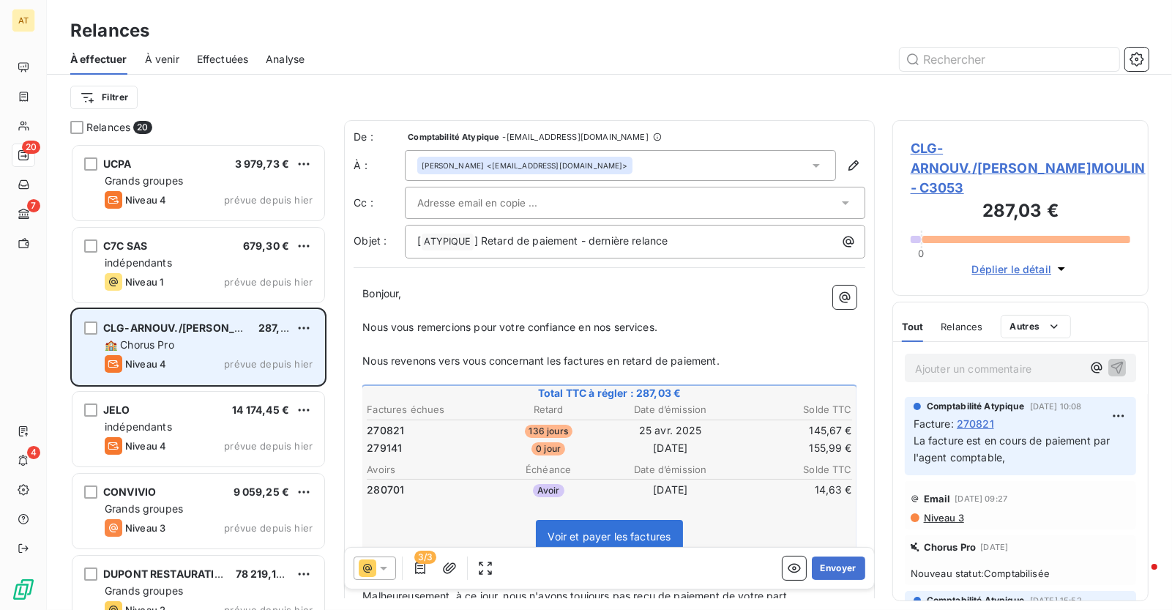
click at [943, 512] on span "Niveau 3" at bounding box center [943, 518] width 42 height 12
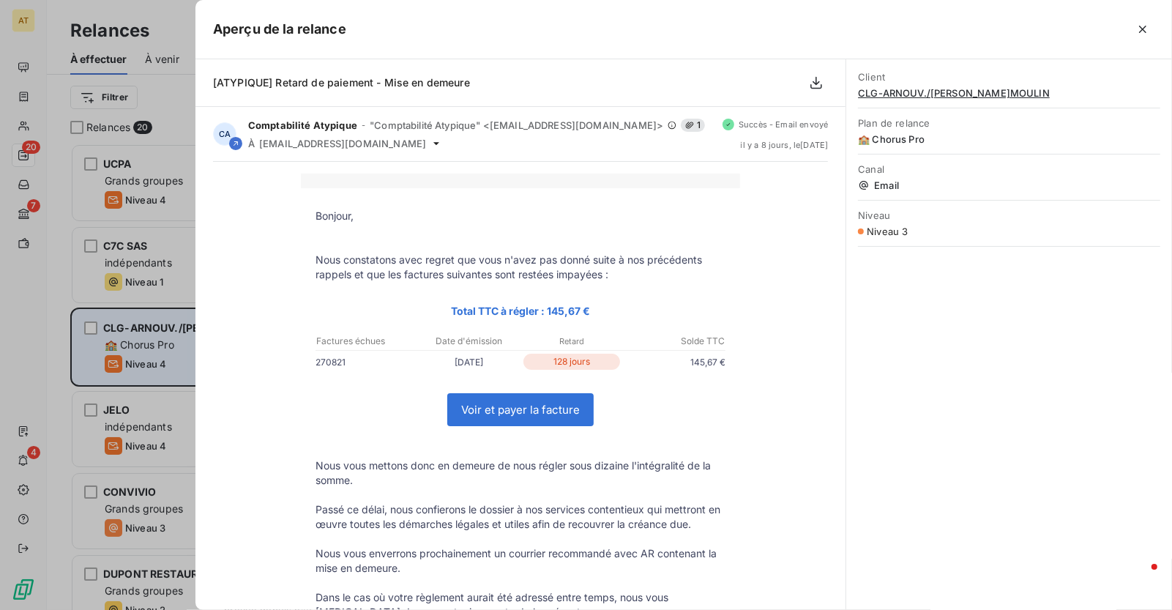
click at [157, 348] on div at bounding box center [586, 305] width 1172 height 610
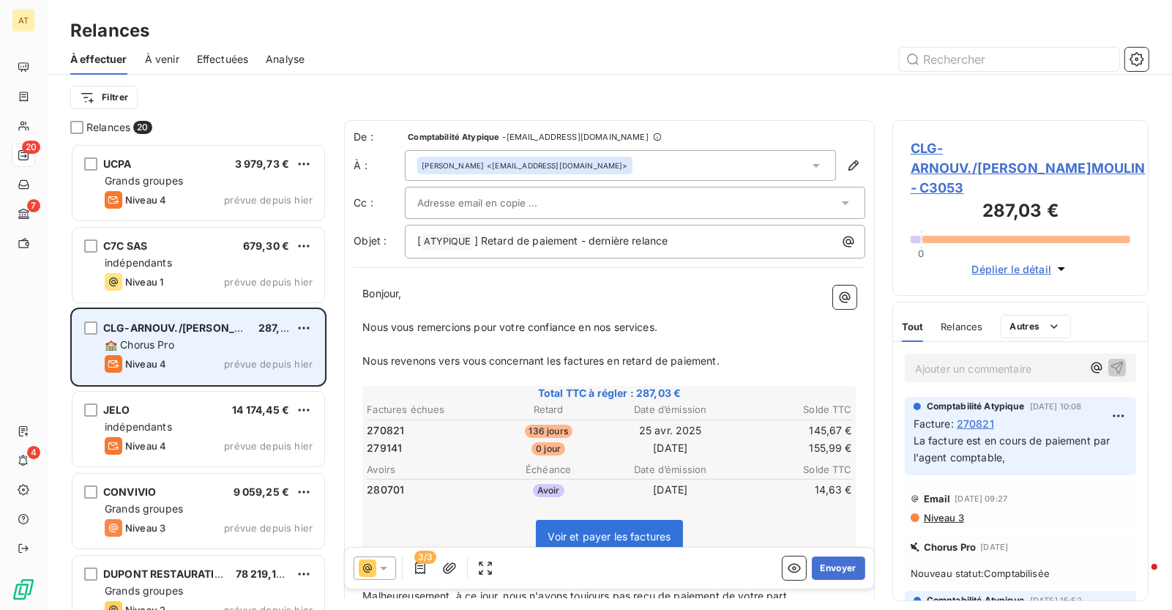
click at [375, 561] on icon at bounding box center [368, 568] width 18 height 18
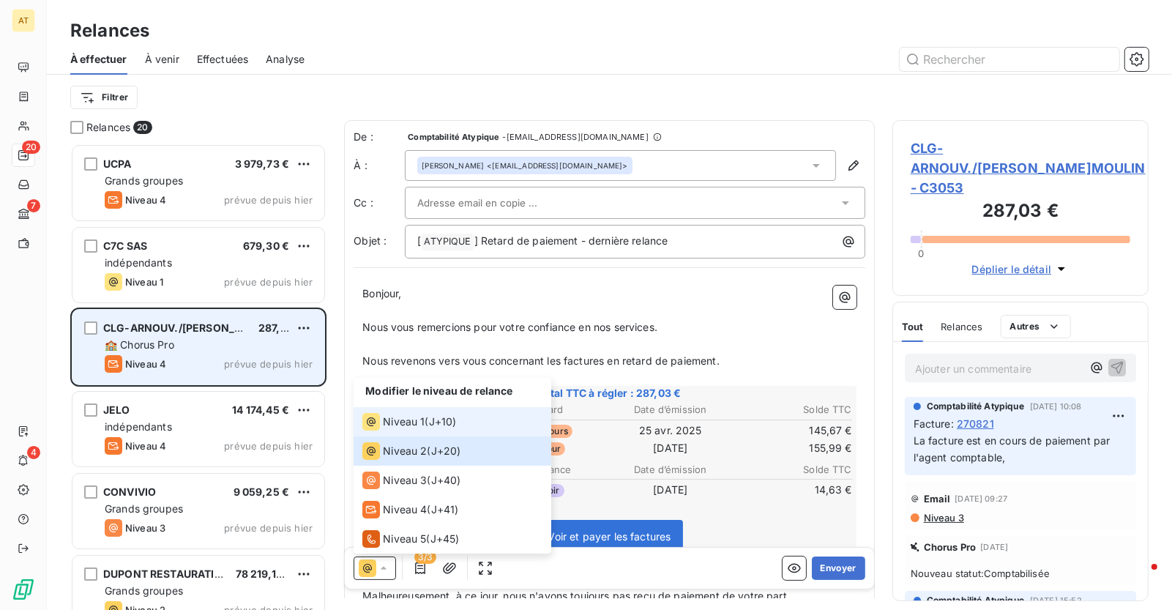
click at [408, 430] on div "Niveau 1" at bounding box center [393, 422] width 62 height 18
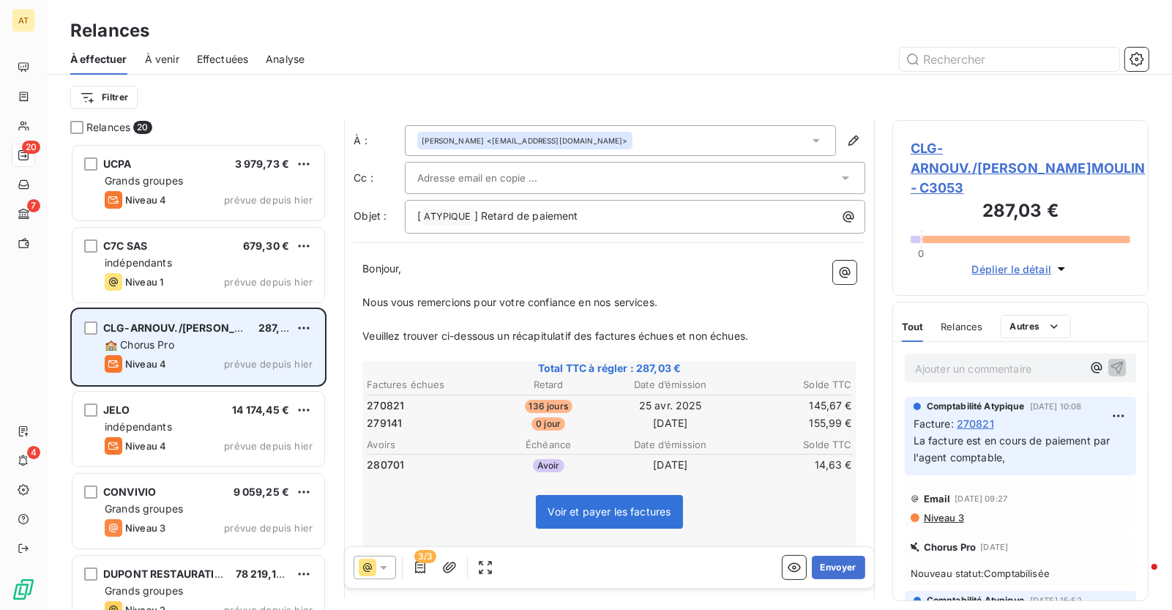
scroll to position [53, 0]
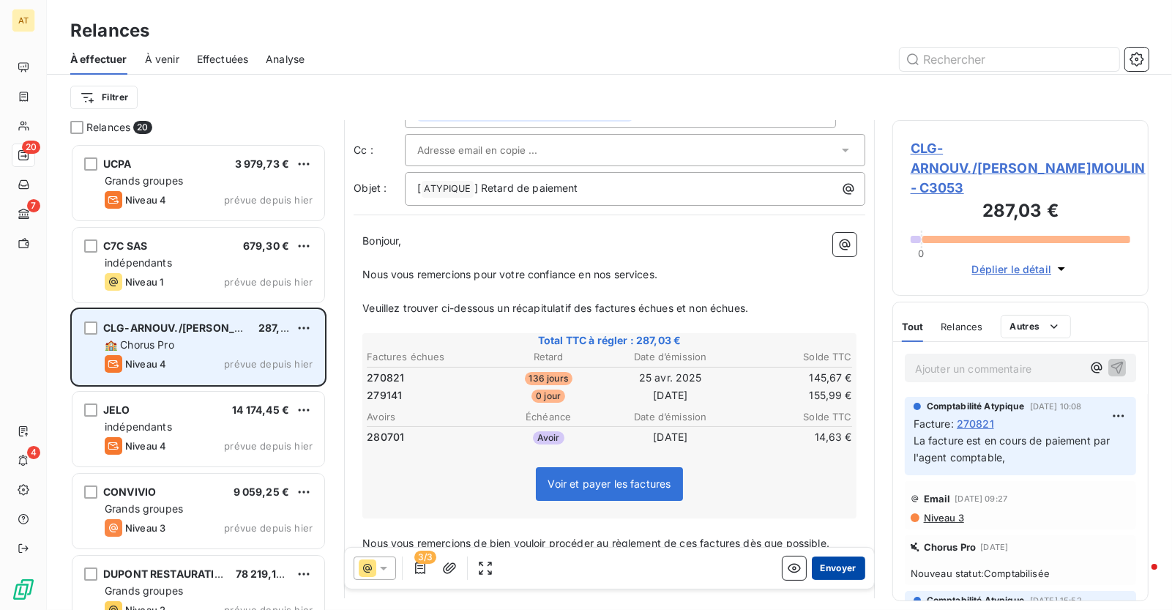
click at [835, 570] on button "Envoyer" at bounding box center [838, 567] width 53 height 23
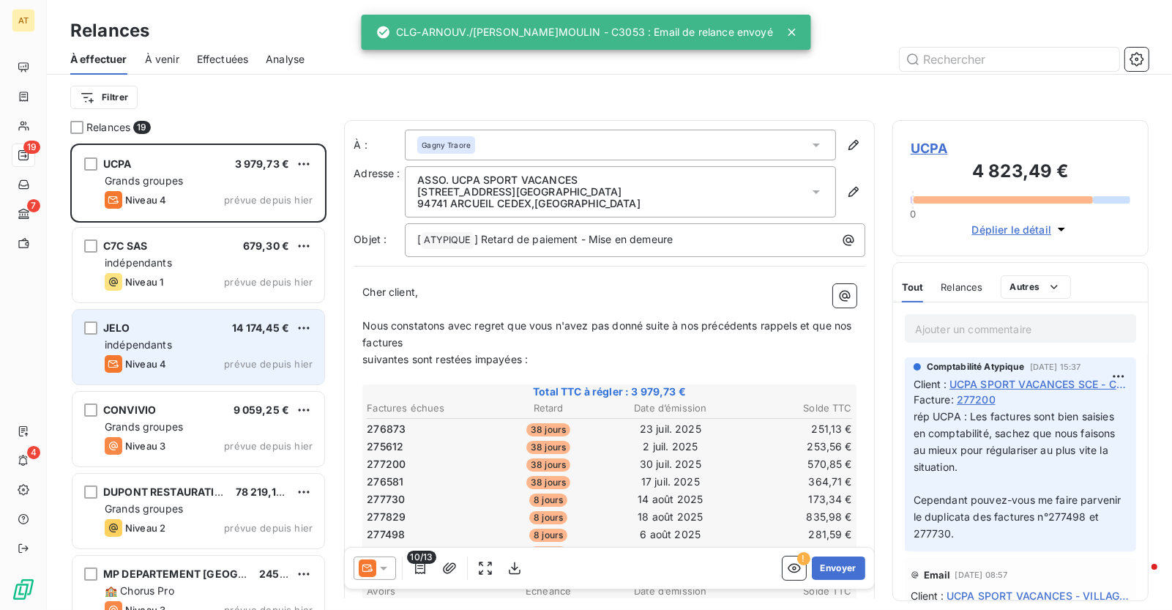
click at [203, 356] on div "Niveau 4 prévue depuis hier" at bounding box center [209, 364] width 208 height 18
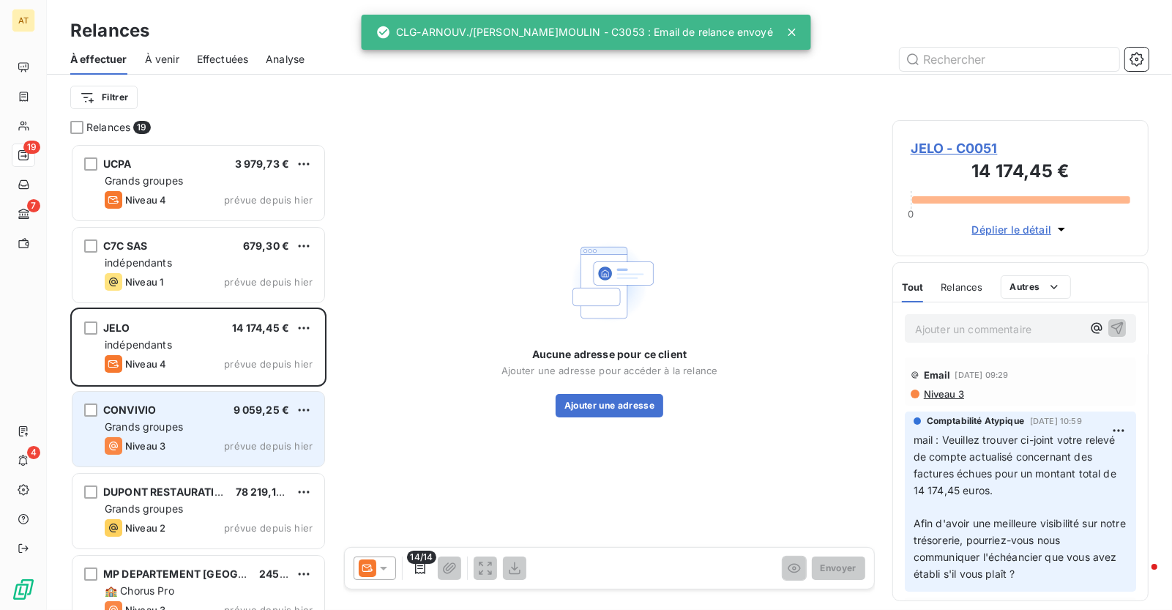
click at [203, 418] on div "CONVIVIO 9 059,25 € Grands groupes Niveau 3 prévue depuis [DATE]" at bounding box center [198, 429] width 252 height 75
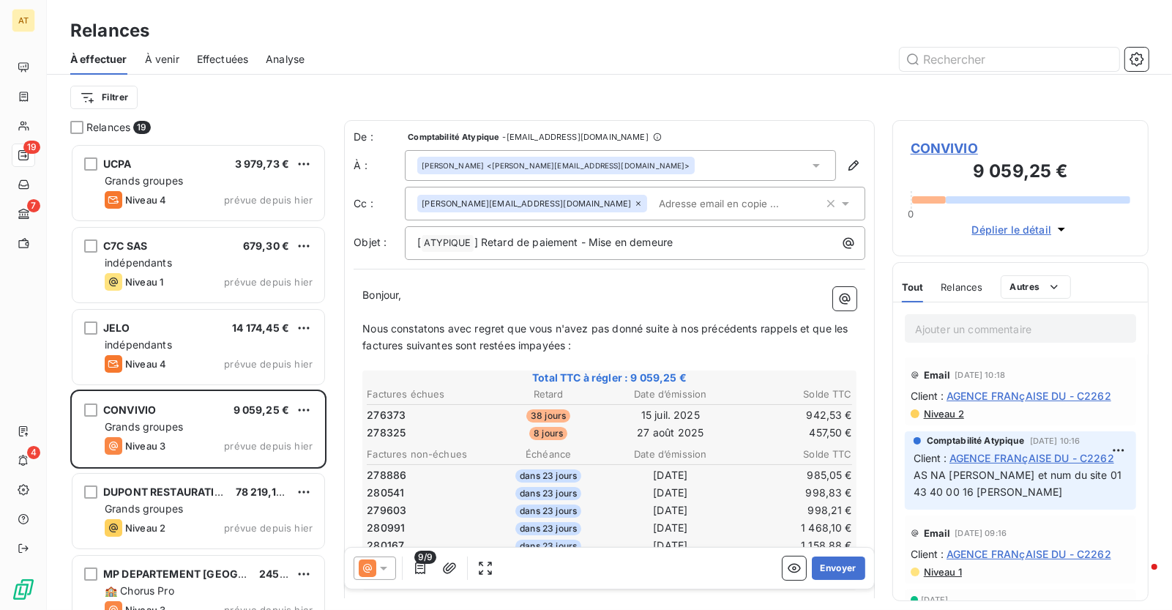
click at [383, 408] on span "276373" at bounding box center [386, 415] width 39 height 15
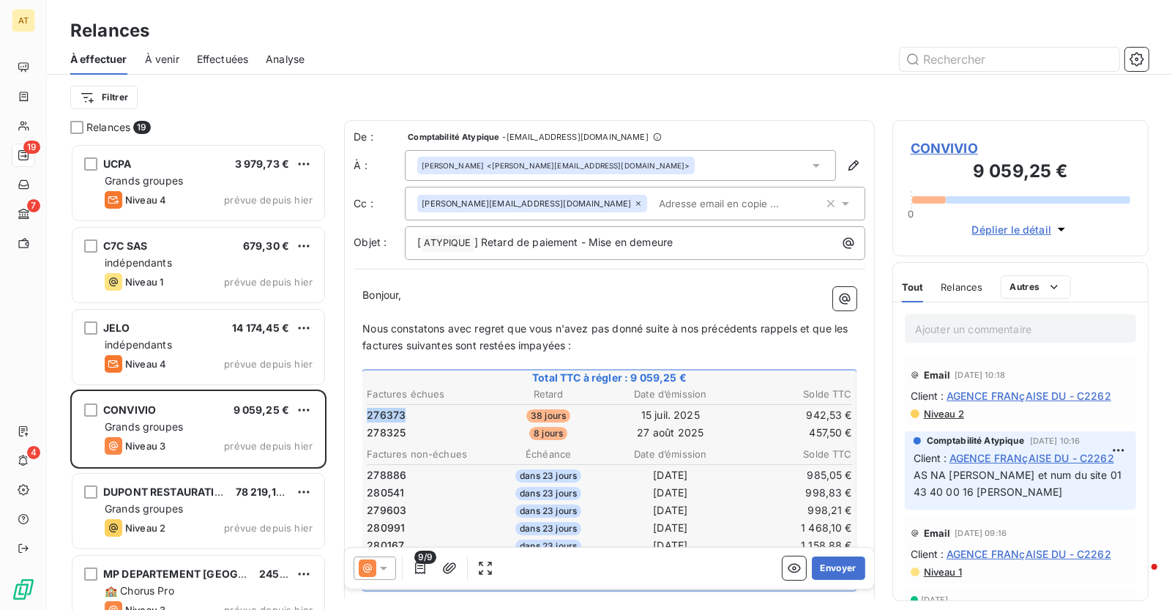
click at [383, 408] on span "276373" at bounding box center [386, 415] width 39 height 15
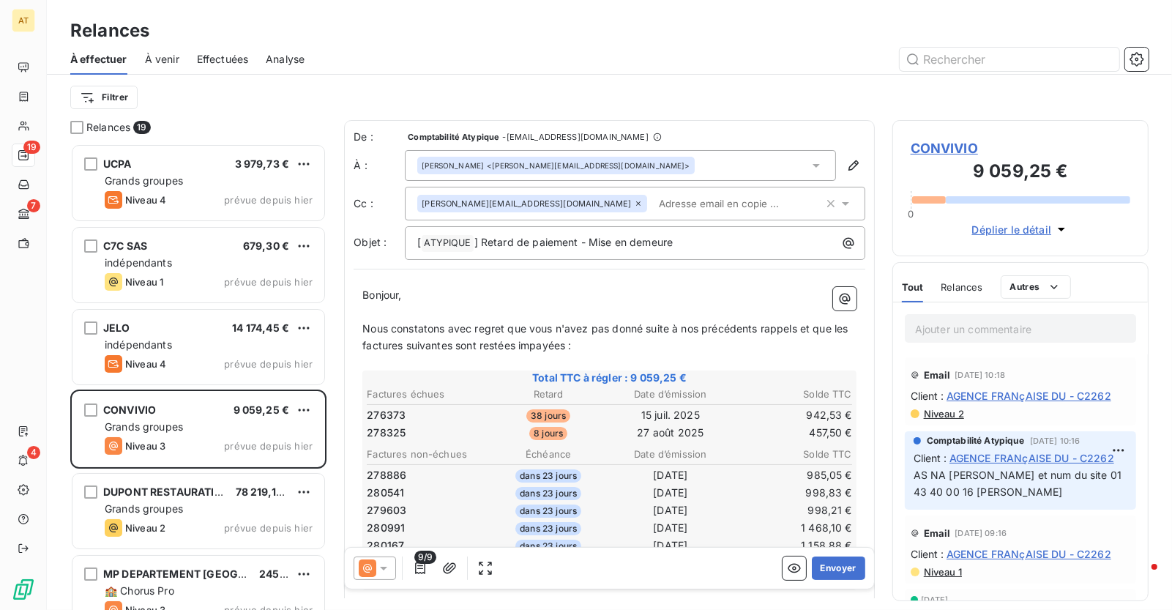
click at [383, 408] on span "276373" at bounding box center [386, 415] width 39 height 15
copy span "276373"
click at [383, 408] on span "276373" at bounding box center [386, 415] width 39 height 15
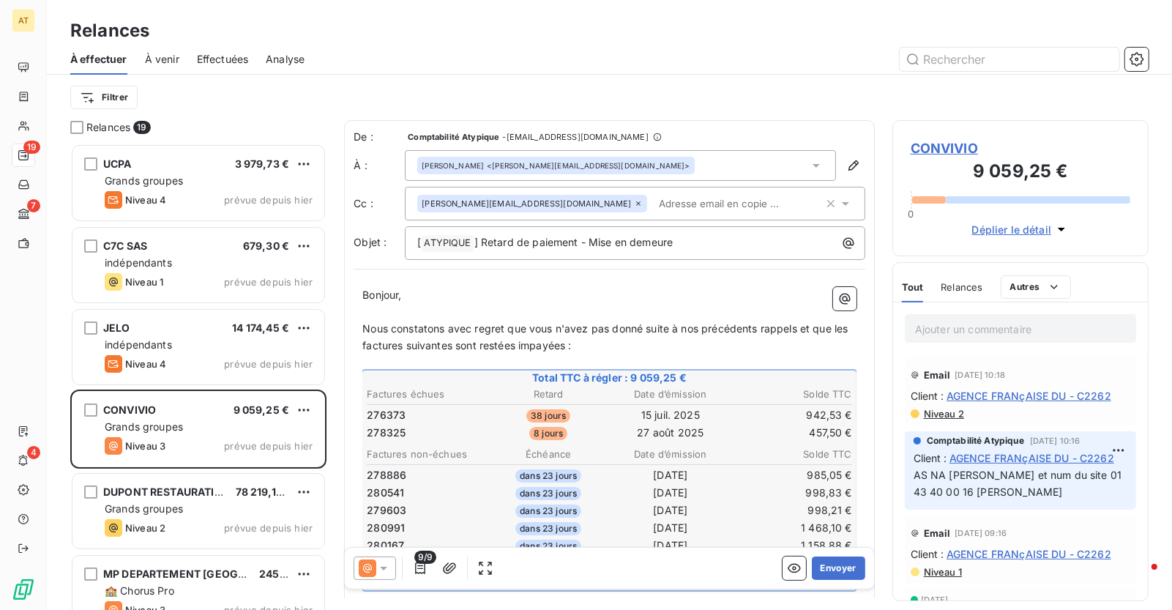
click at [949, 147] on span "CONVIVIO" at bounding box center [1020, 148] width 220 height 20
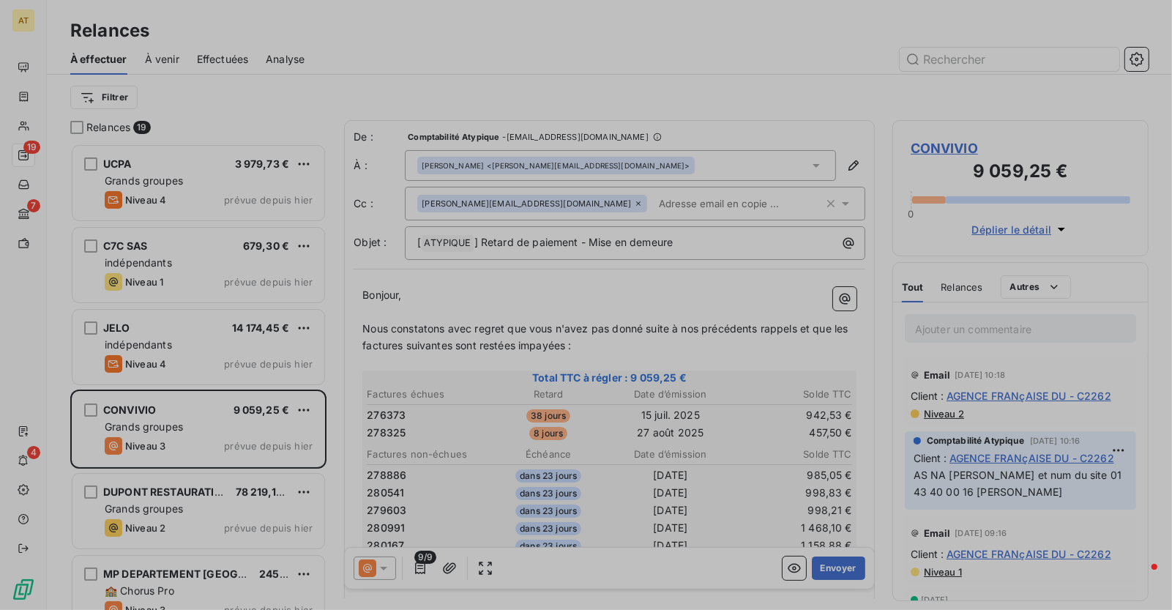
type input "CONVIVIO"
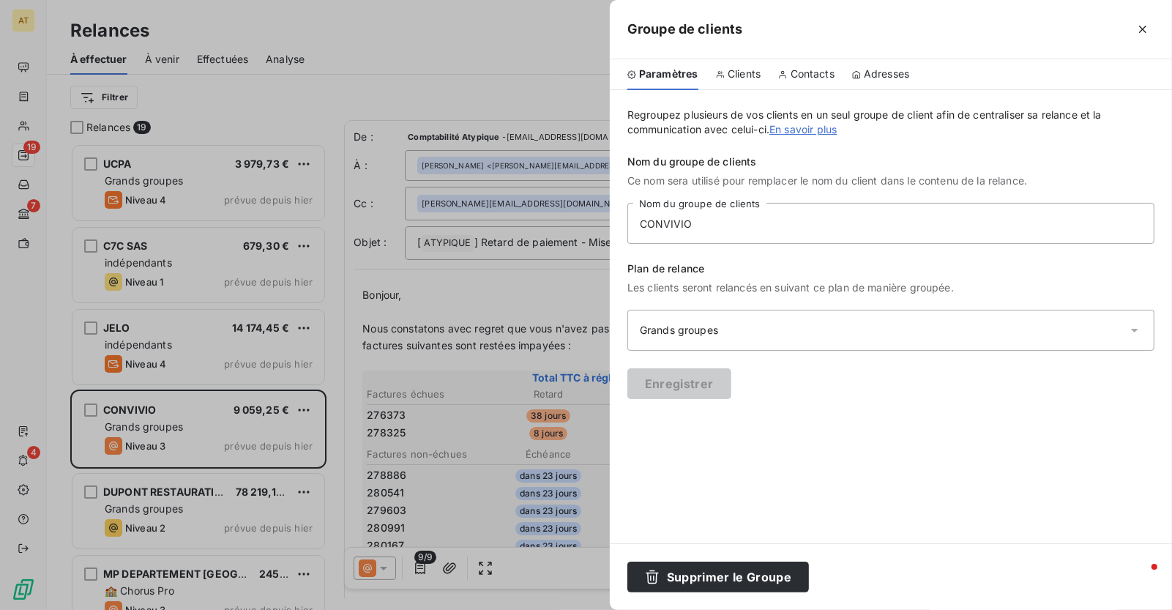
click at [455, 329] on div at bounding box center [586, 305] width 1172 height 610
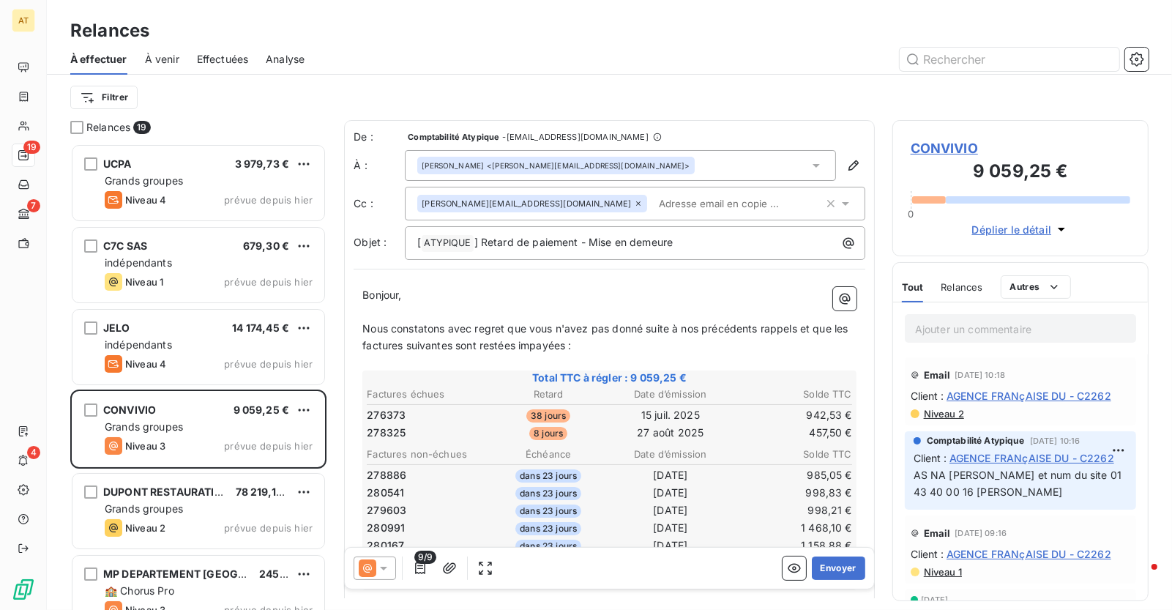
click at [930, 158] on h3 "9 059,25 €" at bounding box center [1020, 172] width 220 height 29
click at [576, 407] on td "38 jours" at bounding box center [548, 415] width 121 height 16
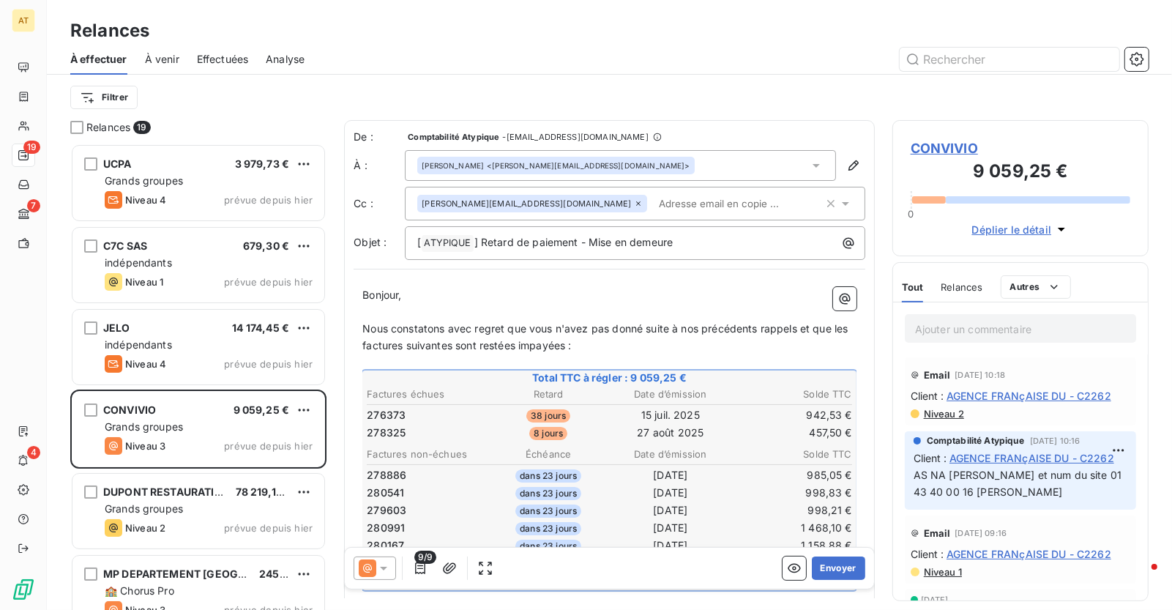
click at [384, 417] on span "276373" at bounding box center [386, 415] width 39 height 15
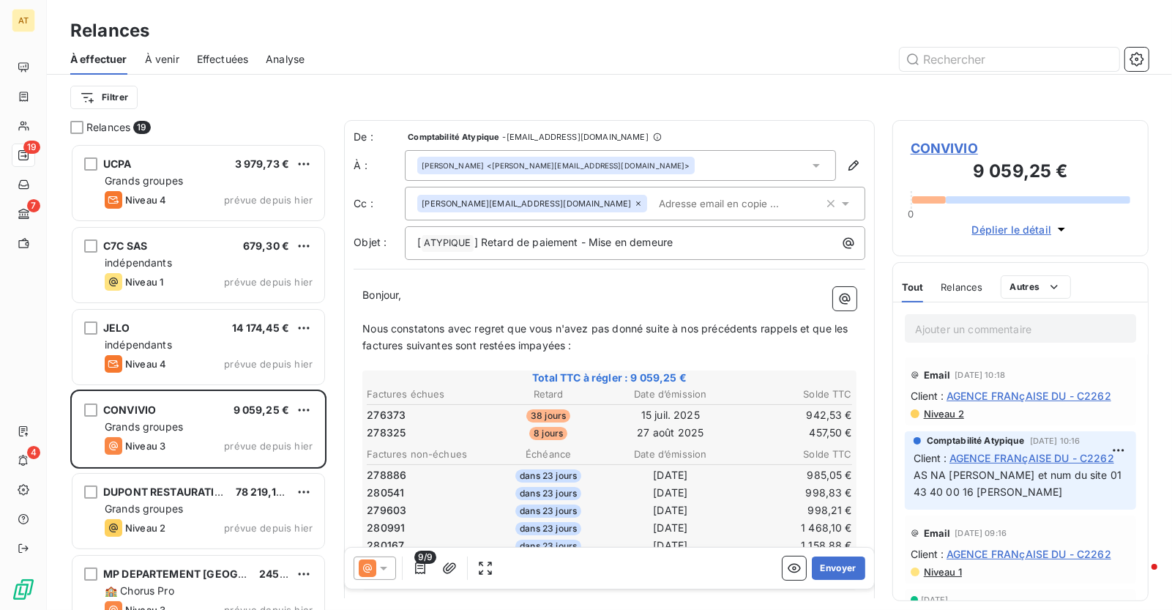
click at [375, 416] on span "276373" at bounding box center [386, 415] width 39 height 15
copy span "276373"
click at [375, 416] on span "276373" at bounding box center [386, 415] width 39 height 15
click at [946, 413] on span "Niveau 2" at bounding box center [943, 414] width 42 height 12
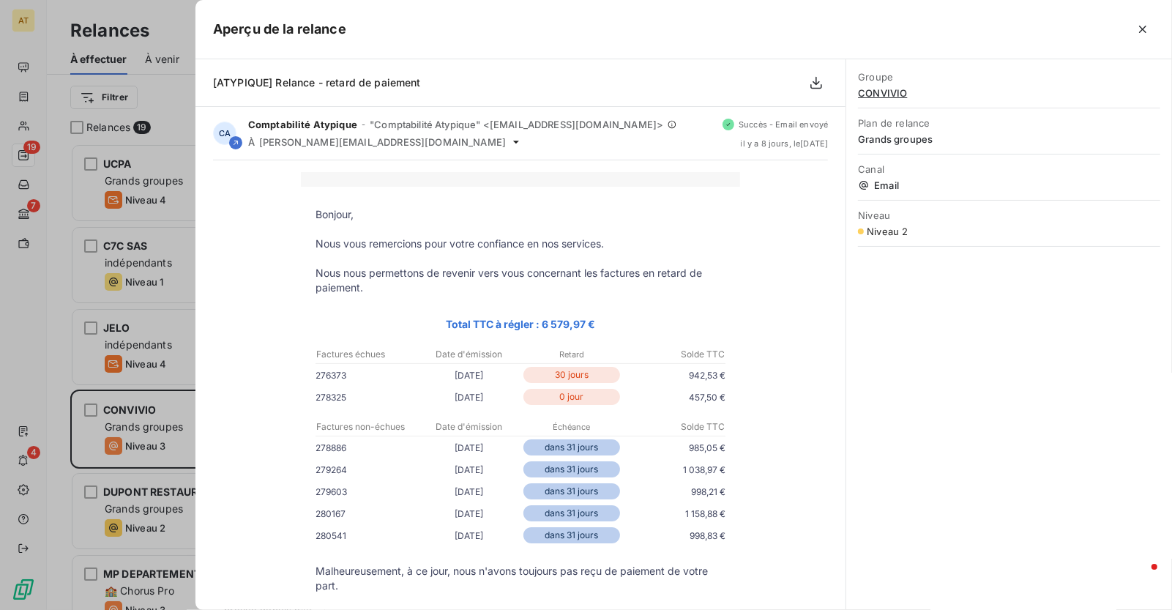
click at [179, 321] on div at bounding box center [586, 305] width 1172 height 610
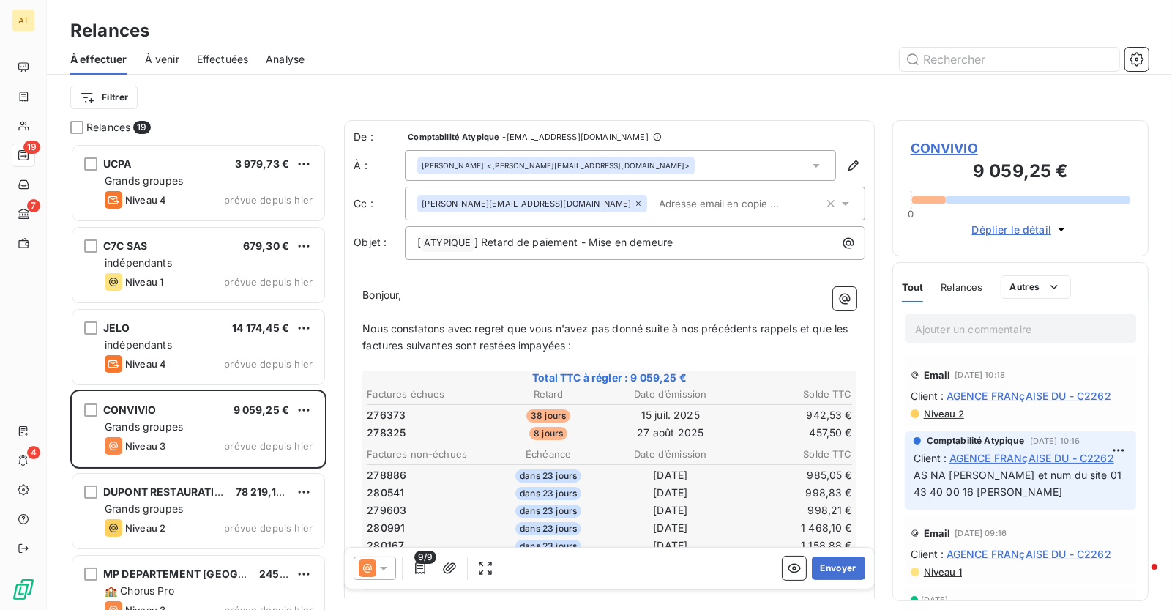
click at [945, 412] on span "Niveau 2" at bounding box center [943, 414] width 42 height 12
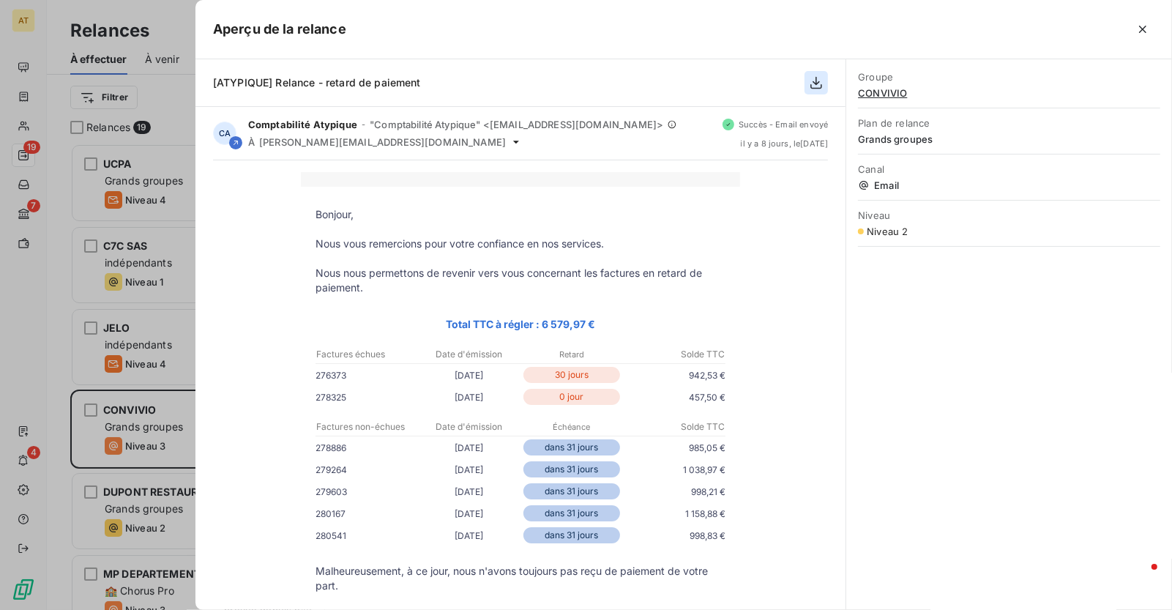
click at [805, 86] on button "button" at bounding box center [815, 82] width 23 height 23
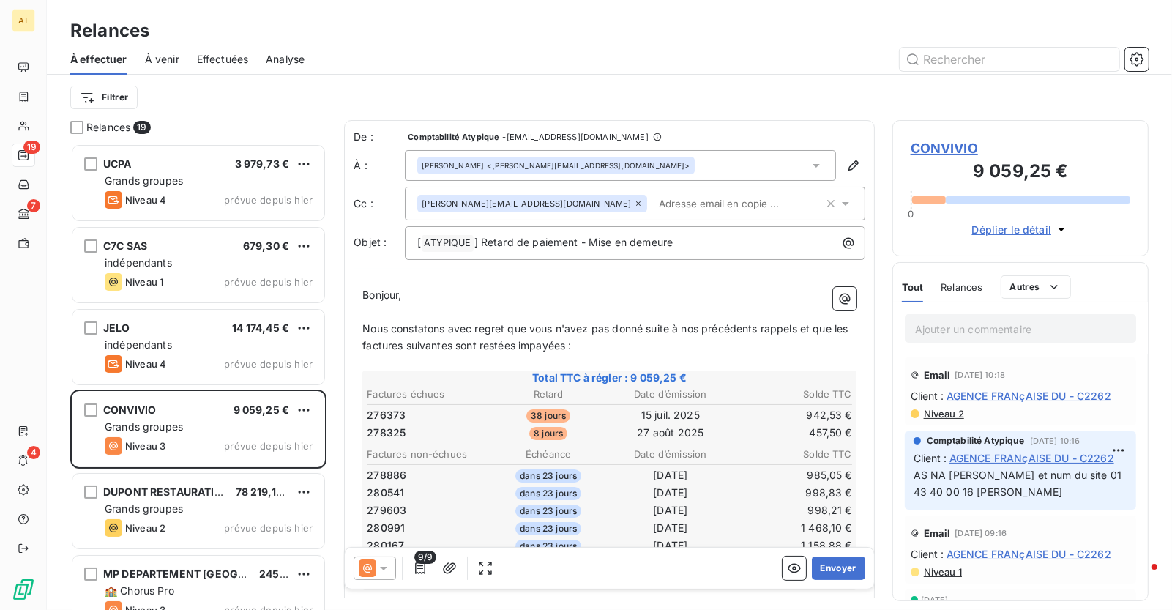
click at [949, 414] on span "Niveau 2" at bounding box center [943, 414] width 42 height 12
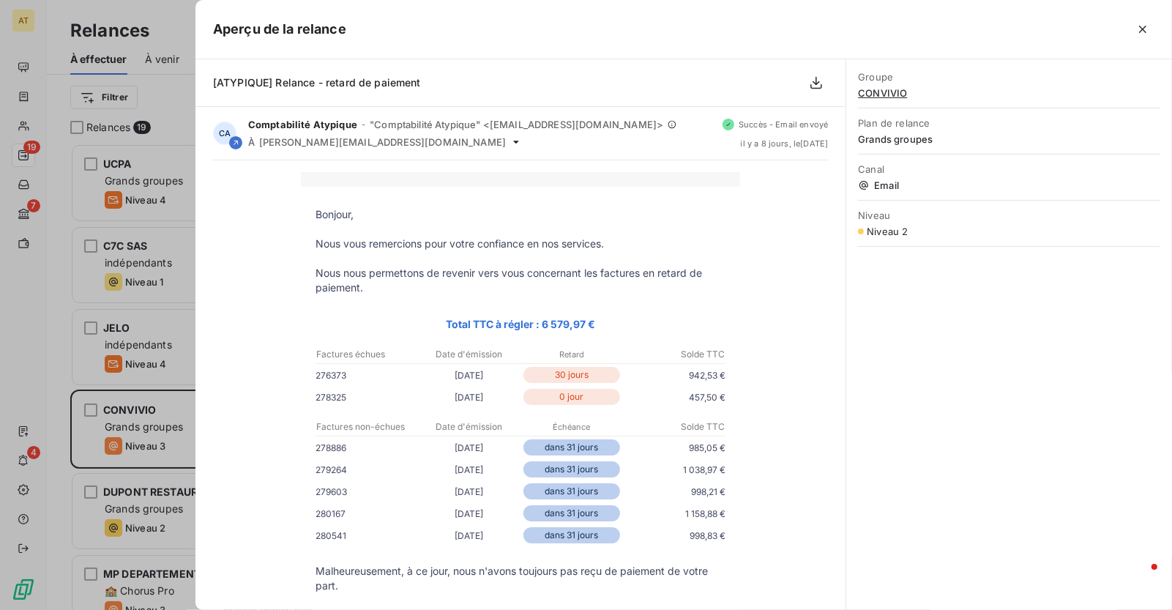
click at [140, 443] on div at bounding box center [586, 305] width 1172 height 610
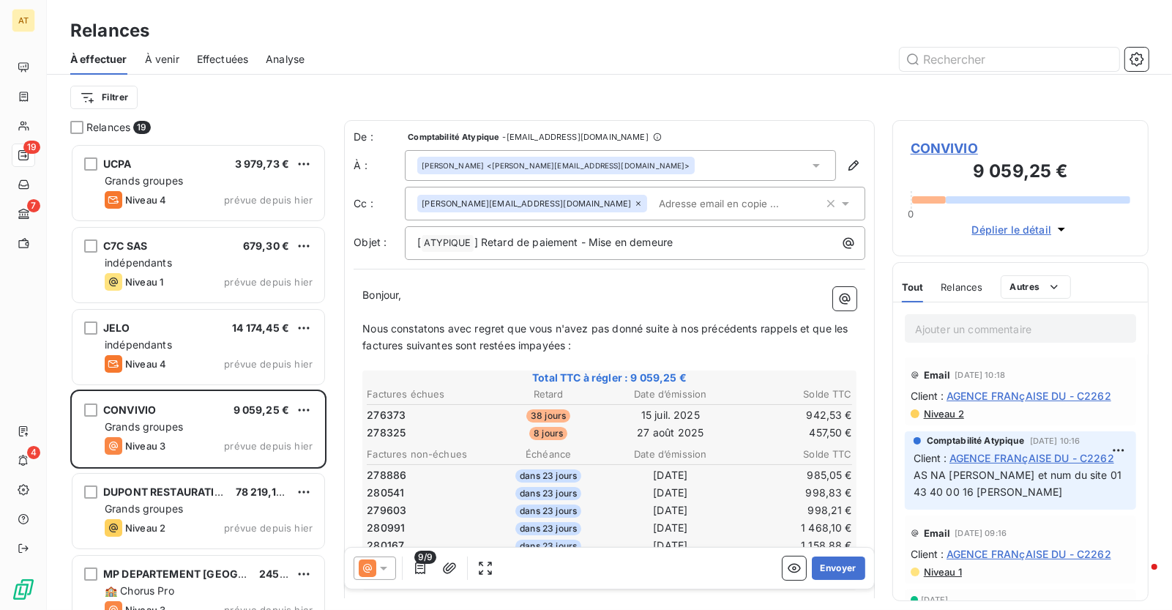
click at [390, 419] on span "276373" at bounding box center [386, 415] width 39 height 15
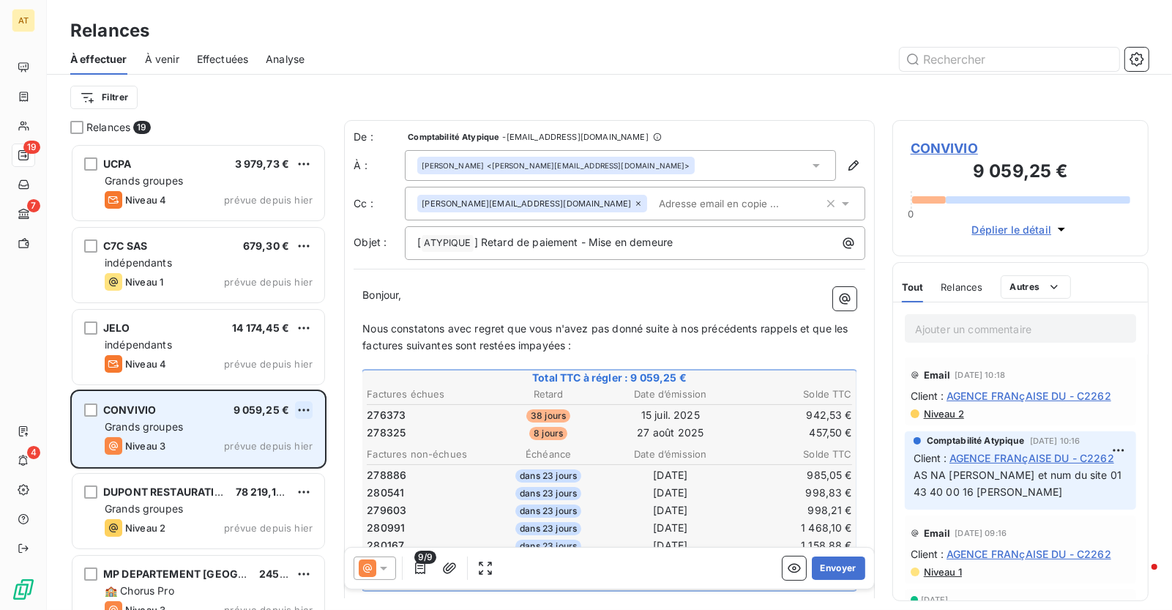
click at [304, 411] on html "AT 19 7 4 Relances À effectuer À venir Effectuées Analyse Filtrer Relances 19 U…" at bounding box center [586, 305] width 1172 height 610
click at [286, 438] on div "Replanifier cette action" at bounding box center [240, 438] width 131 height 23
select select "9"
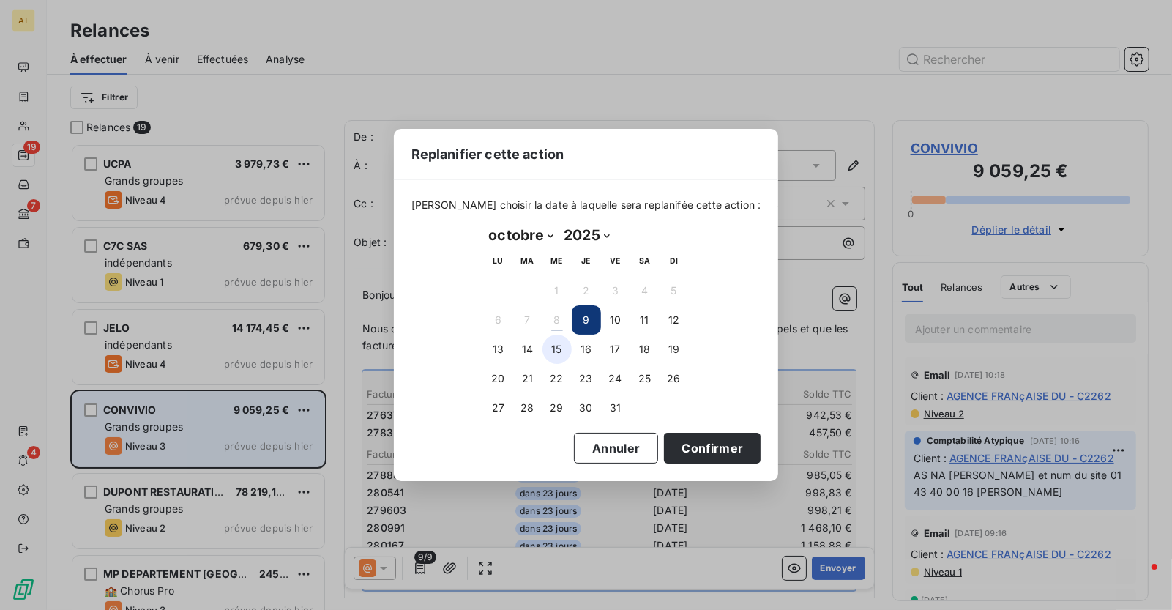
click at [556, 353] on button "15" at bounding box center [556, 348] width 29 height 29
click at [689, 455] on button "Confirmer" at bounding box center [712, 448] width 97 height 31
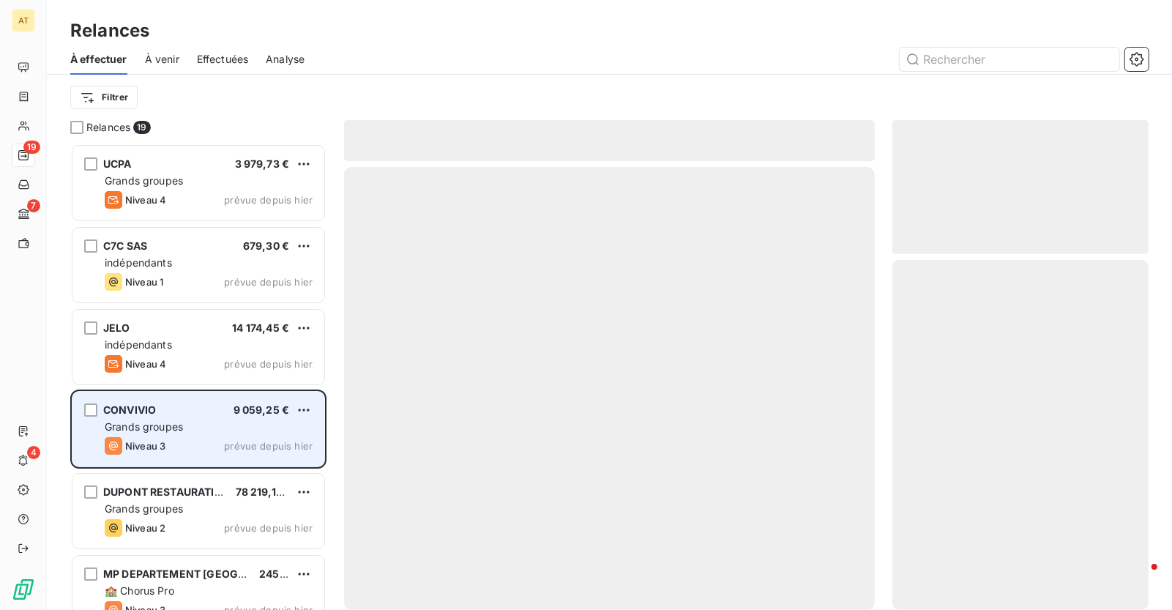
click at [210, 433] on div "Grands groupes" at bounding box center [209, 426] width 208 height 15
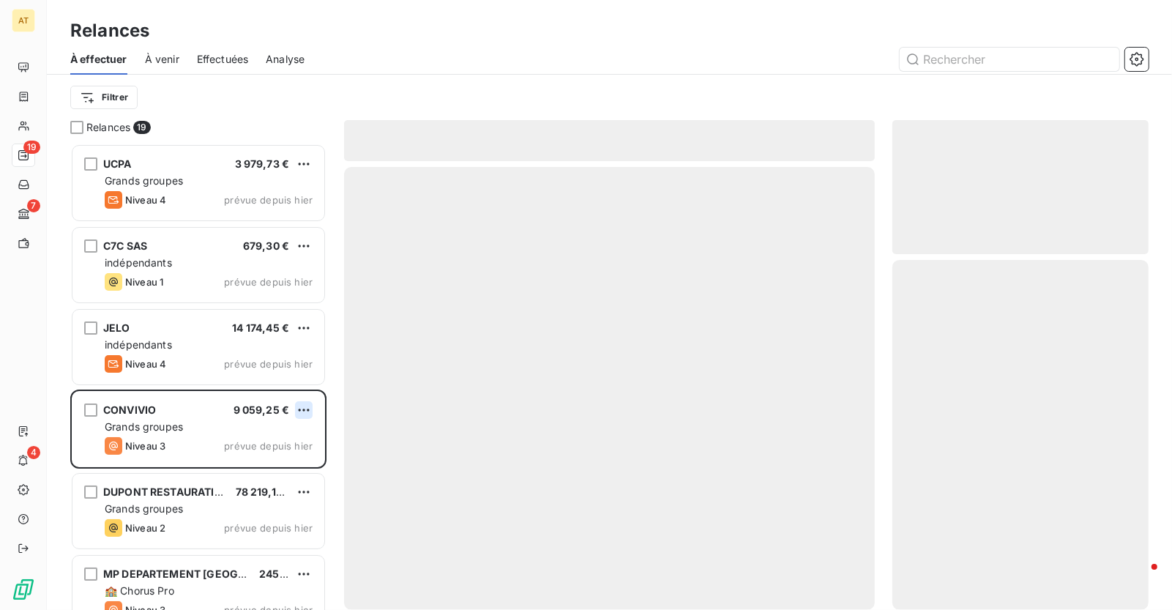
click at [305, 412] on html "AT 19 7 4 Relances À effectuer À venir Effectuées Analyse Filtrer Relances 19 U…" at bounding box center [586, 305] width 1172 height 610
click at [282, 433] on div "Replanifier cette action" at bounding box center [240, 438] width 131 height 23
select select "9"
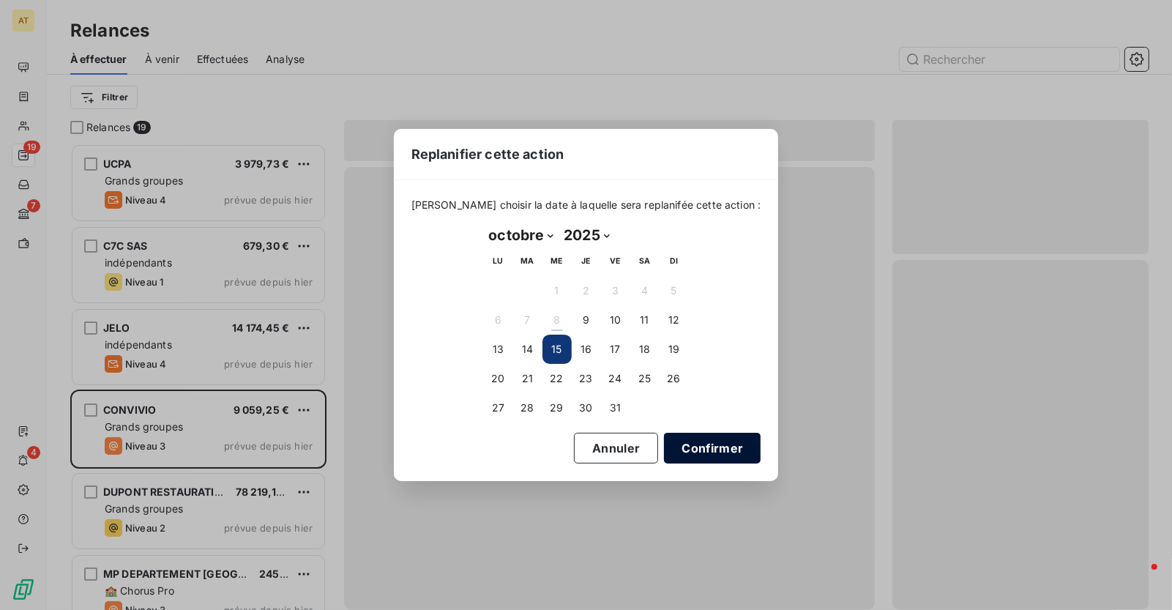
click at [695, 447] on button "Confirmer" at bounding box center [712, 448] width 97 height 31
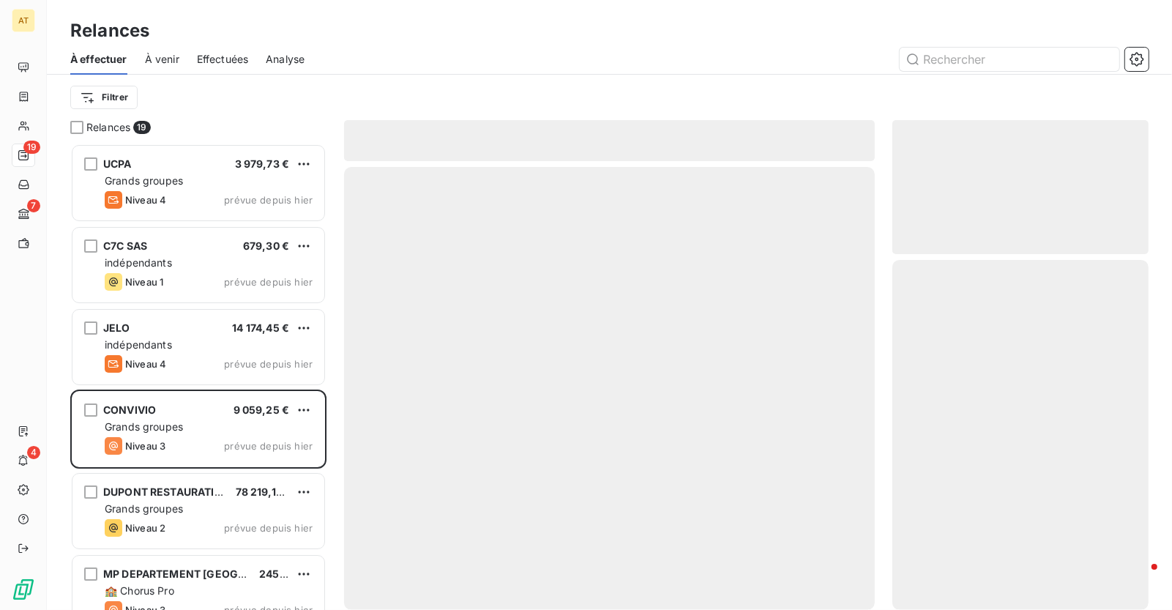
click at [379, 321] on div at bounding box center [609, 388] width 531 height 443
click at [444, 41] on div "Relances" at bounding box center [609, 31] width 1125 height 26
click at [442, 23] on div "Relances" at bounding box center [609, 31] width 1125 height 26
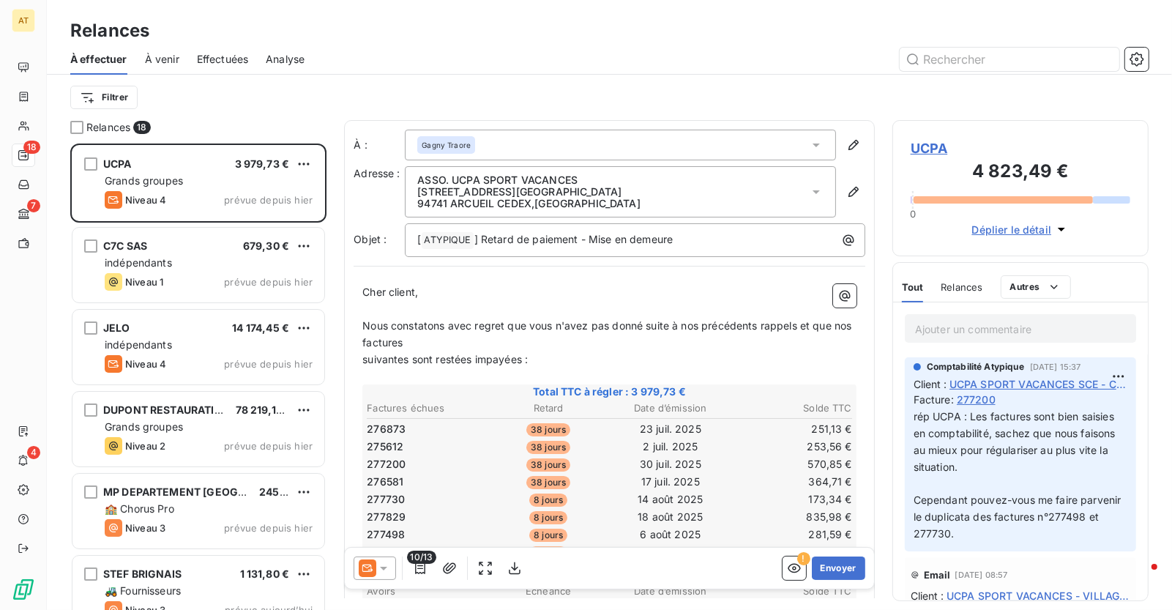
click at [158, 407] on span "DUPONT RESTAURATION" at bounding box center [166, 409] width 127 height 12
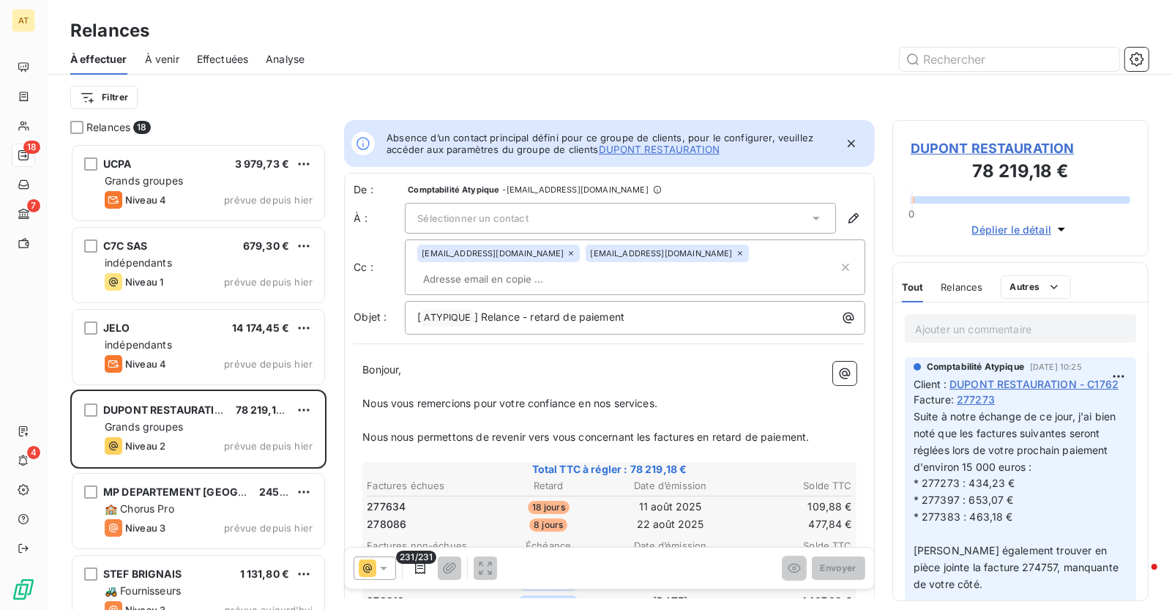
click at [390, 499] on span "277634" at bounding box center [386, 506] width 39 height 15
copy span "277634"
click at [390, 499] on span "277634" at bounding box center [386, 506] width 39 height 15
click at [395, 517] on span "278086" at bounding box center [387, 524] width 40 height 15
copy span "278086"
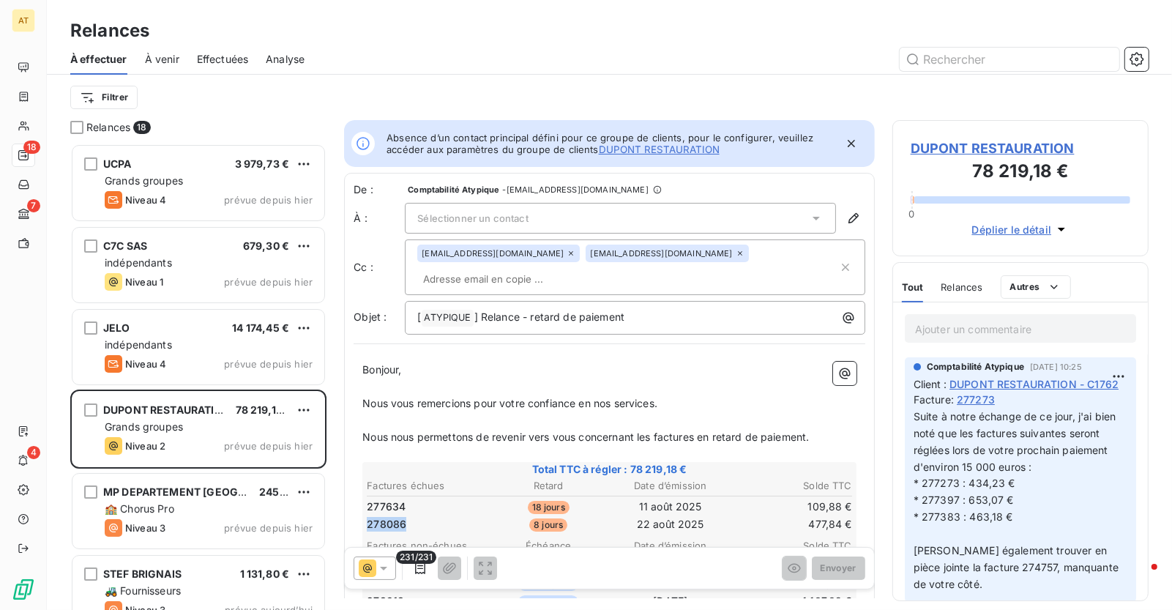
click at [395, 517] on span "278086" at bounding box center [387, 524] width 40 height 15
